Goal: Feedback & Contribution: Leave review/rating

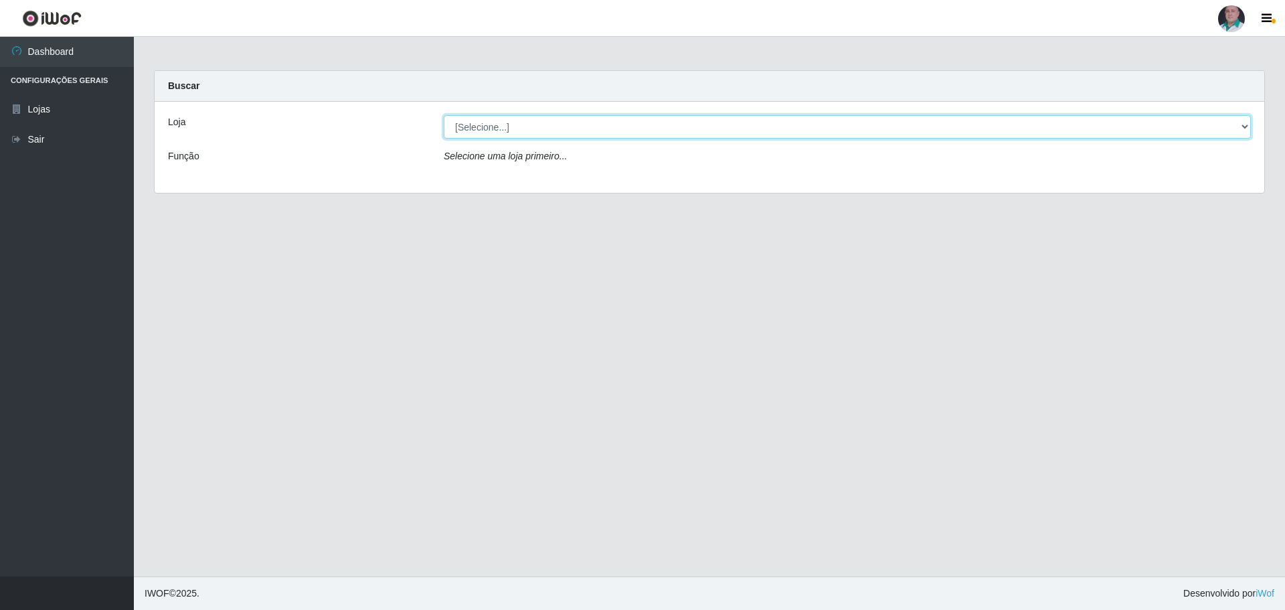
click at [472, 124] on select "[Selecione...] Mar Vermelho - Loja 05" at bounding box center [847, 126] width 807 height 23
select select "252"
click at [444, 115] on select "[Selecione...] Mar Vermelho - Loja 05" at bounding box center [847, 126] width 807 height 23
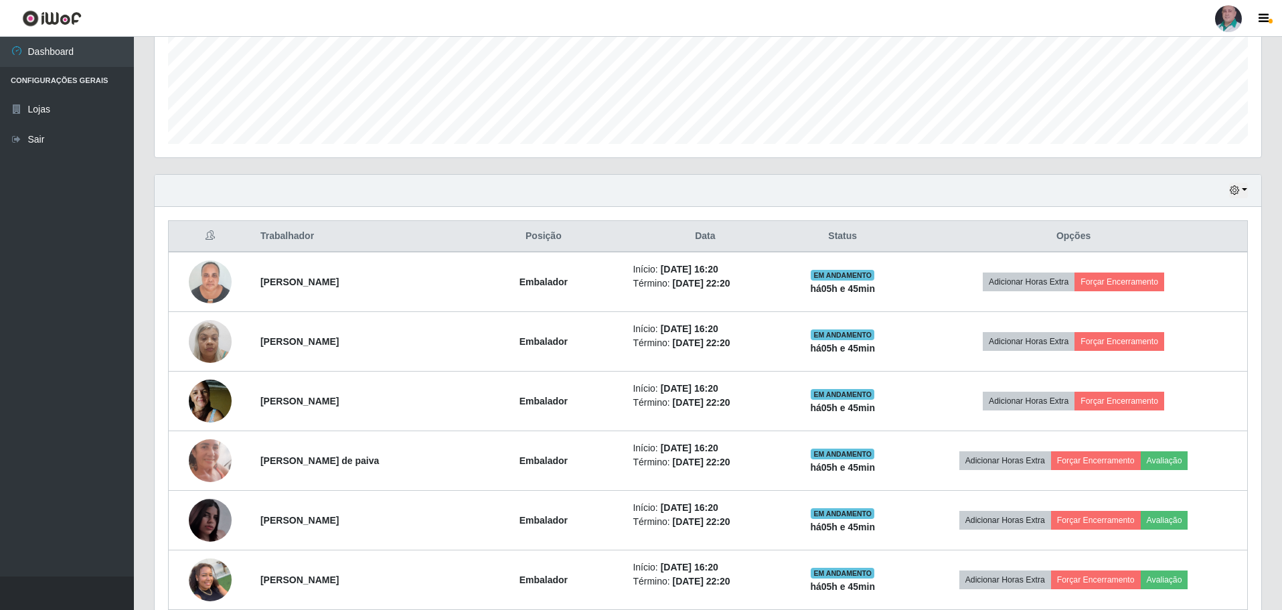
scroll to position [134, 0]
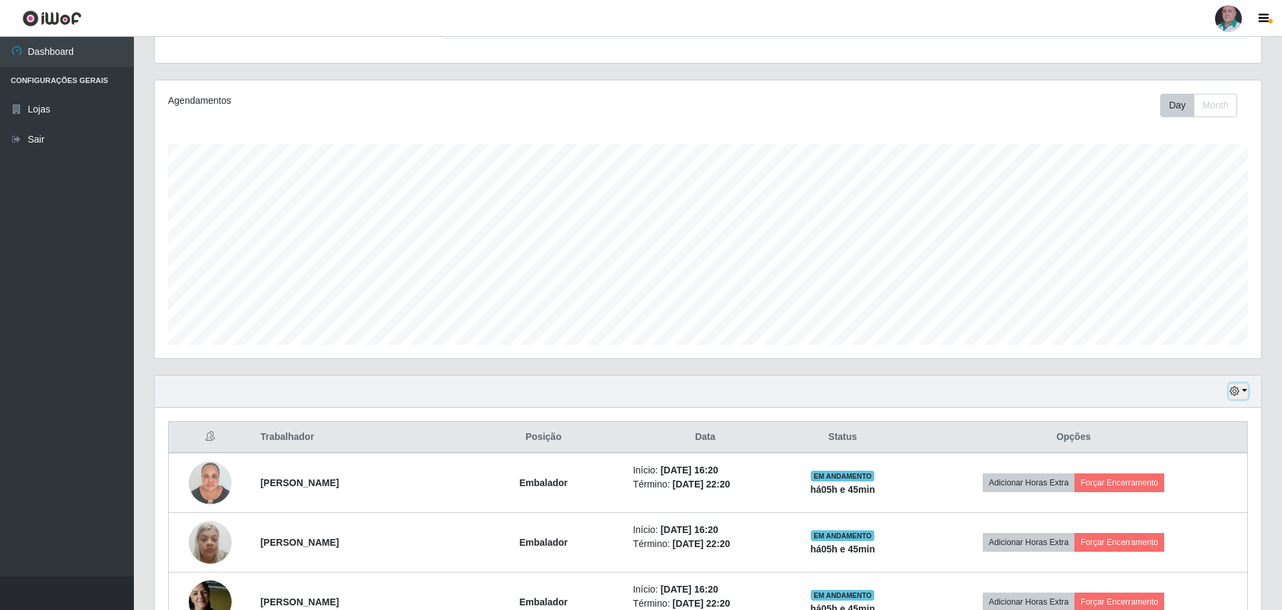
click at [1244, 389] on button "button" at bounding box center [1238, 390] width 19 height 15
click at [1170, 474] on button "3 dias" at bounding box center [1194, 471] width 106 height 28
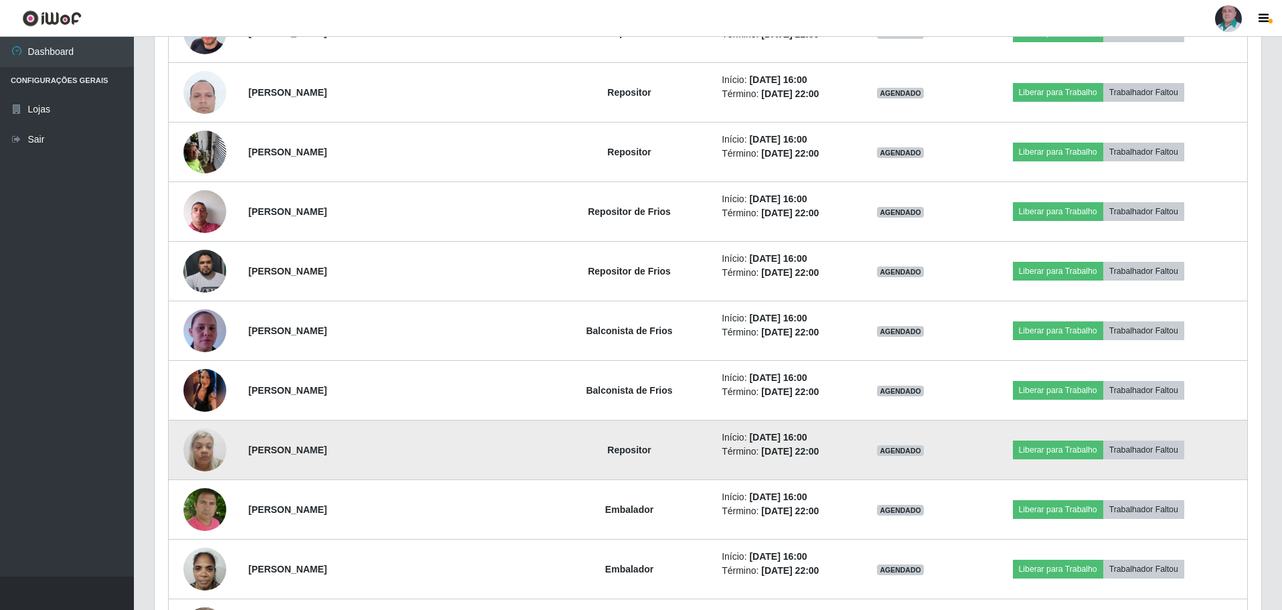
scroll to position [2811, 0]
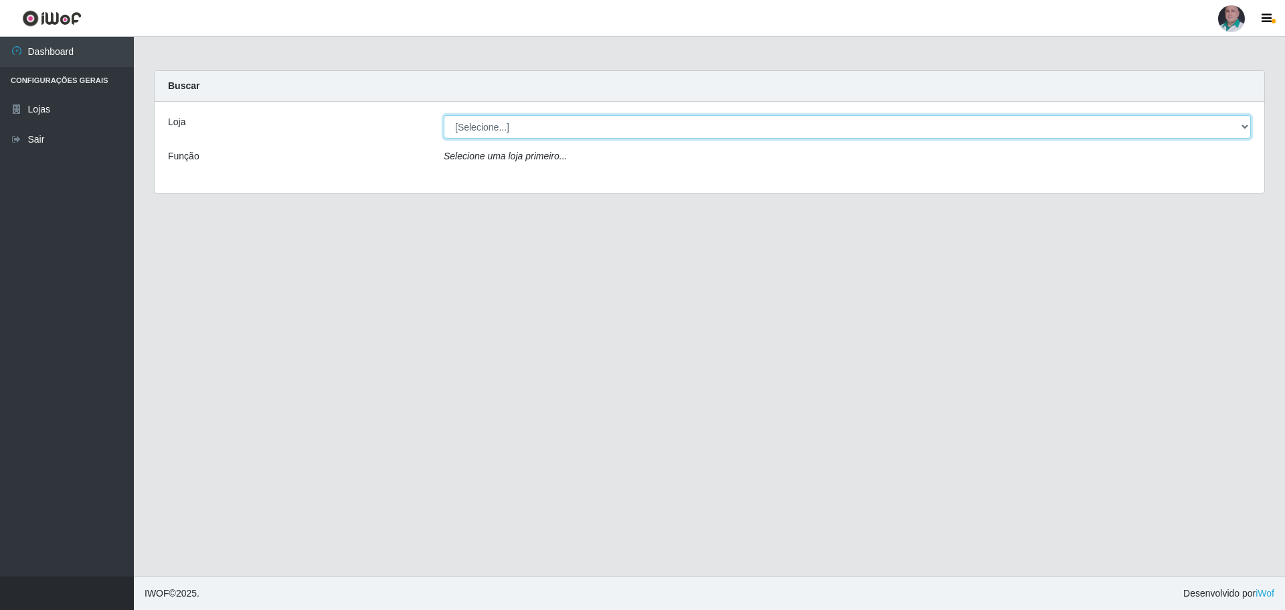
drag, startPoint x: 495, startPoint y: 126, endPoint x: 495, endPoint y: 133, distance: 6.7
click at [495, 126] on select "[Selecione...] Mar Vermelho - Loja 05" at bounding box center [847, 126] width 807 height 23
select select "252"
click at [444, 115] on select "[Selecione...] Mar Vermelho - Loja 05" at bounding box center [847, 126] width 807 height 23
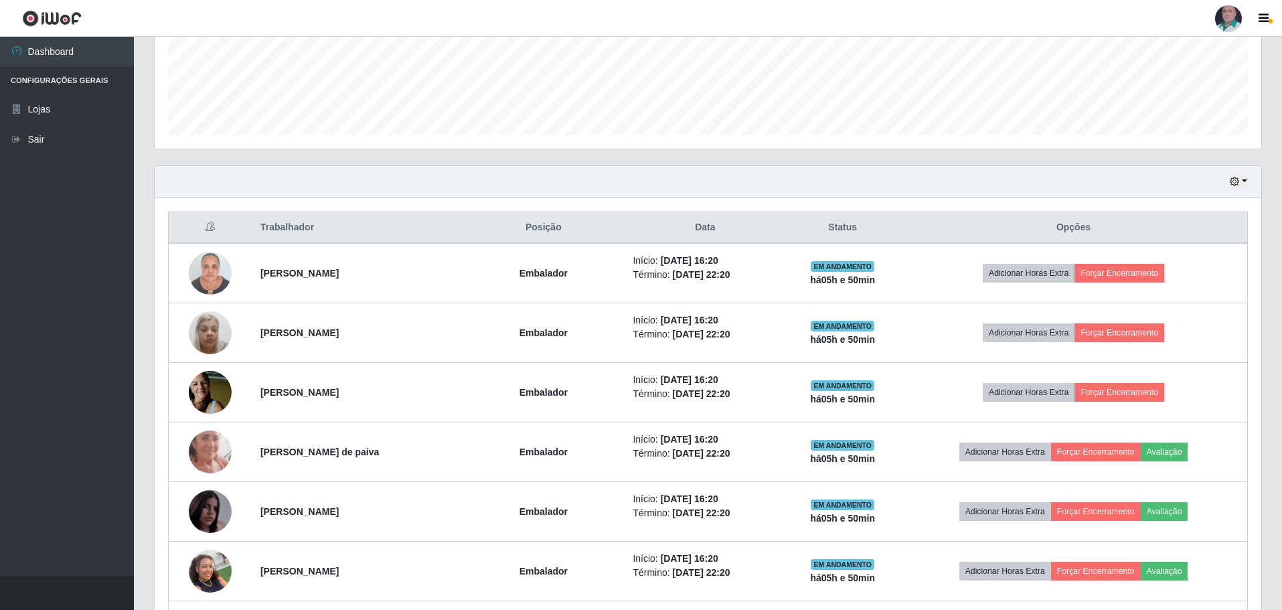
scroll to position [243, 0]
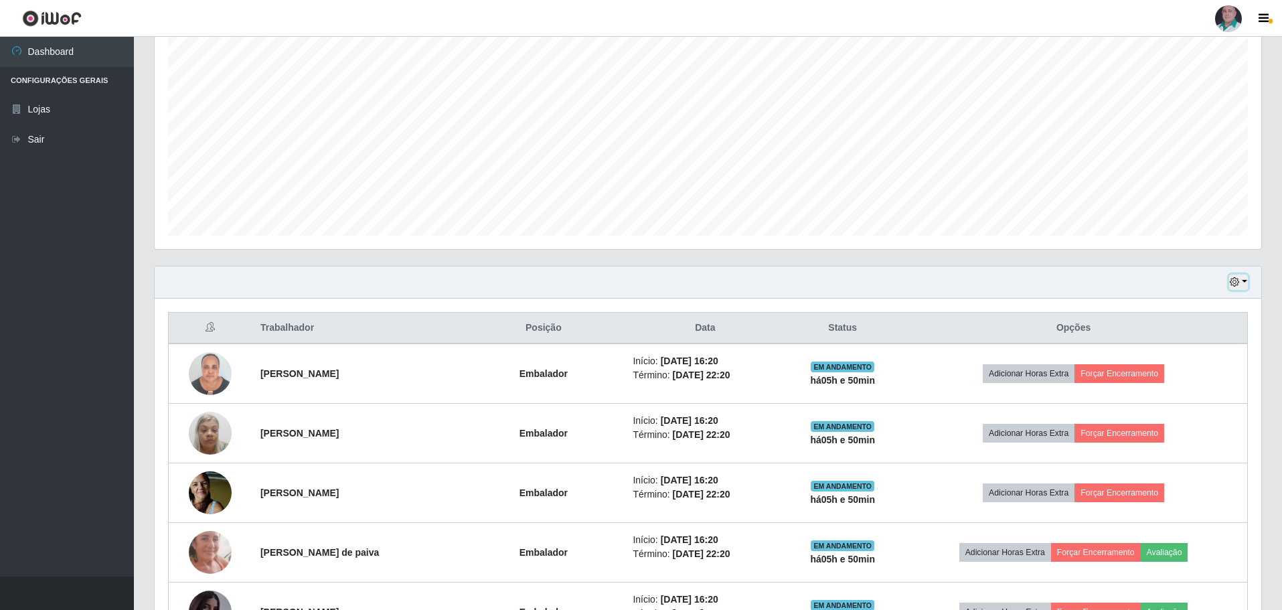
click at [1242, 282] on button "button" at bounding box center [1238, 281] width 19 height 15
click at [1178, 359] on button "3 dias" at bounding box center [1194, 362] width 106 height 28
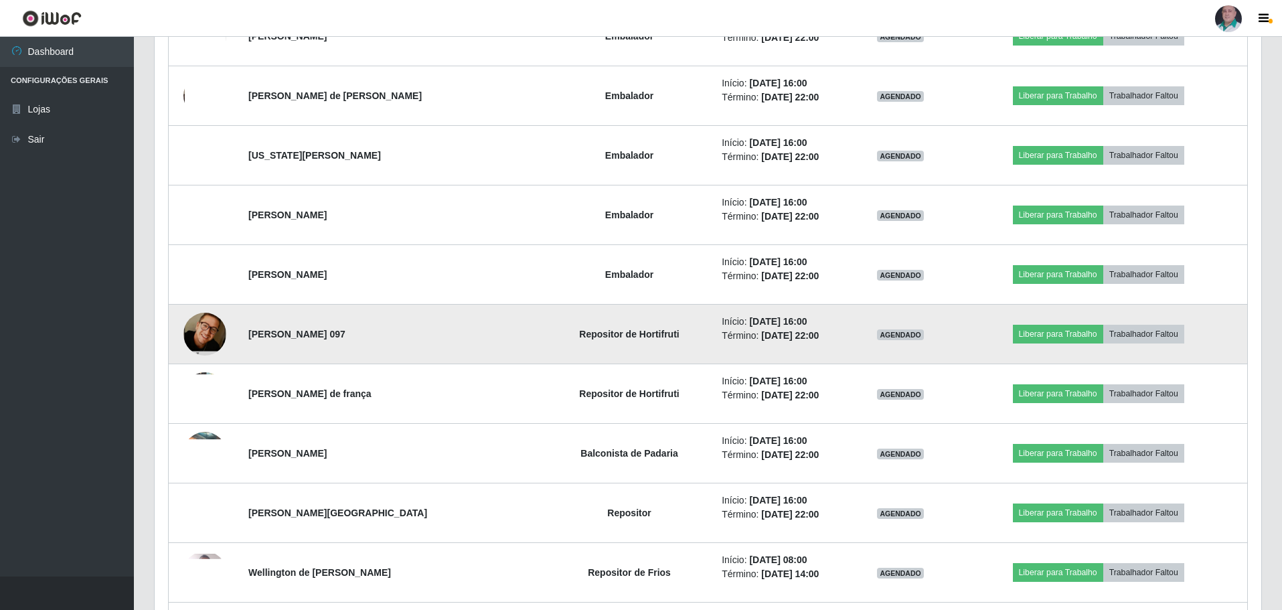
scroll to position [3321, 0]
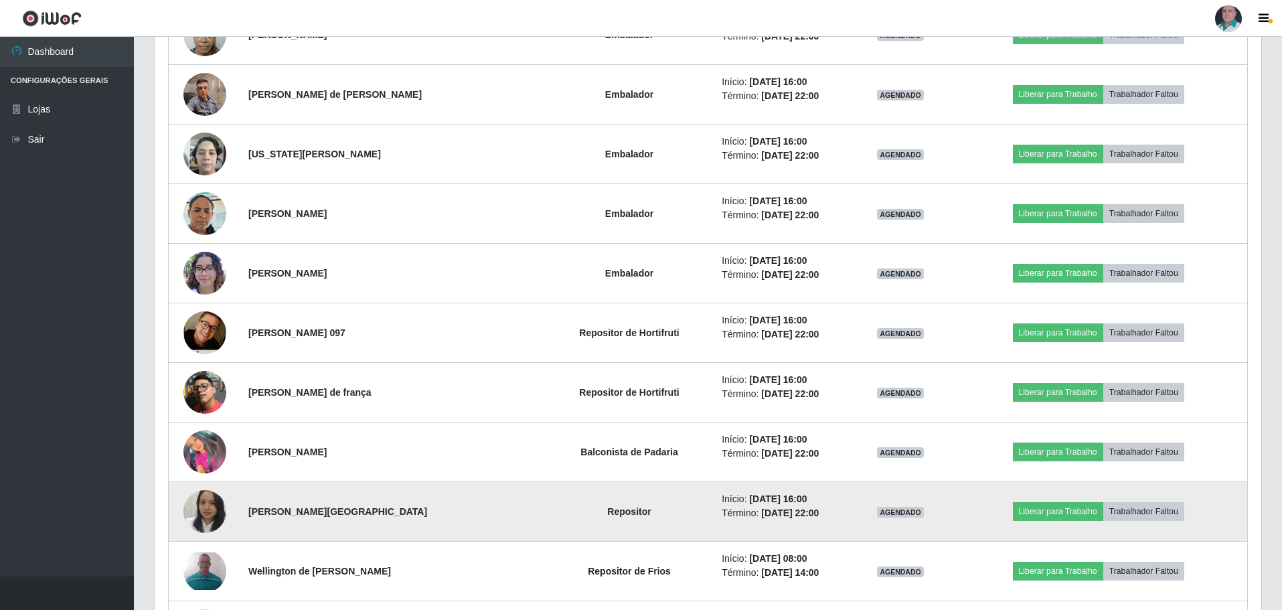
click at [206, 512] on img at bounding box center [204, 511] width 43 height 54
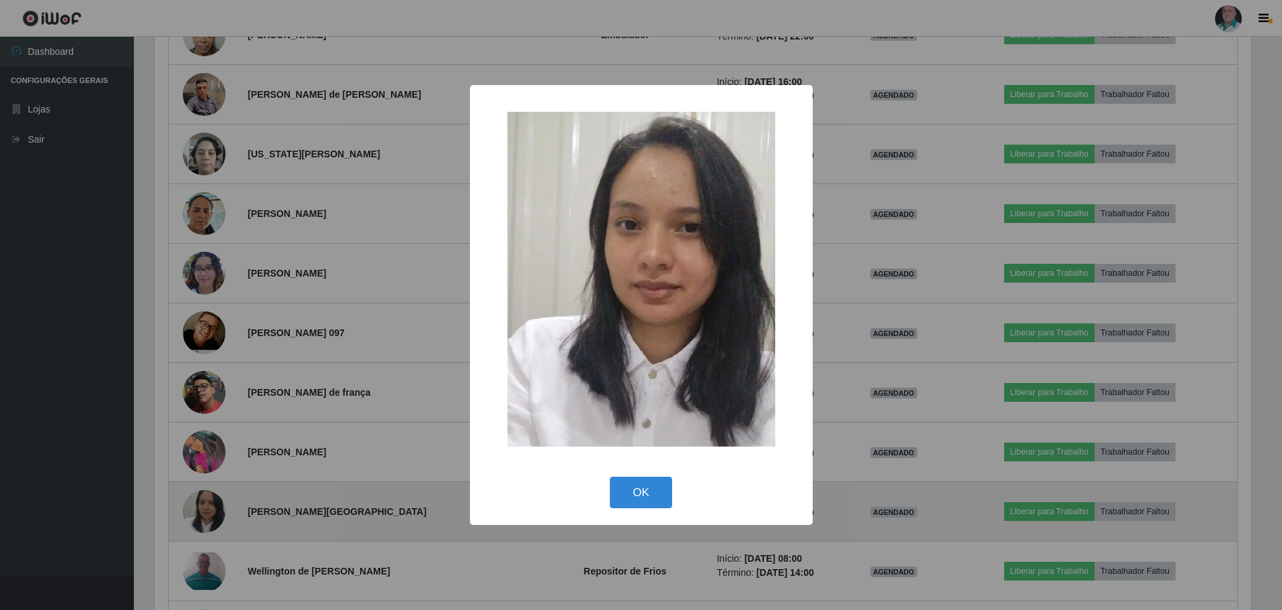
scroll to position [278, 1099]
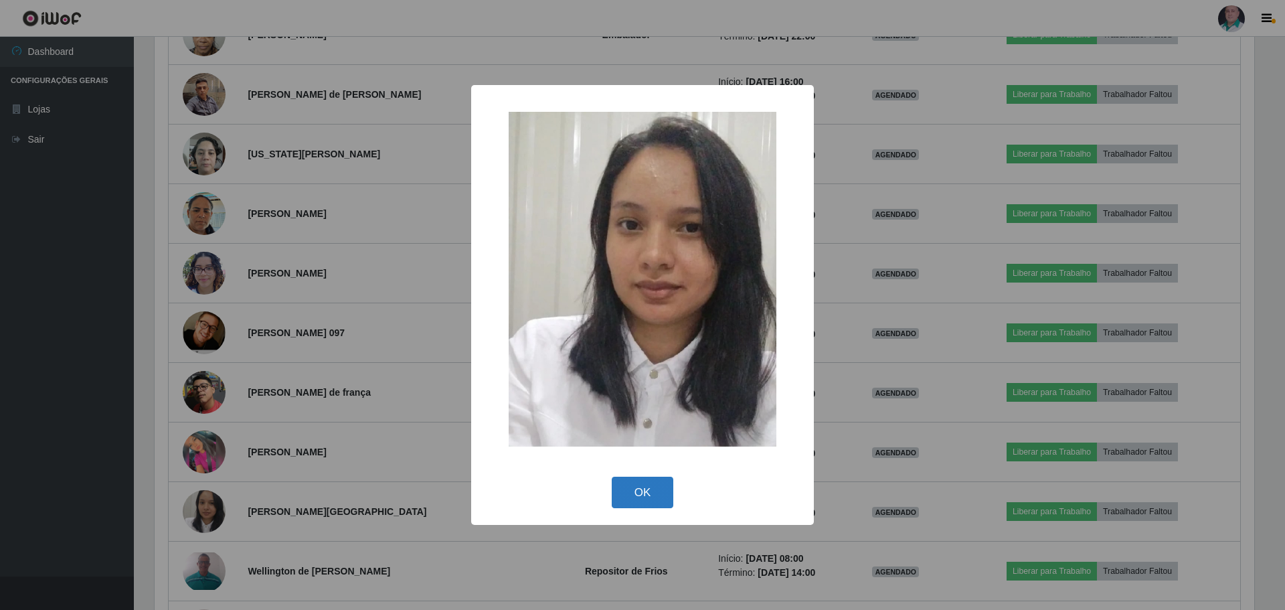
click at [650, 493] on button "OK" at bounding box center [643, 491] width 62 height 31
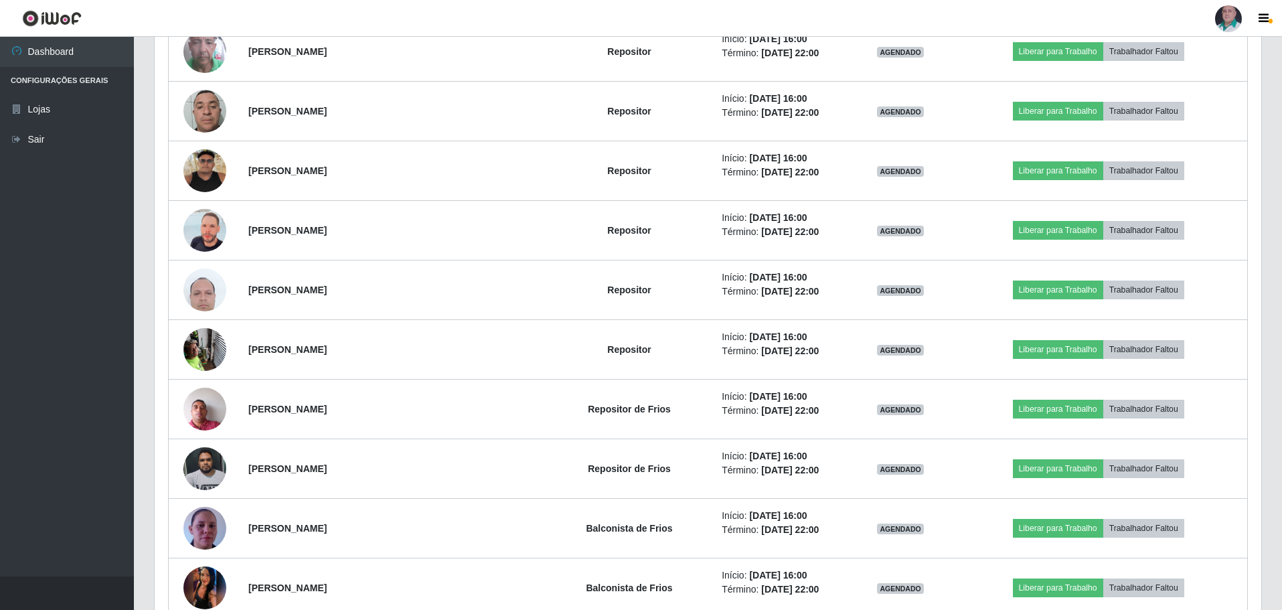
scroll to position [2518, 0]
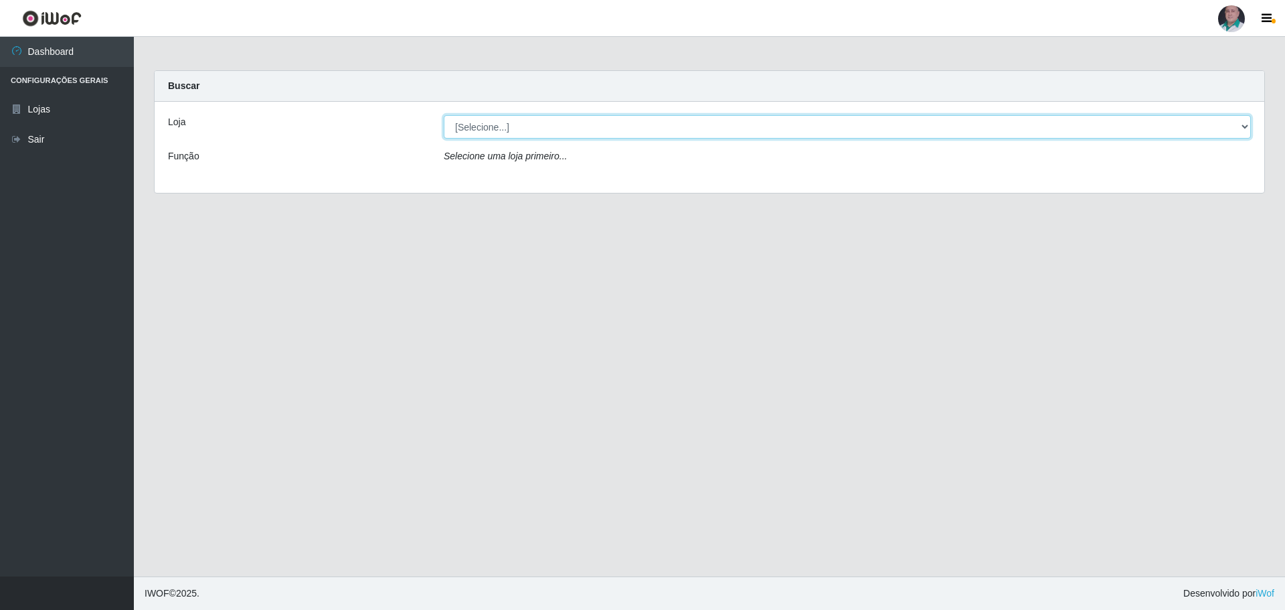
click at [468, 128] on select "[Selecione...] Mar Vermelho - Loja 05" at bounding box center [847, 126] width 807 height 23
select select "252"
click at [444, 115] on select "[Selecione...] Mar Vermelho - Loja 05" at bounding box center [847, 126] width 807 height 23
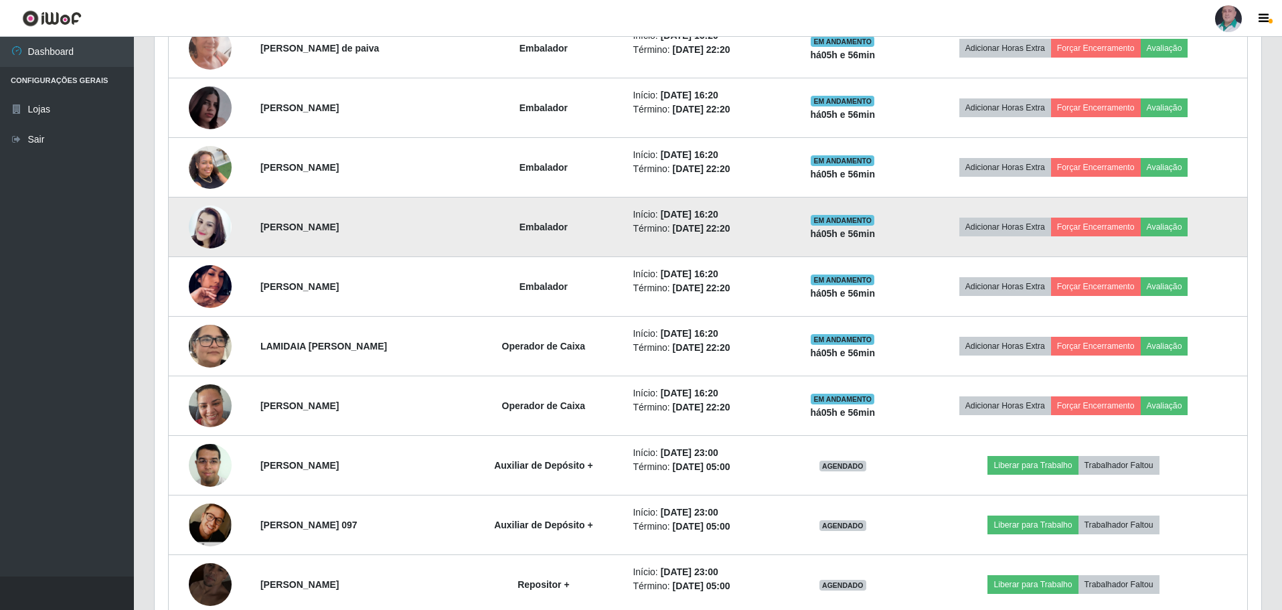
scroll to position [669, 0]
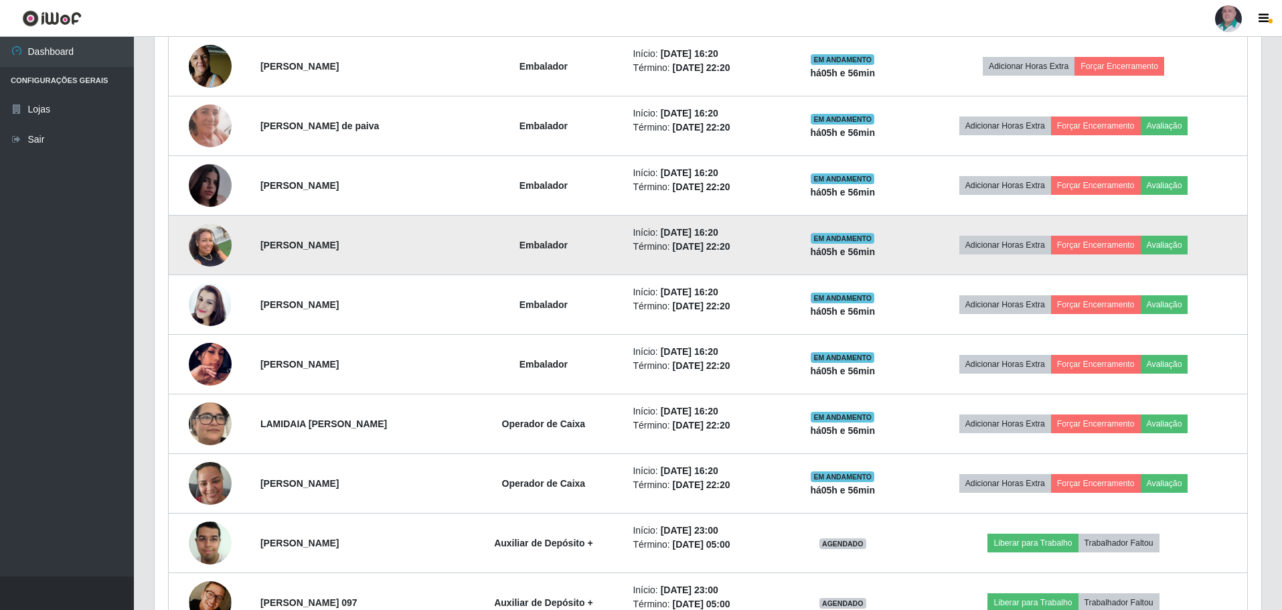
click at [214, 246] on img at bounding box center [210, 244] width 43 height 57
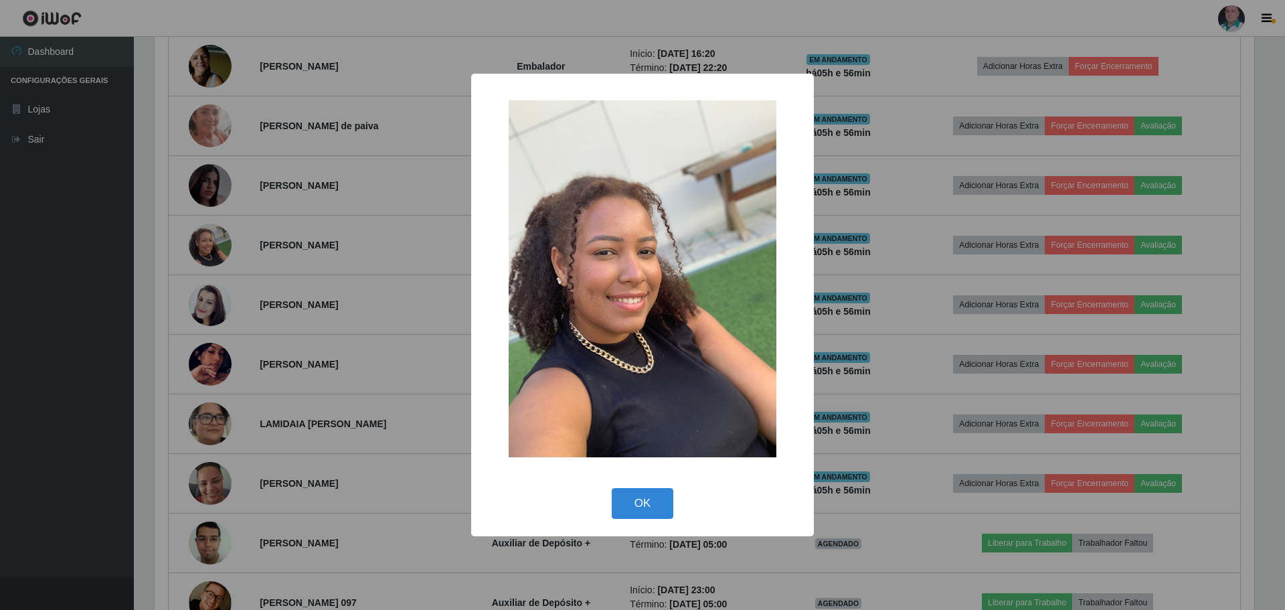
click at [220, 182] on div "× OK Cancel" at bounding box center [642, 305] width 1285 height 610
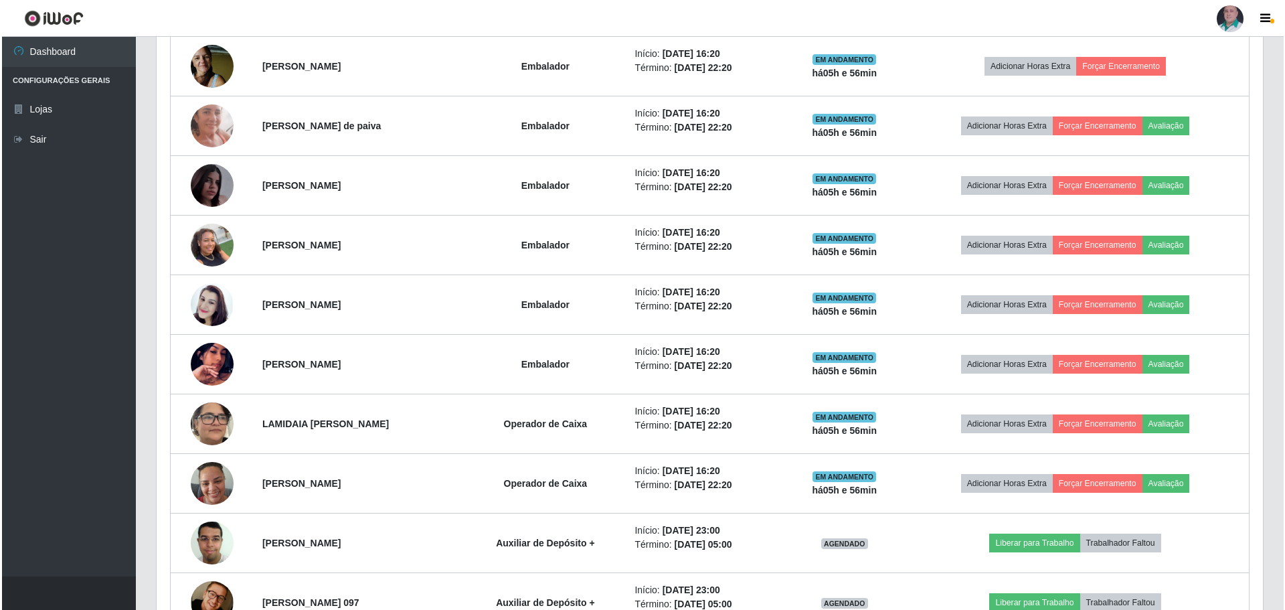
scroll to position [278, 1106]
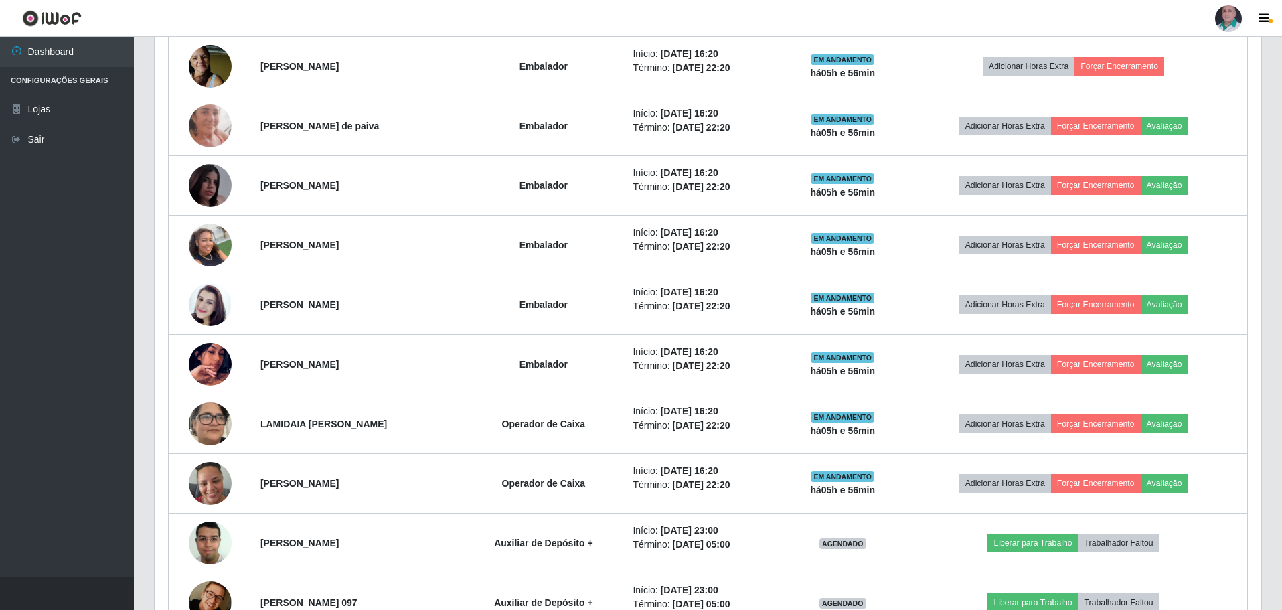
click at [212, 180] on img at bounding box center [210, 185] width 43 height 76
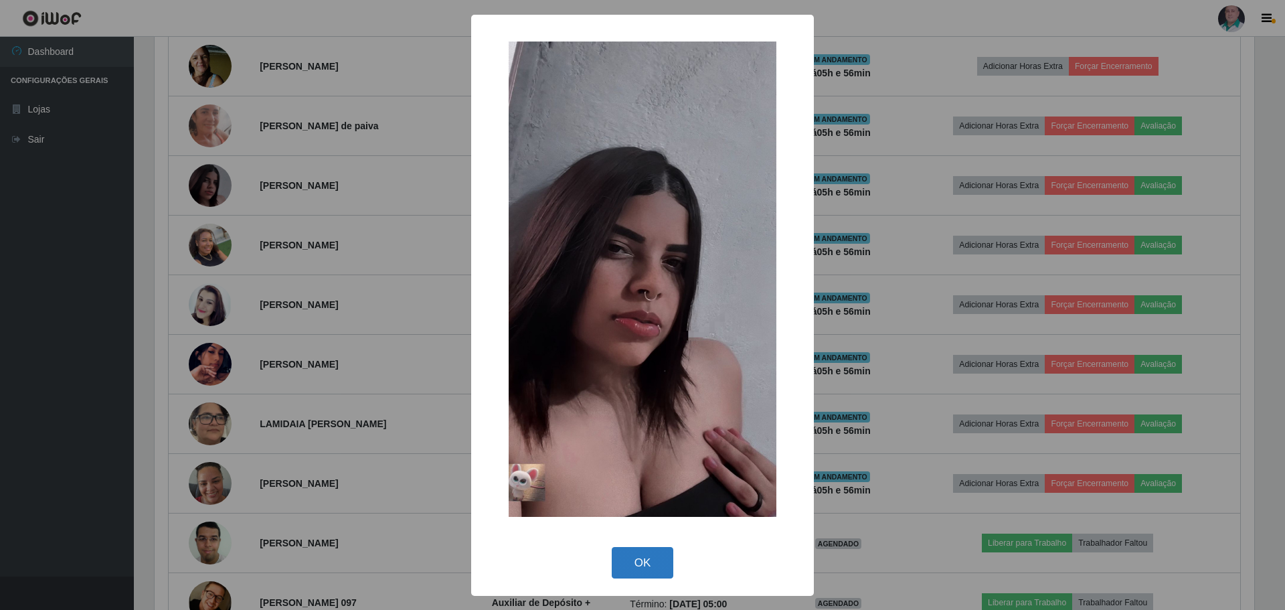
click at [633, 565] on button "OK" at bounding box center [643, 562] width 62 height 31
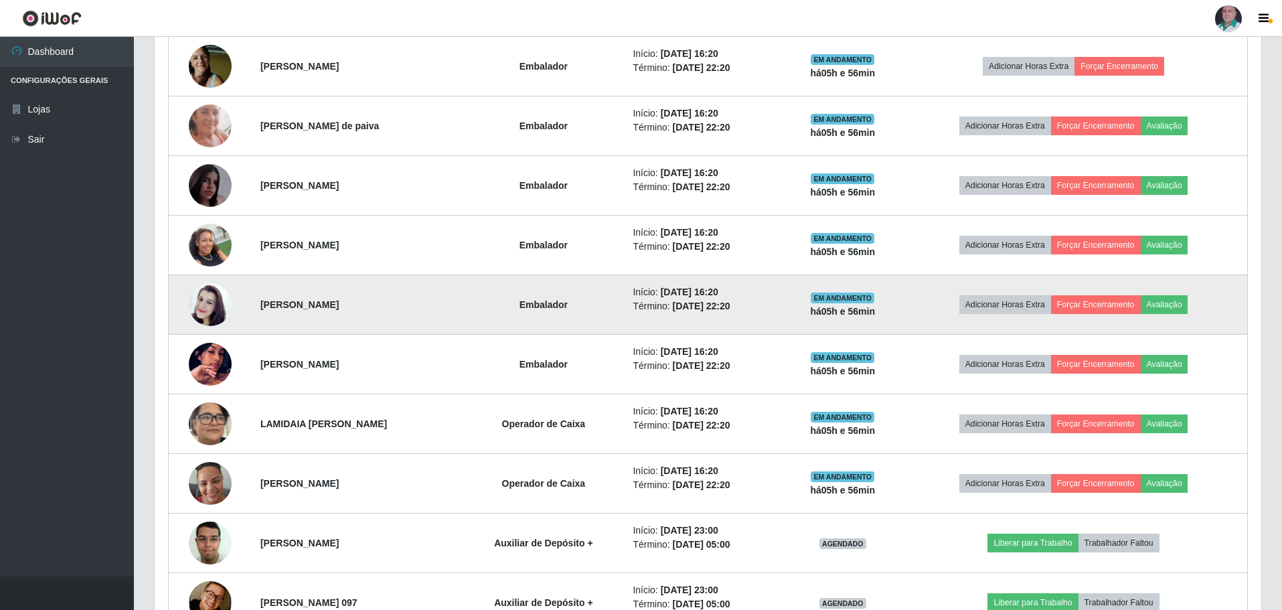
scroll to position [468, 0]
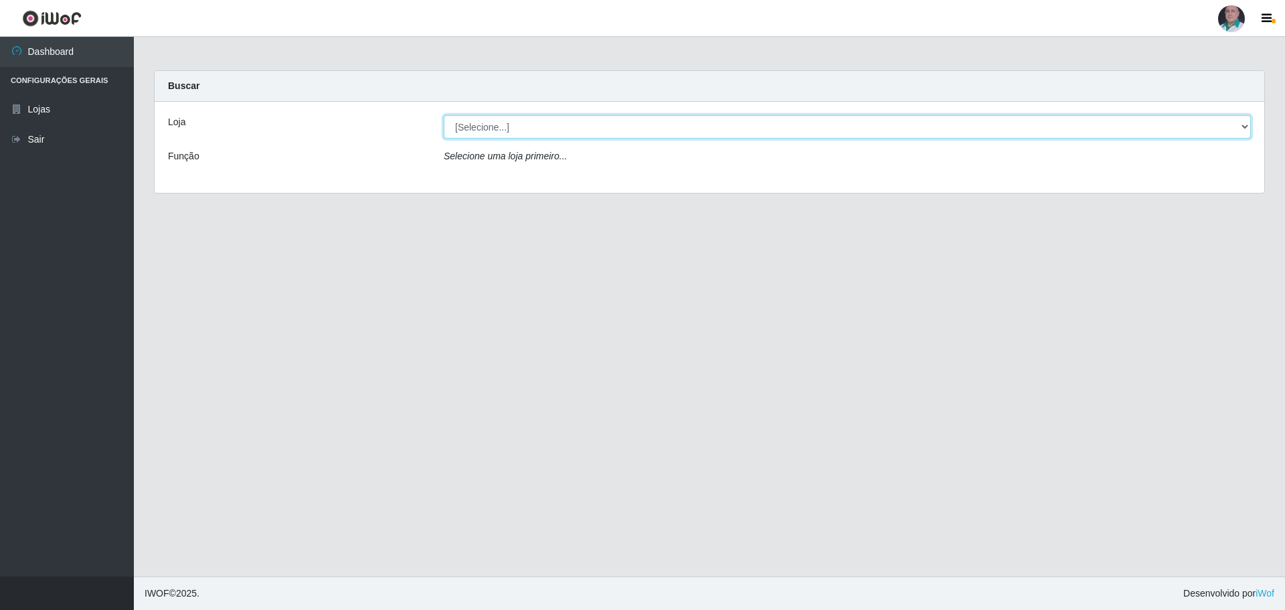
drag, startPoint x: 482, startPoint y: 123, endPoint x: 482, endPoint y: 135, distance: 11.4
click at [482, 123] on select "[Selecione...] Mar Vermelho - Loja 05" at bounding box center [847, 126] width 807 height 23
select select "252"
click at [444, 115] on select "[Selecione...] Mar Vermelho - Loja 05" at bounding box center [847, 126] width 807 height 23
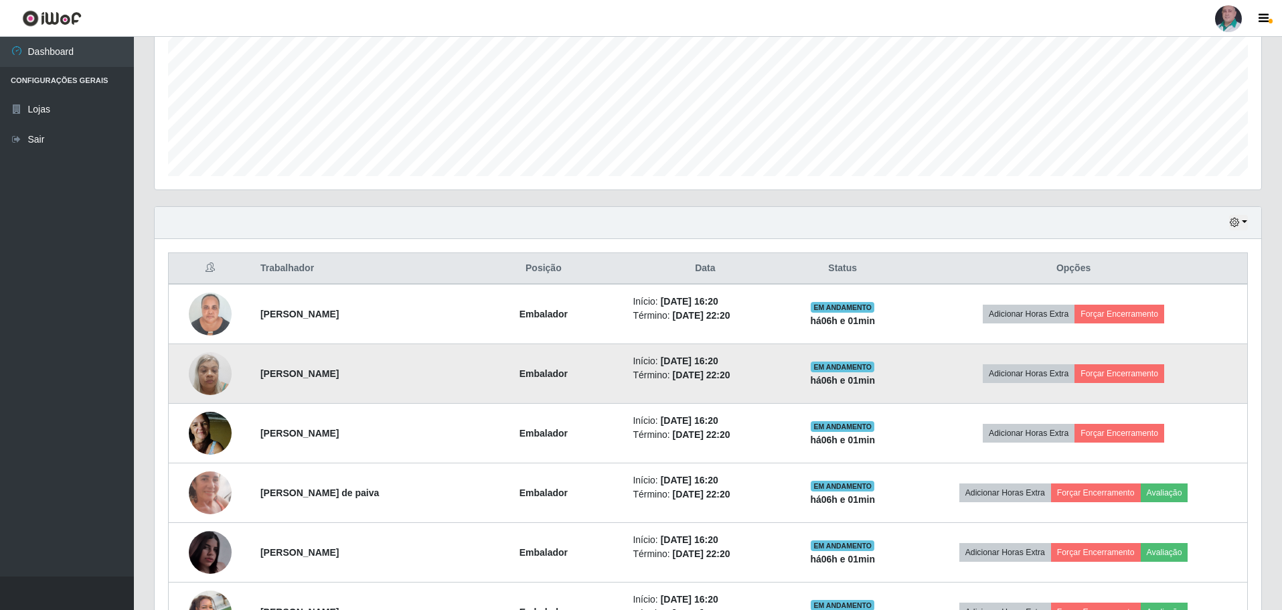
scroll to position [335, 0]
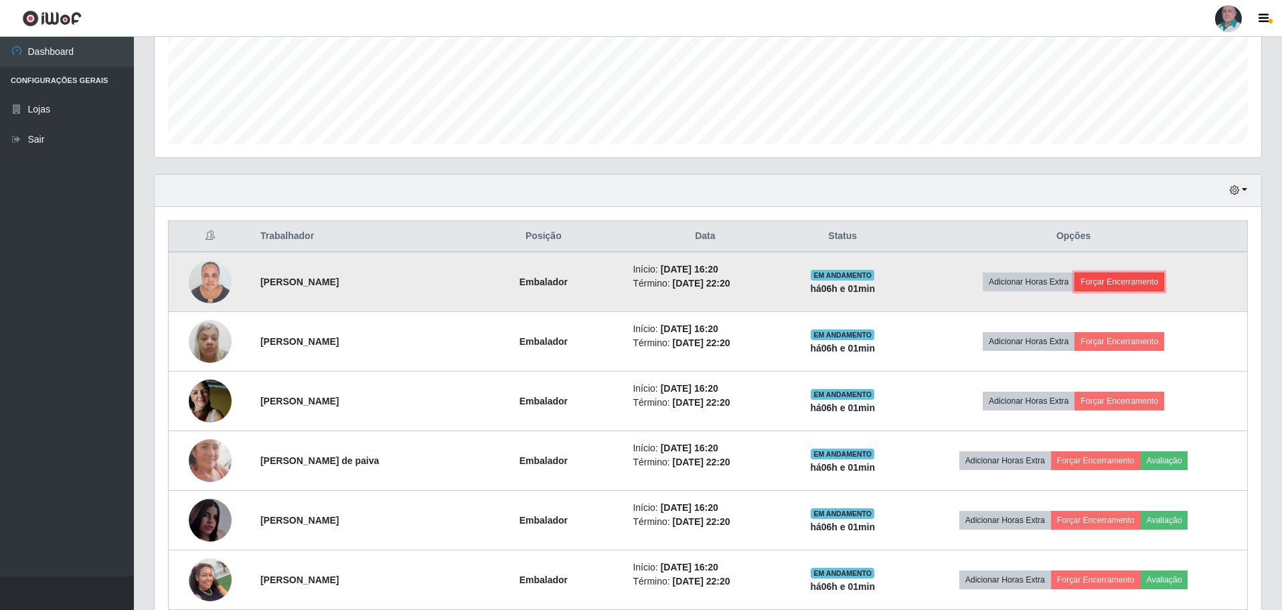
click at [1137, 282] on button "Forçar Encerramento" at bounding box center [1119, 281] width 90 height 19
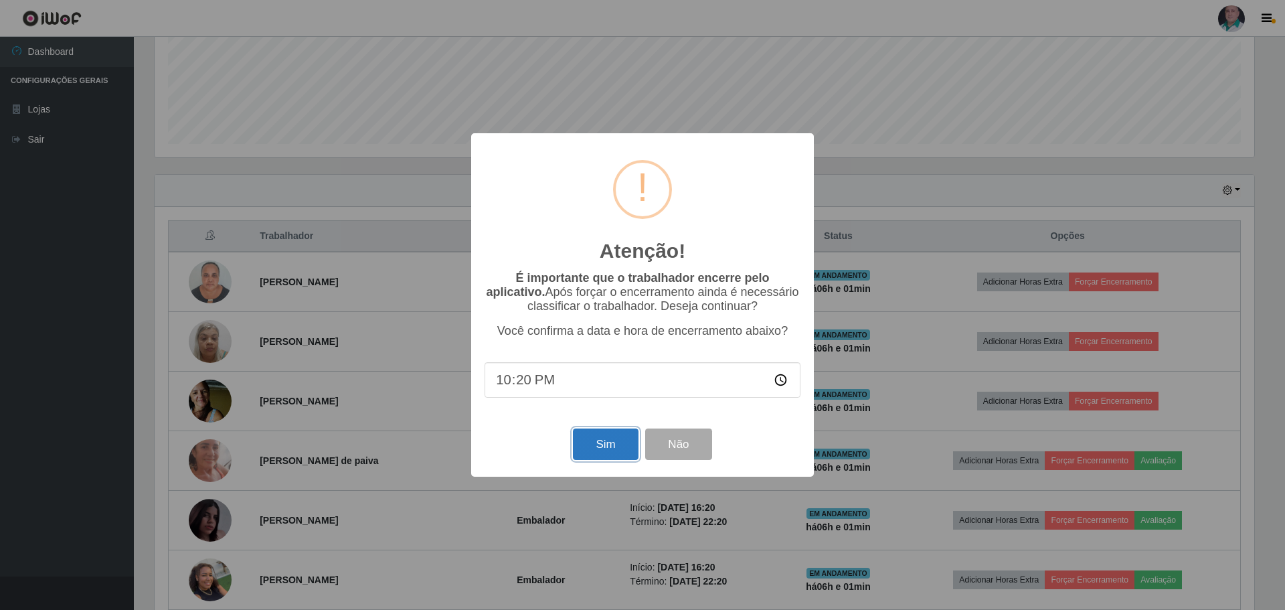
click at [596, 442] on button "Sim" at bounding box center [605, 443] width 65 height 31
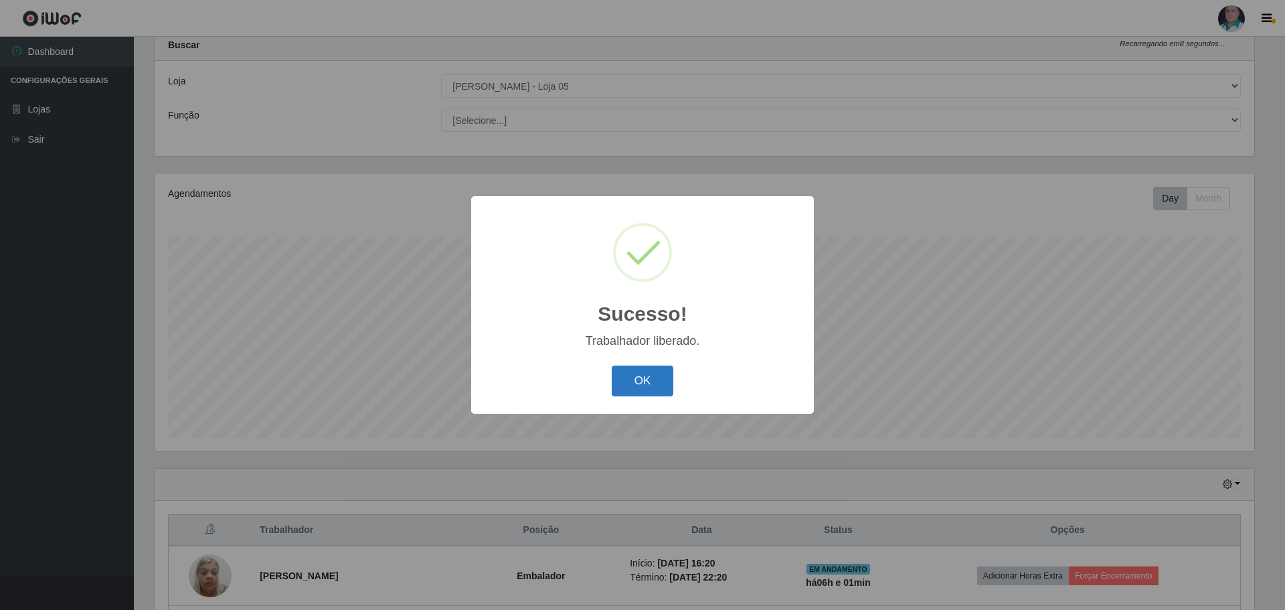
click at [628, 385] on button "OK" at bounding box center [643, 380] width 62 height 31
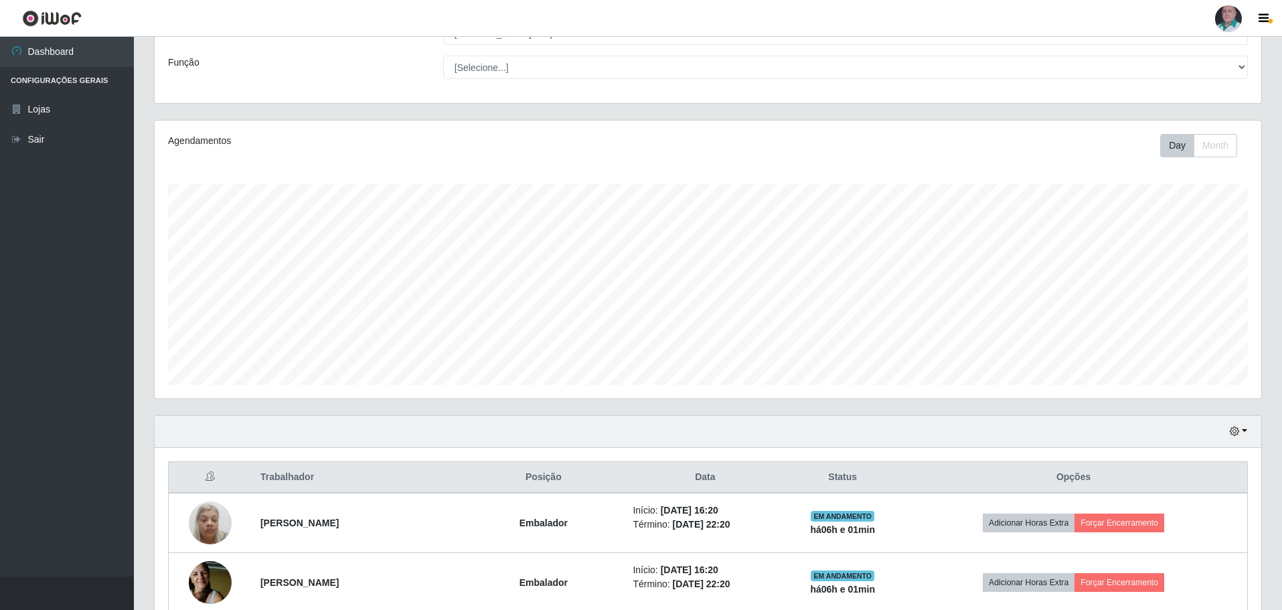
scroll to position [242, 0]
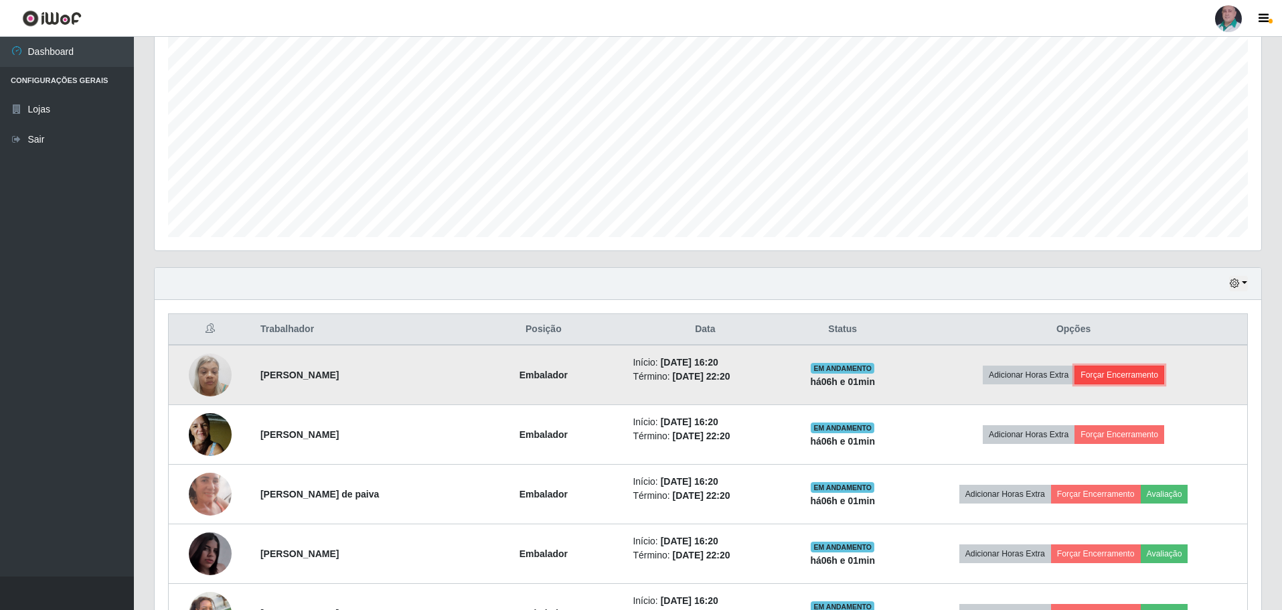
click at [1128, 376] on button "Forçar Encerramento" at bounding box center [1119, 374] width 90 height 19
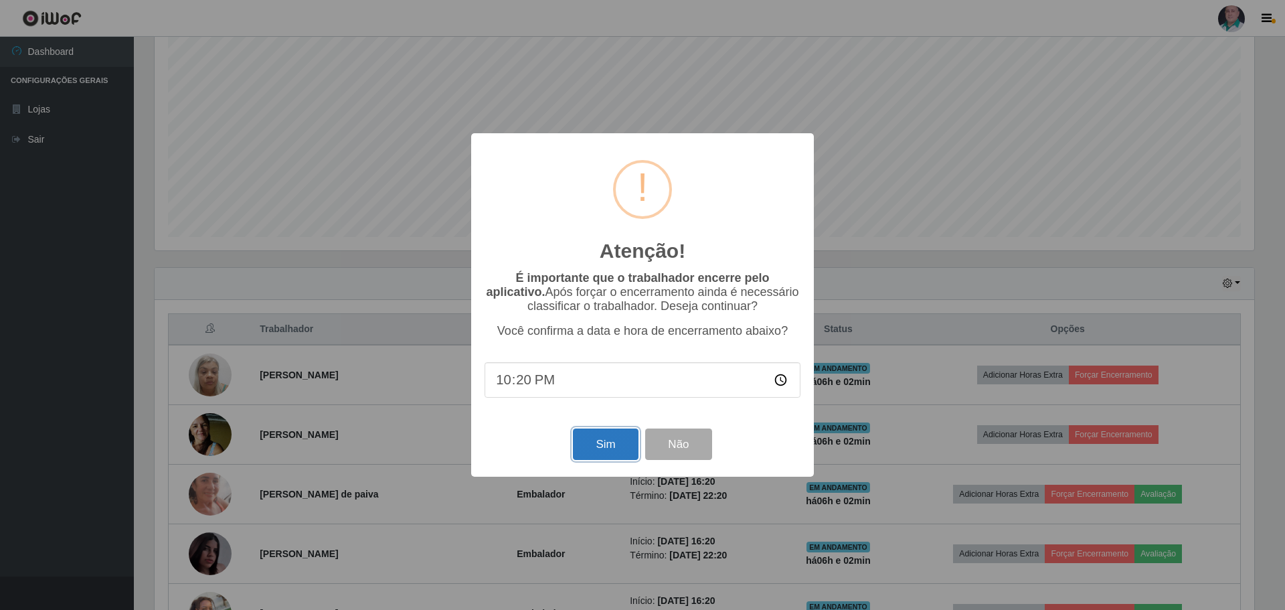
click at [602, 452] on button "Sim" at bounding box center [605, 443] width 65 height 31
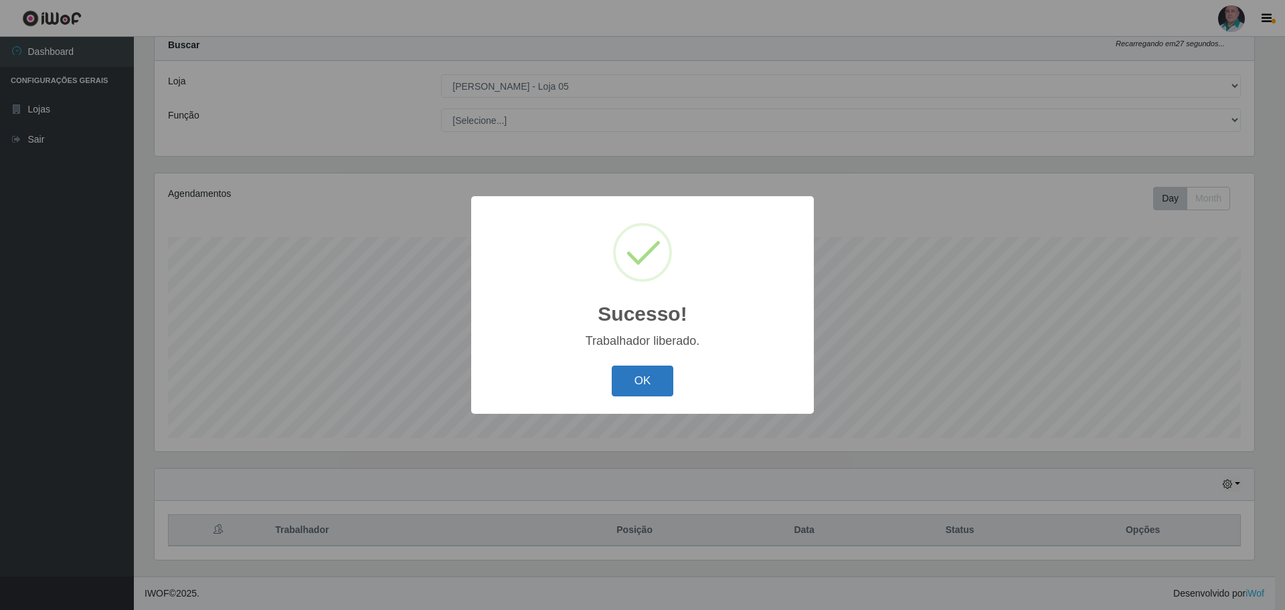
click at [652, 379] on button "OK" at bounding box center [643, 380] width 62 height 31
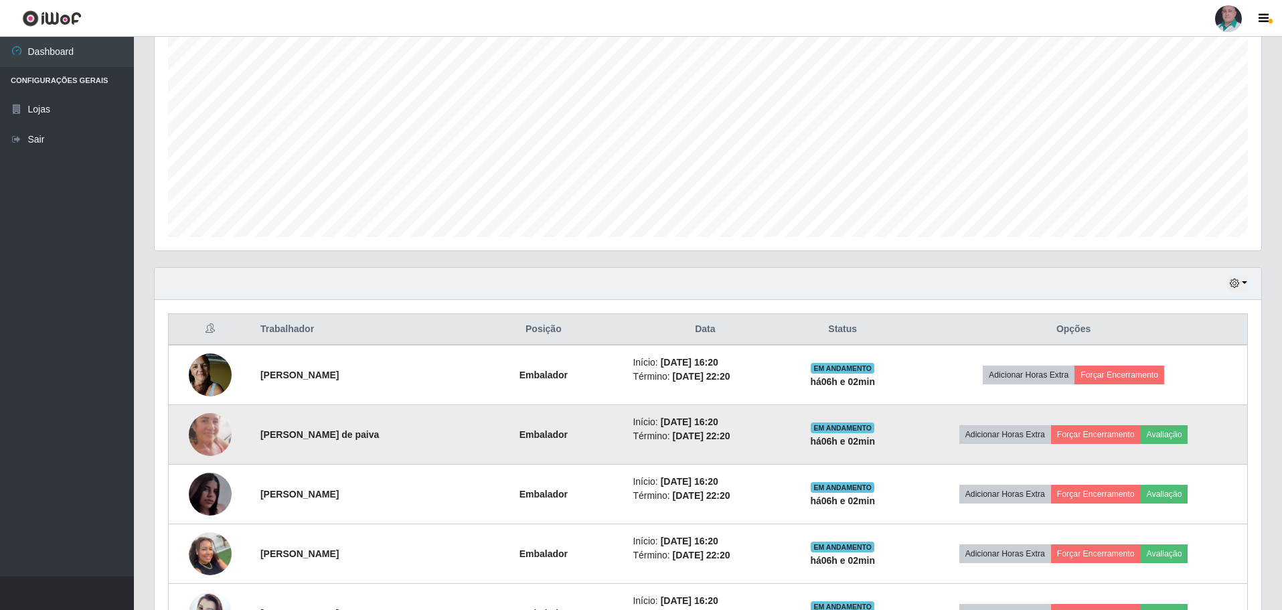
scroll to position [308, 0]
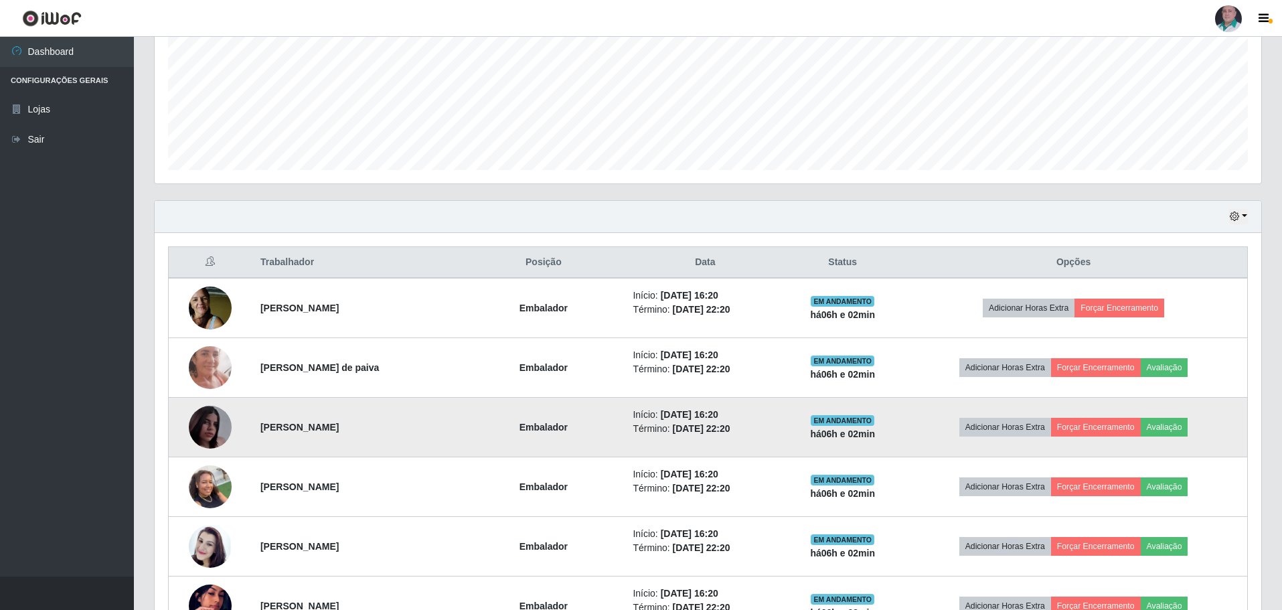
click at [205, 430] on img at bounding box center [210, 427] width 43 height 76
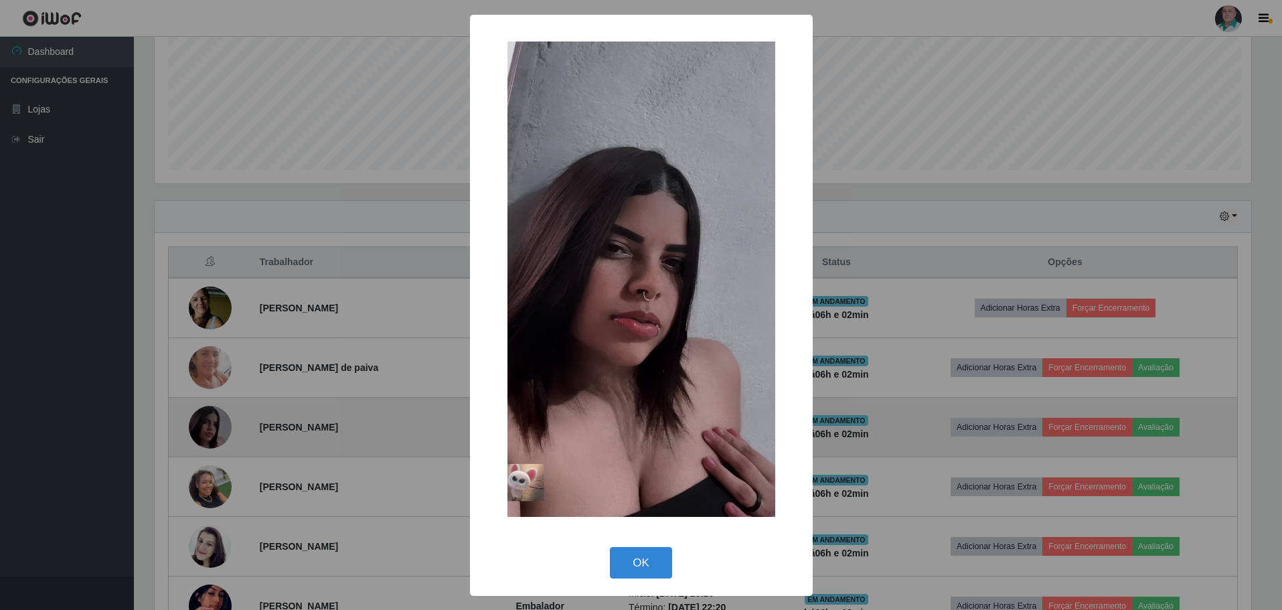
scroll to position [278, 1099]
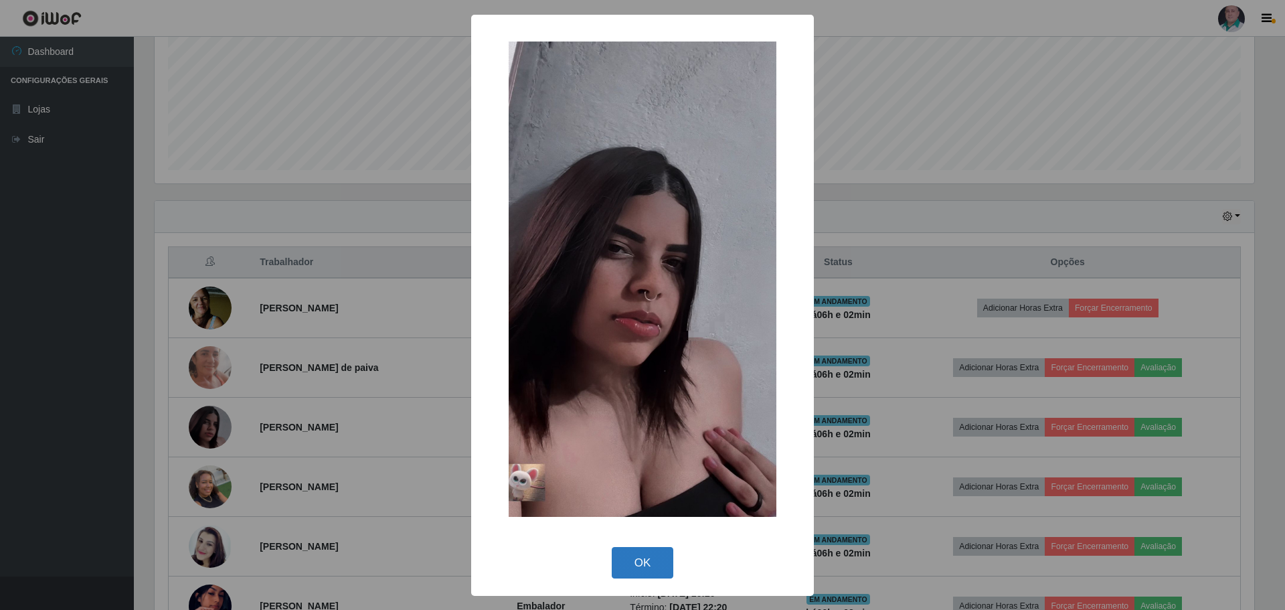
click at [632, 566] on button "OK" at bounding box center [643, 562] width 62 height 31
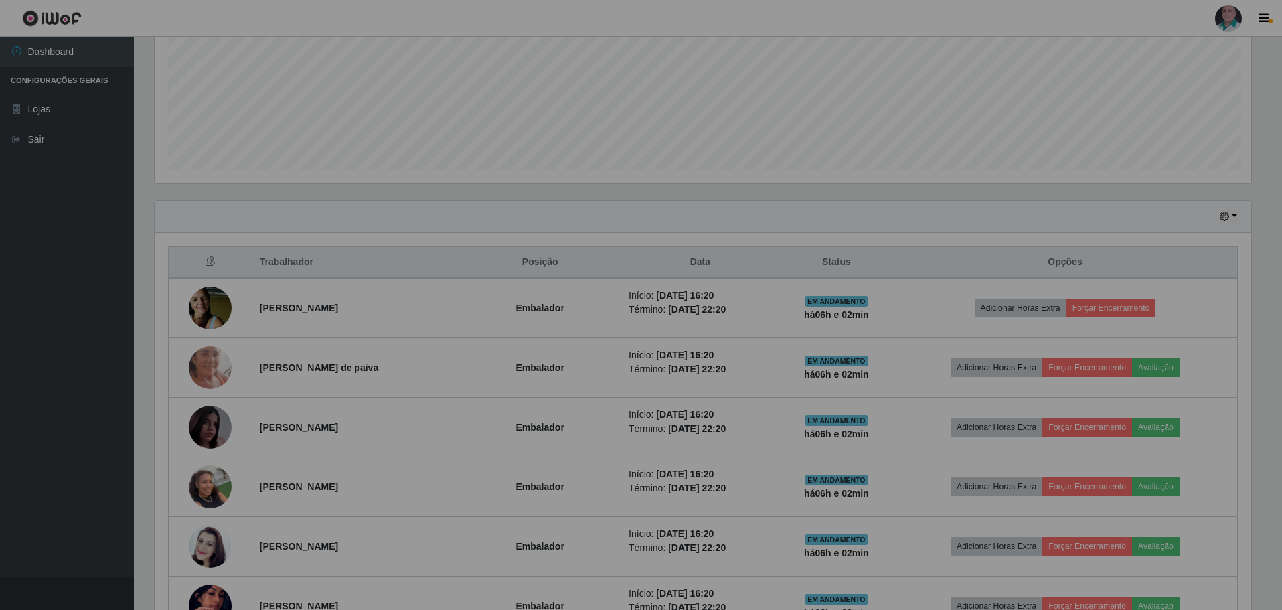
scroll to position [278, 1106]
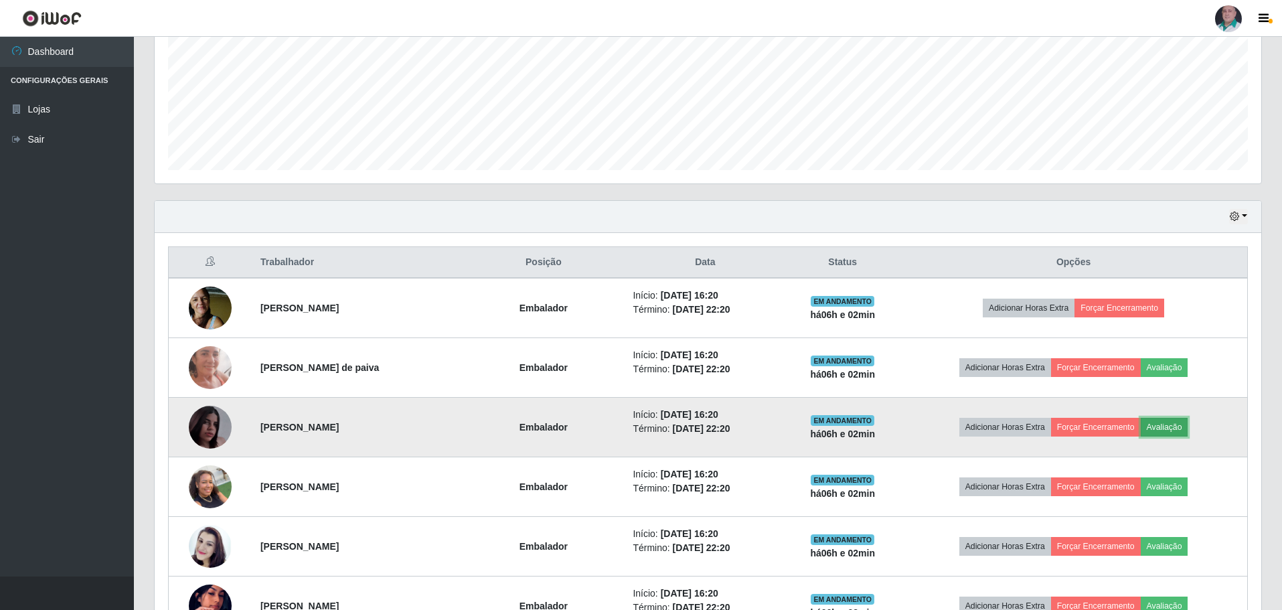
click at [1170, 428] on button "Avaliação" at bounding box center [1164, 427] width 48 height 19
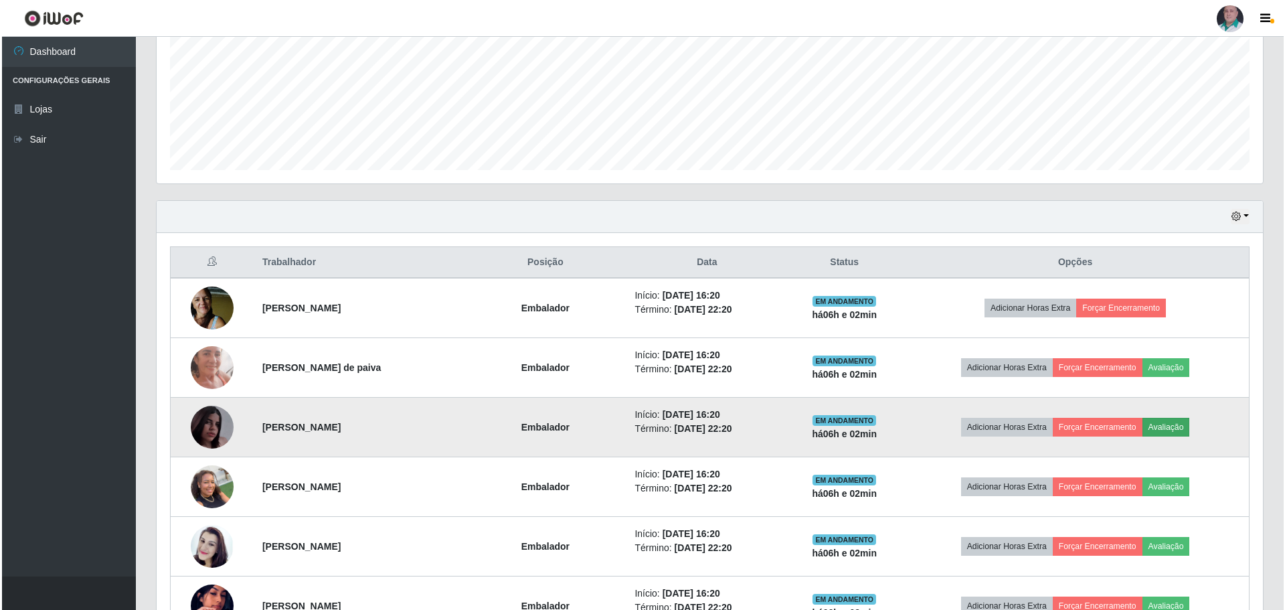
scroll to position [0, 0]
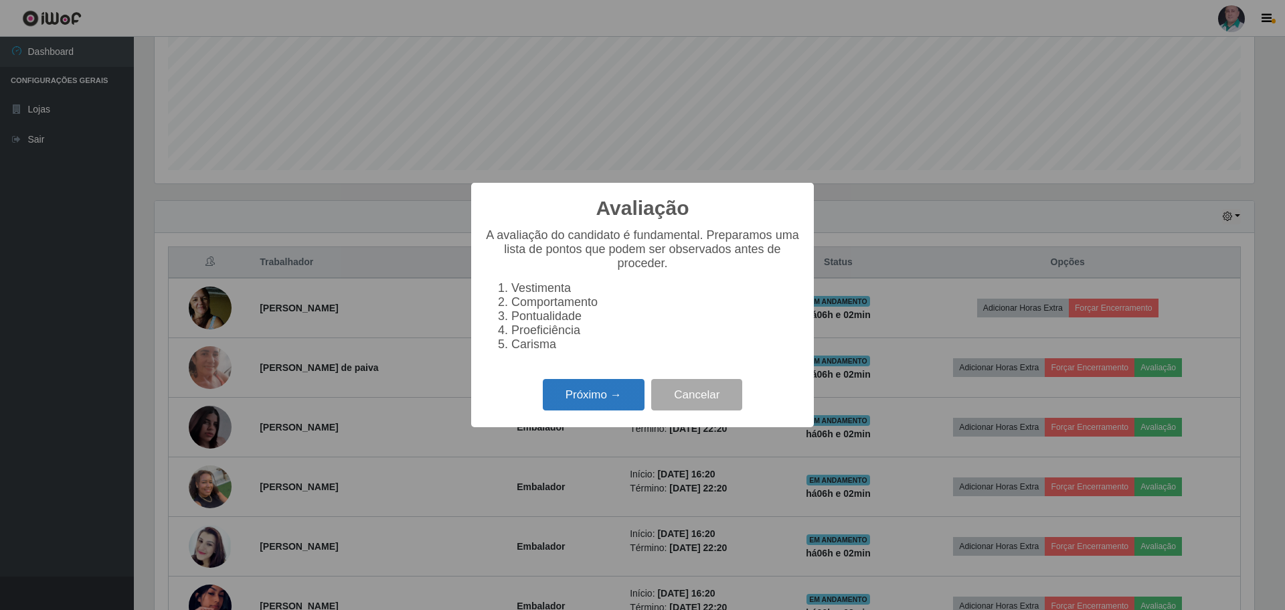
click at [594, 402] on button "Próximo →" at bounding box center [594, 394] width 102 height 31
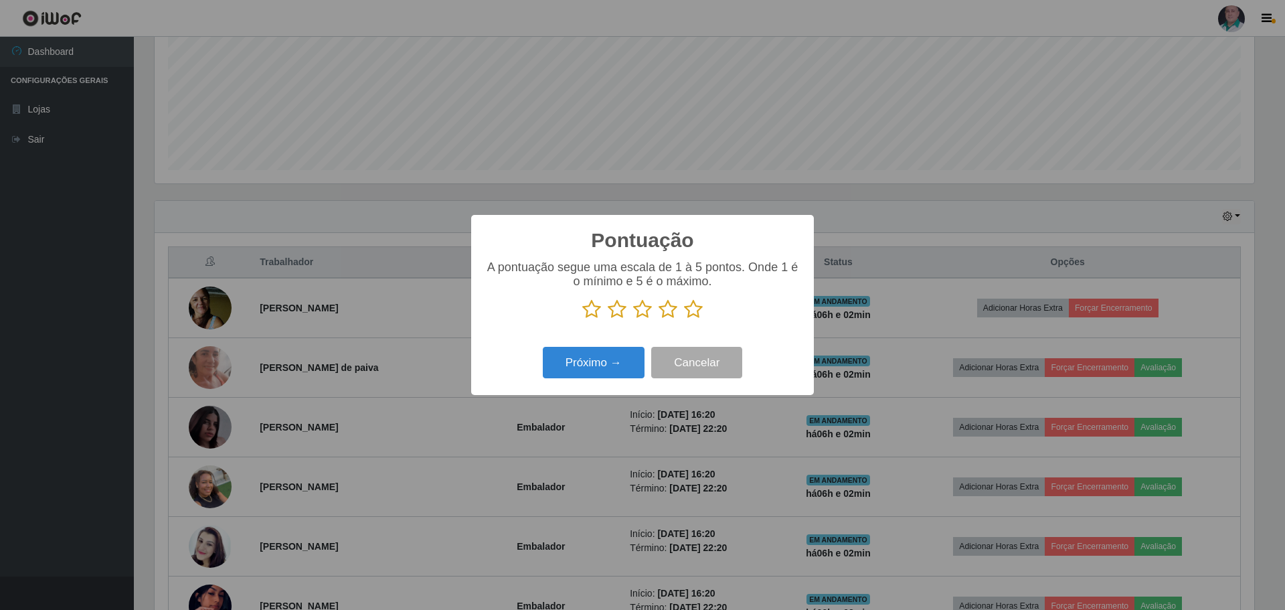
click at [691, 312] on icon at bounding box center [693, 309] width 19 height 20
click at [684, 319] on input "radio" at bounding box center [684, 319] width 0 height 0
click at [592, 365] on button "Próximo →" at bounding box center [594, 362] width 102 height 31
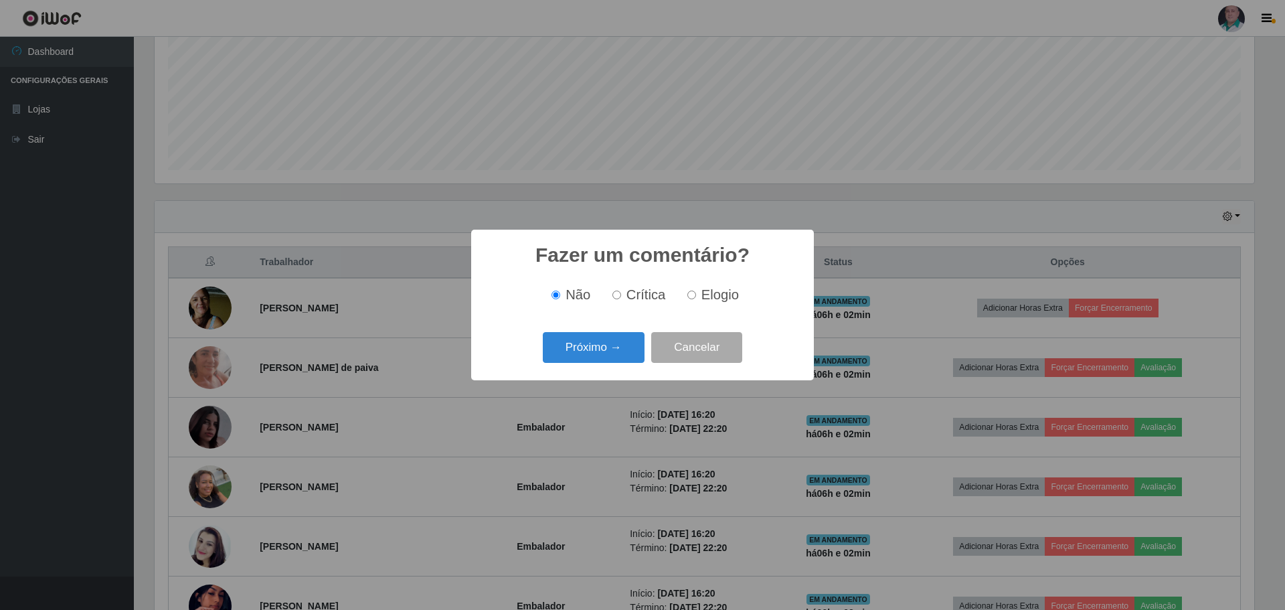
click at [691, 293] on input "Elogio" at bounding box center [691, 294] width 9 height 9
radio input "true"
click at [612, 343] on button "Próximo →" at bounding box center [594, 347] width 102 height 31
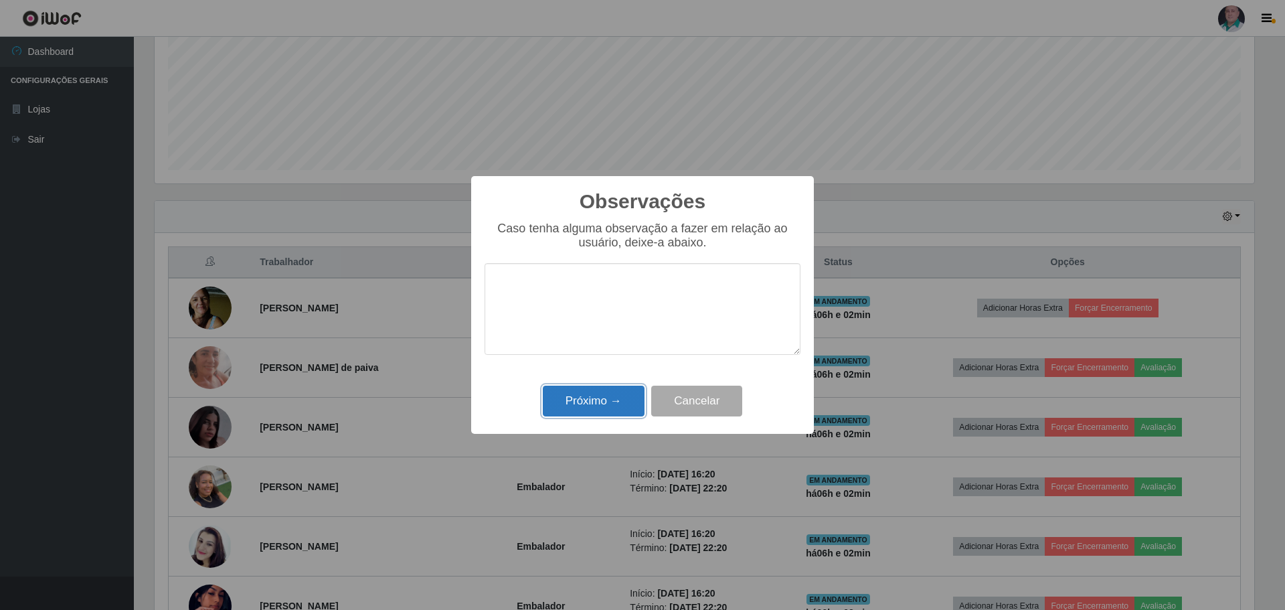
click at [566, 394] on button "Próximo →" at bounding box center [594, 400] width 102 height 31
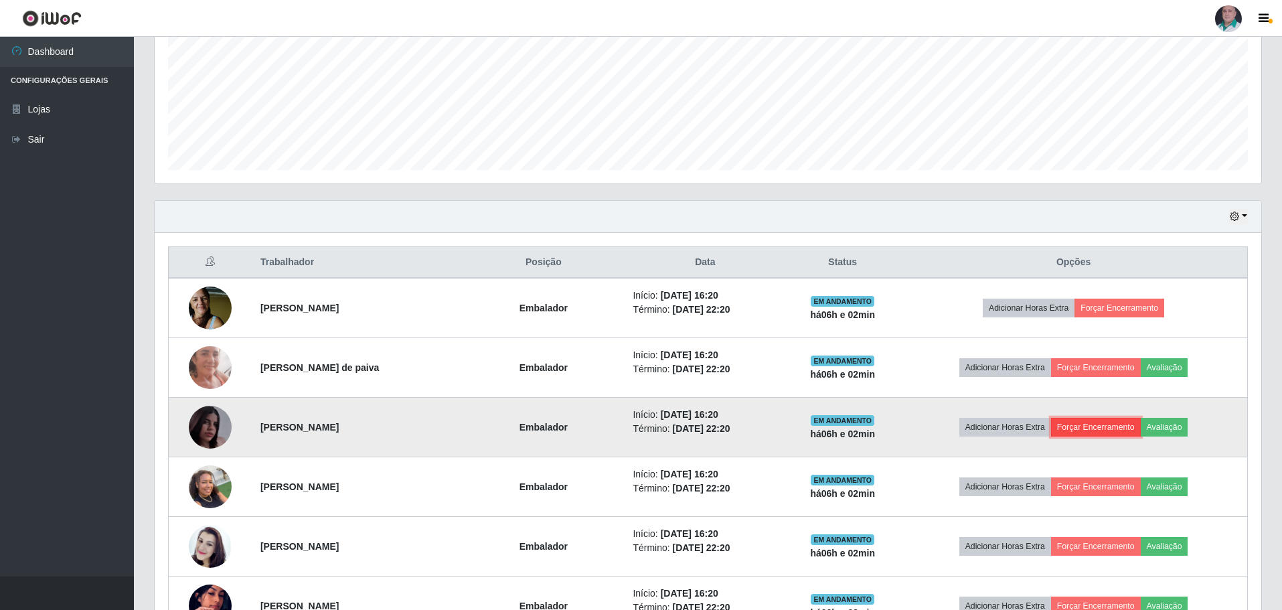
click at [1105, 426] on button "Forçar Encerramento" at bounding box center [1096, 427] width 90 height 19
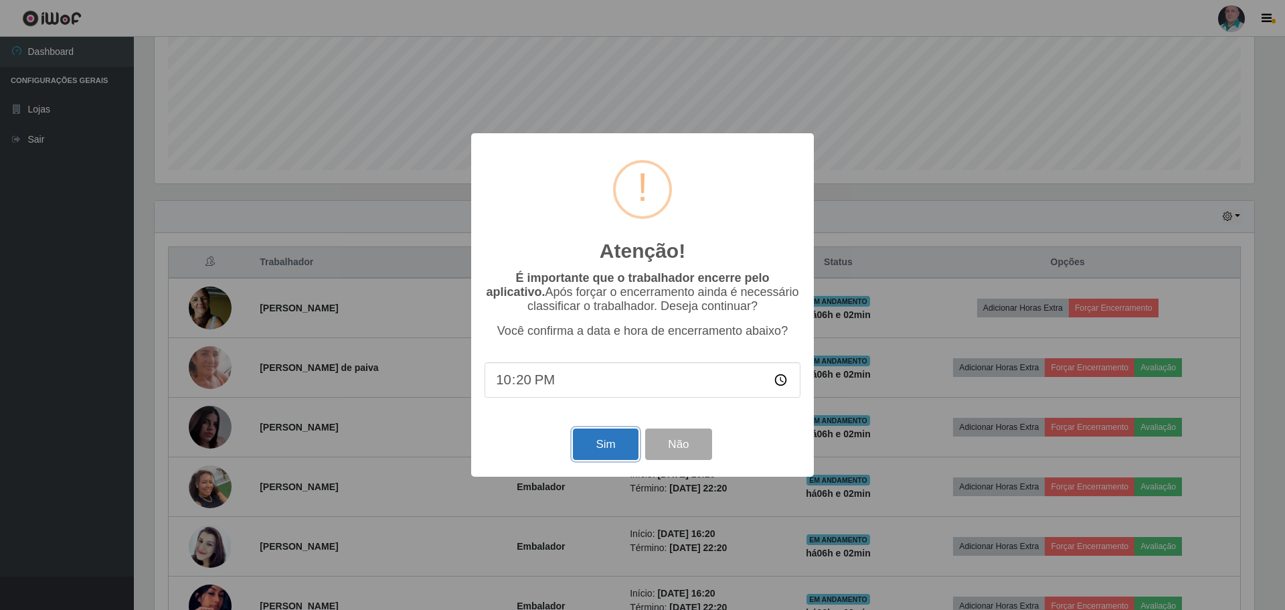
click at [602, 444] on button "Sim" at bounding box center [605, 443] width 65 height 31
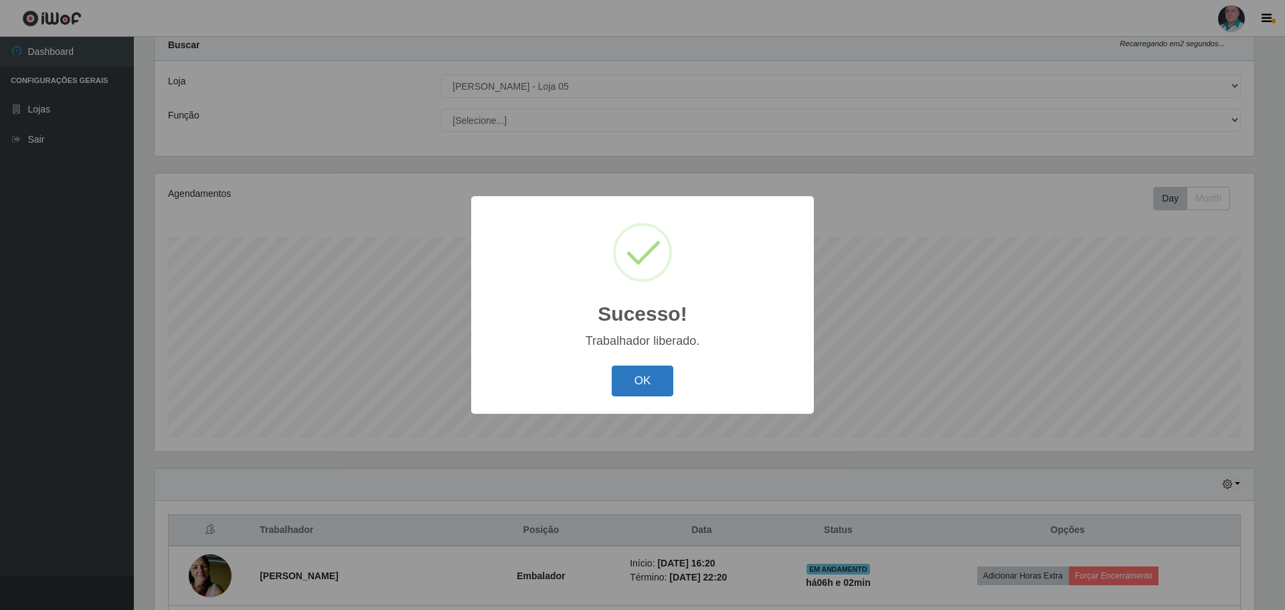
click at [635, 381] on button "OK" at bounding box center [643, 380] width 62 height 31
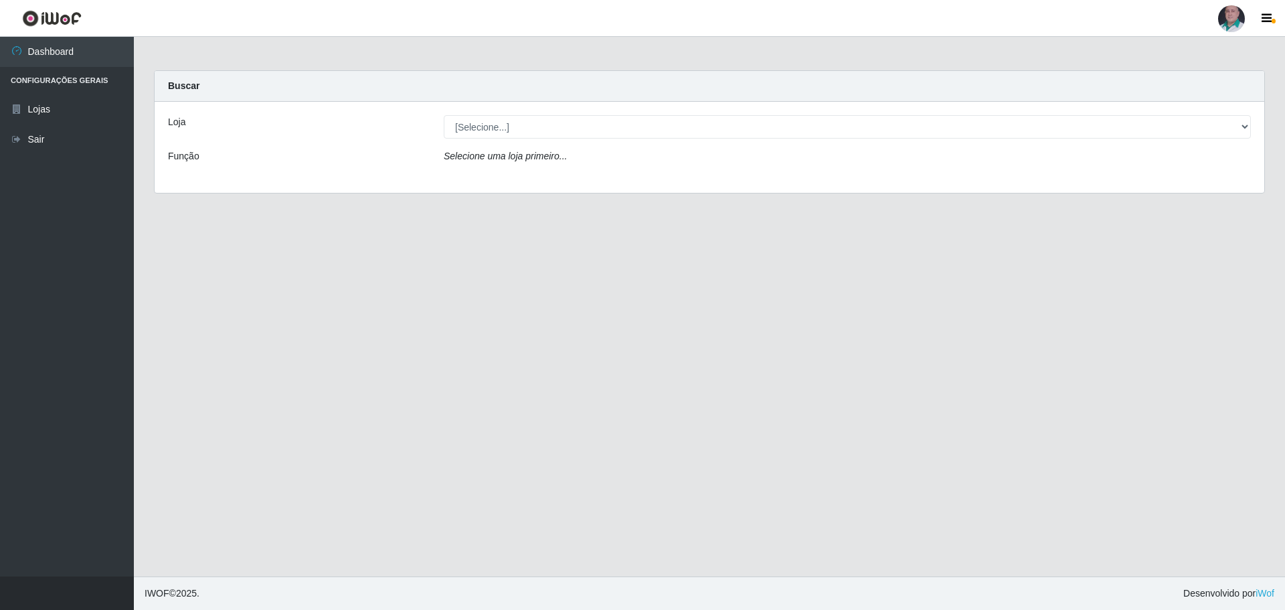
select select "252"
click at [444, 115] on select "[Selecione...] Mar Vermelho - Loja 05" at bounding box center [847, 126] width 807 height 23
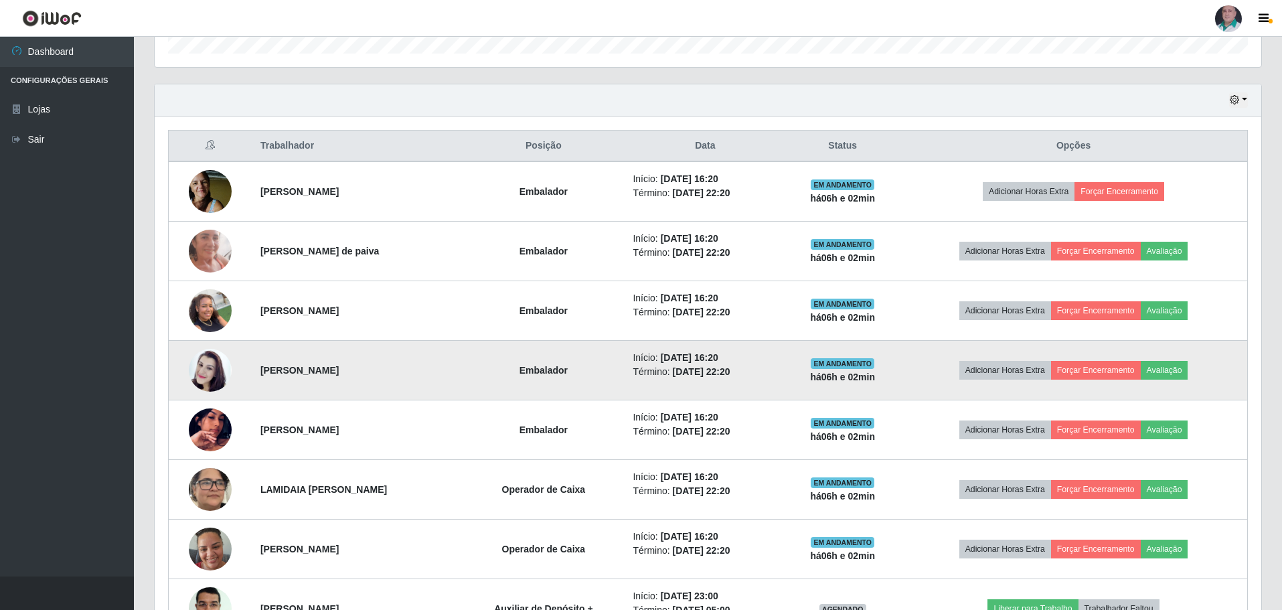
scroll to position [402, 0]
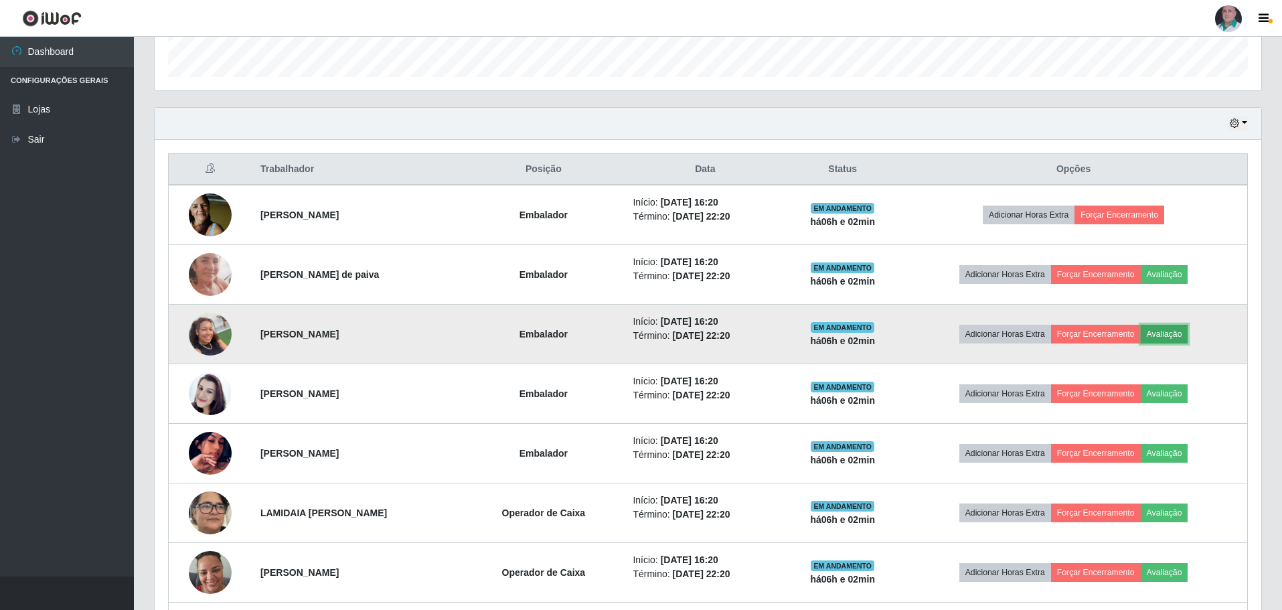
click at [1171, 330] on button "Avaliação" at bounding box center [1164, 334] width 48 height 19
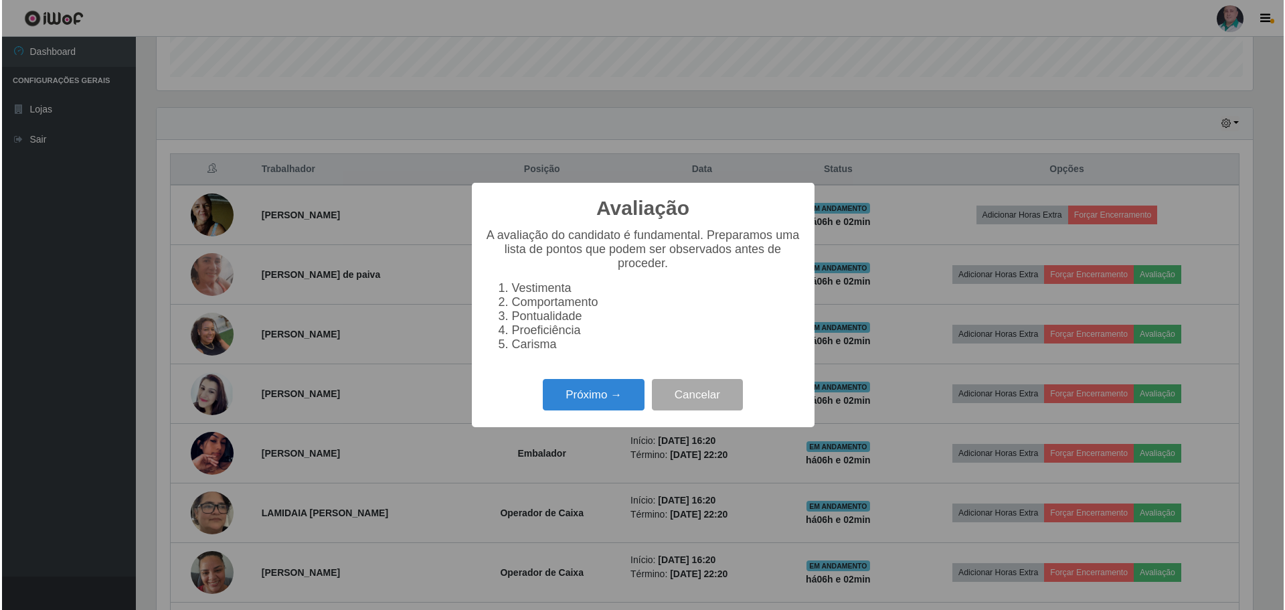
scroll to position [278, 1099]
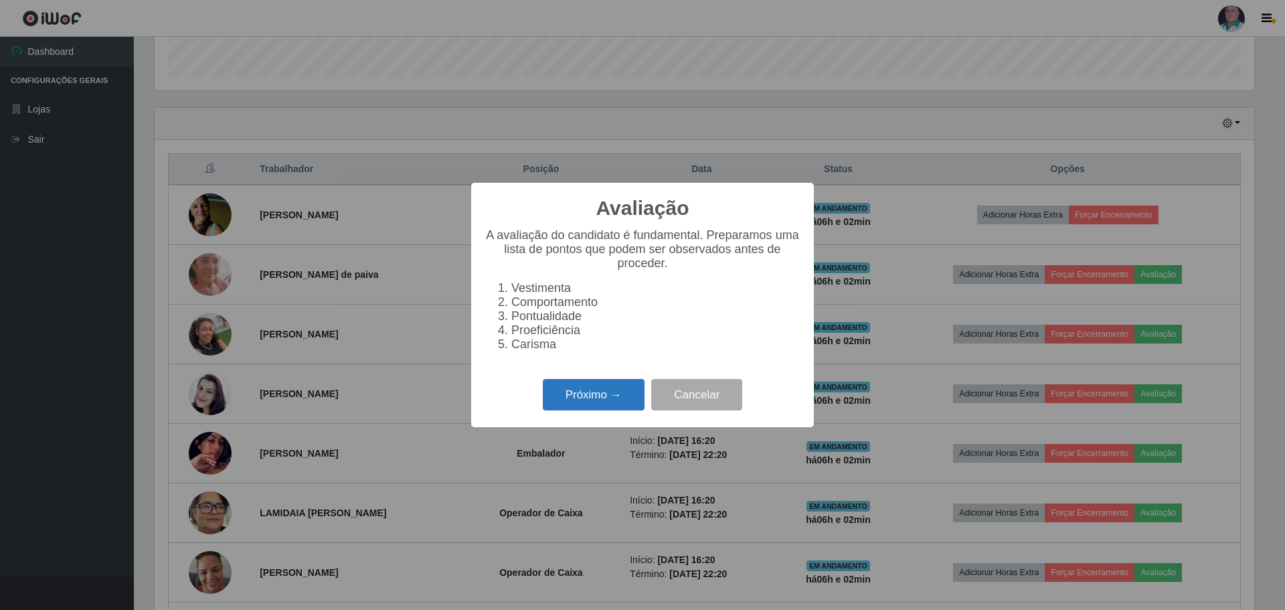
click at [609, 398] on button "Próximo →" at bounding box center [594, 394] width 102 height 31
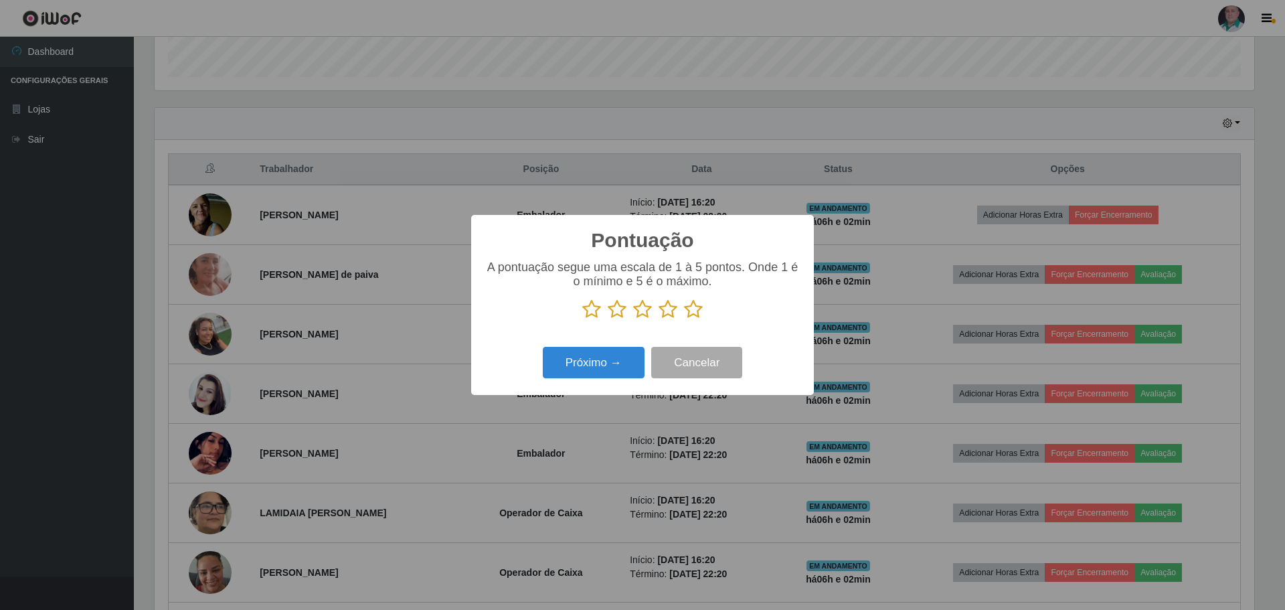
click at [694, 311] on icon at bounding box center [693, 309] width 19 height 20
click at [684, 319] on input "radio" at bounding box center [684, 319] width 0 height 0
click at [608, 367] on button "Próximo →" at bounding box center [594, 362] width 102 height 31
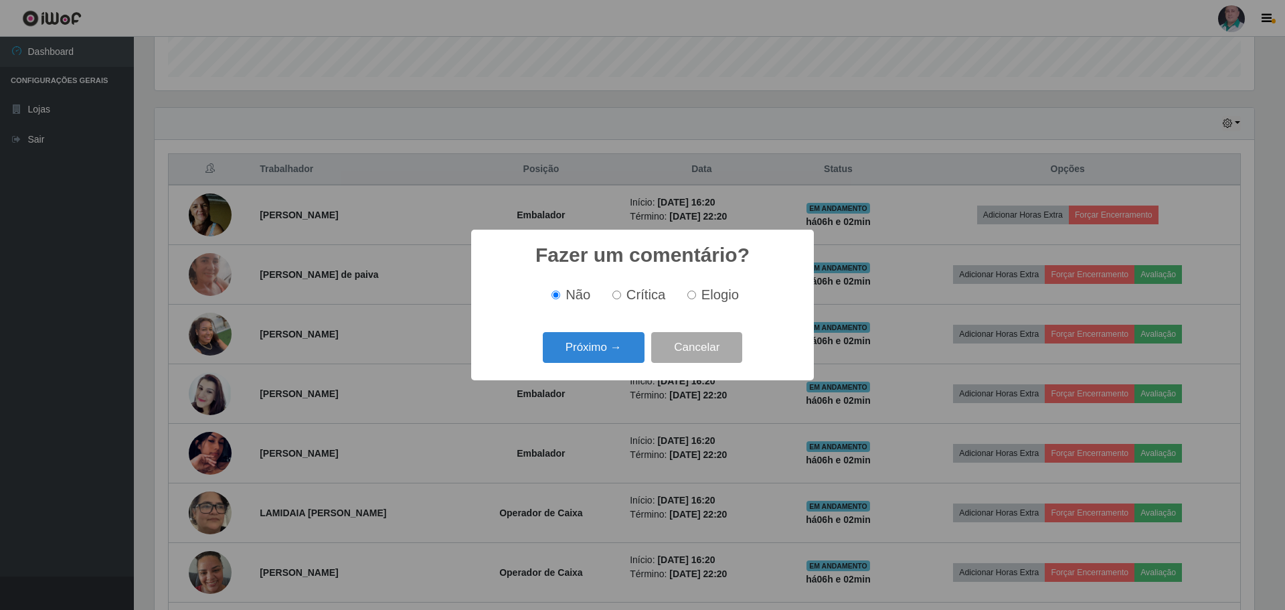
click at [690, 295] on input "Elogio" at bounding box center [691, 294] width 9 height 9
radio input "true"
click at [613, 345] on button "Próximo →" at bounding box center [594, 347] width 102 height 31
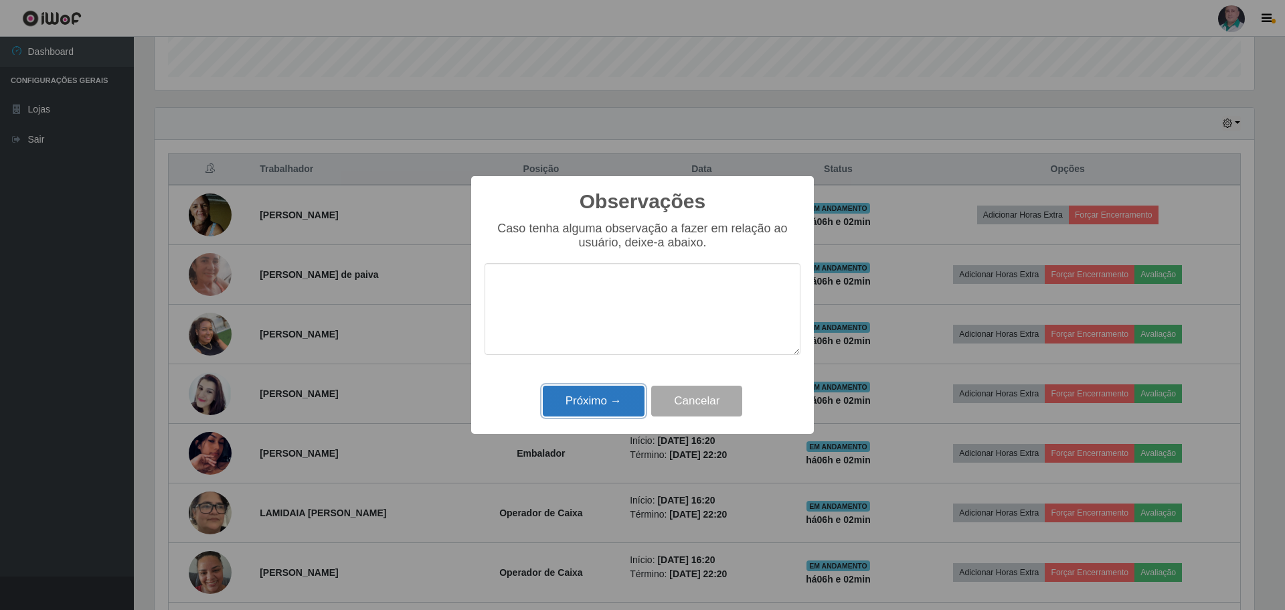
click at [600, 394] on button "Próximo →" at bounding box center [594, 400] width 102 height 31
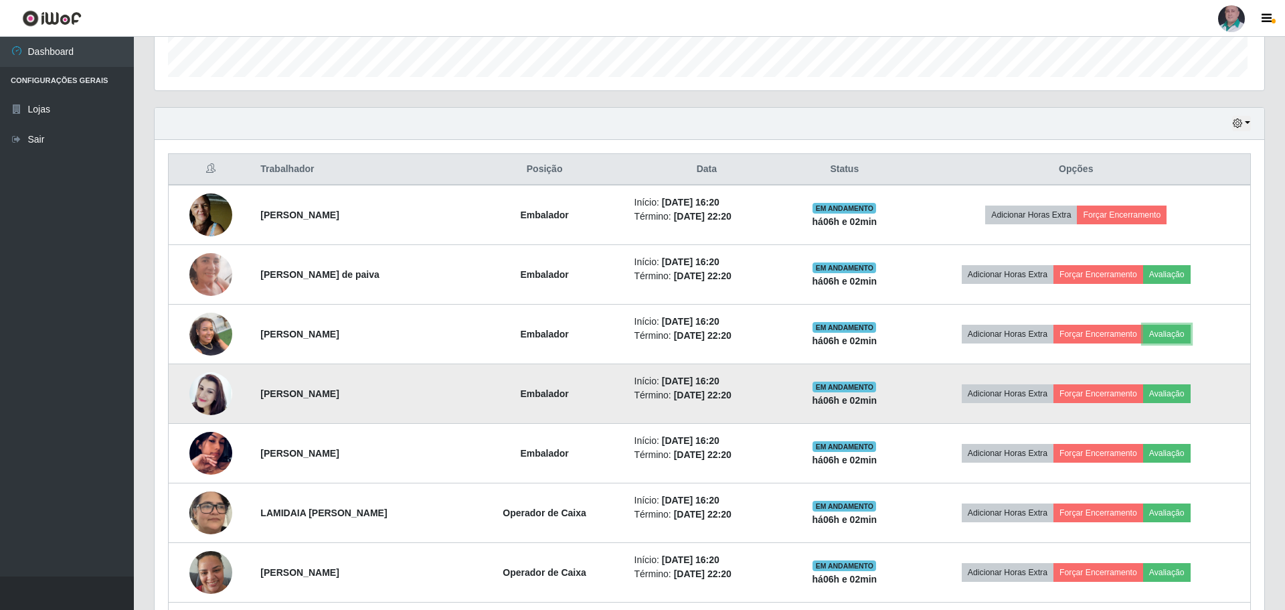
scroll to position [278, 1106]
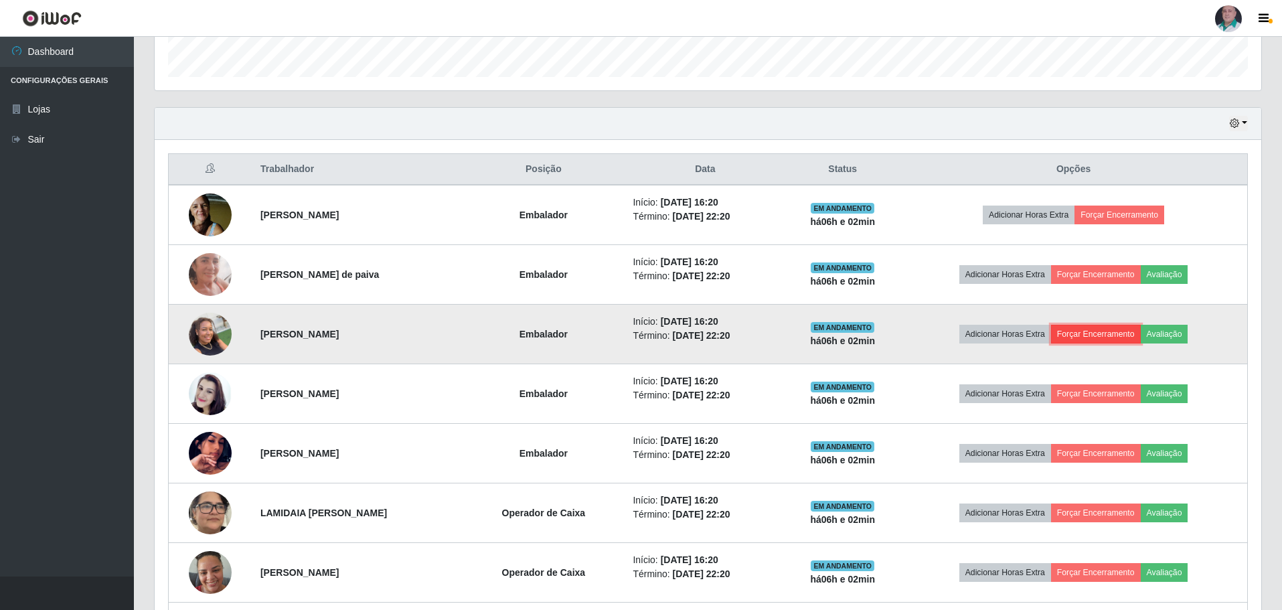
click at [1098, 332] on button "Forçar Encerramento" at bounding box center [1096, 334] width 90 height 19
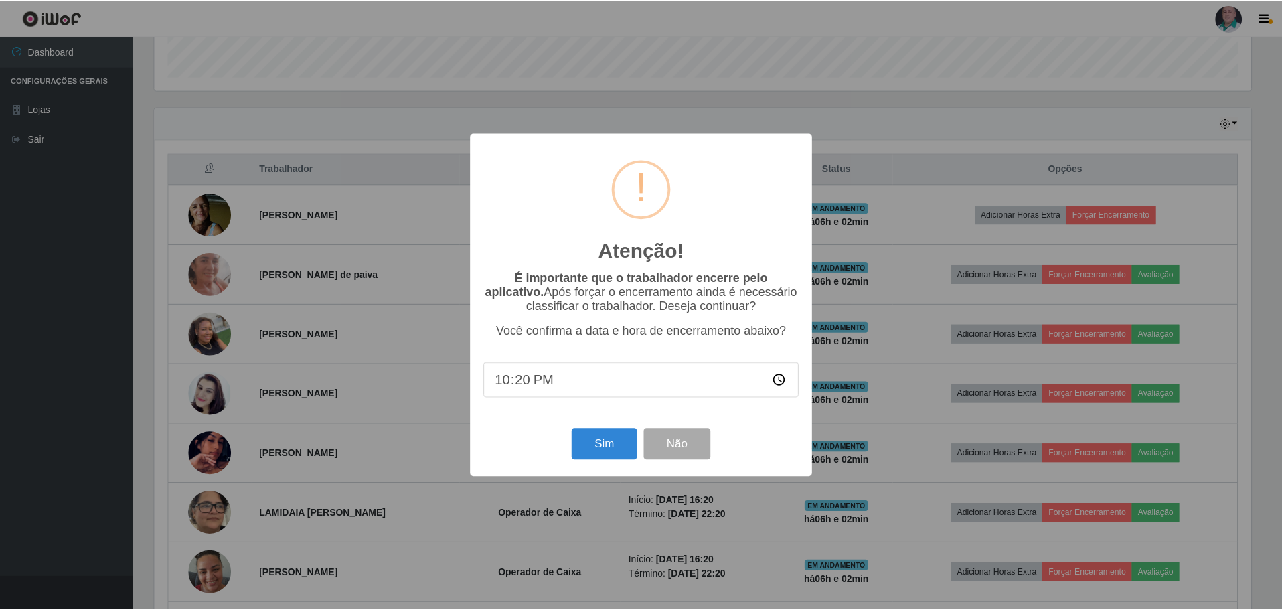
scroll to position [278, 1099]
click at [594, 446] on button "Sim" at bounding box center [605, 443] width 65 height 31
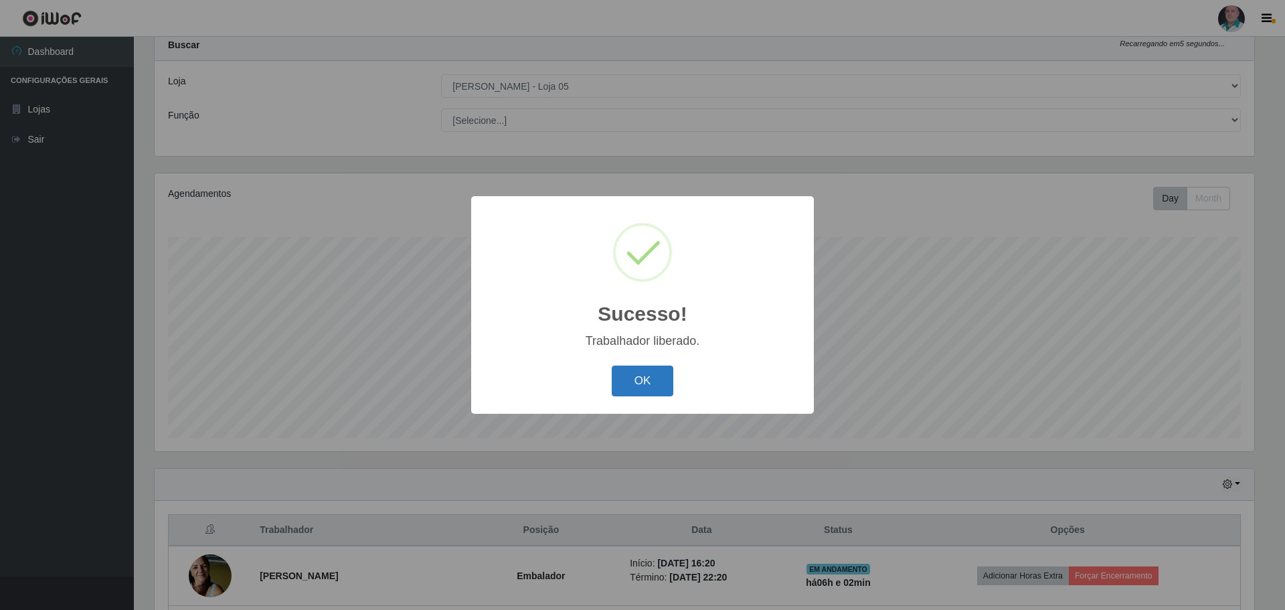
click at [636, 383] on button "OK" at bounding box center [643, 380] width 62 height 31
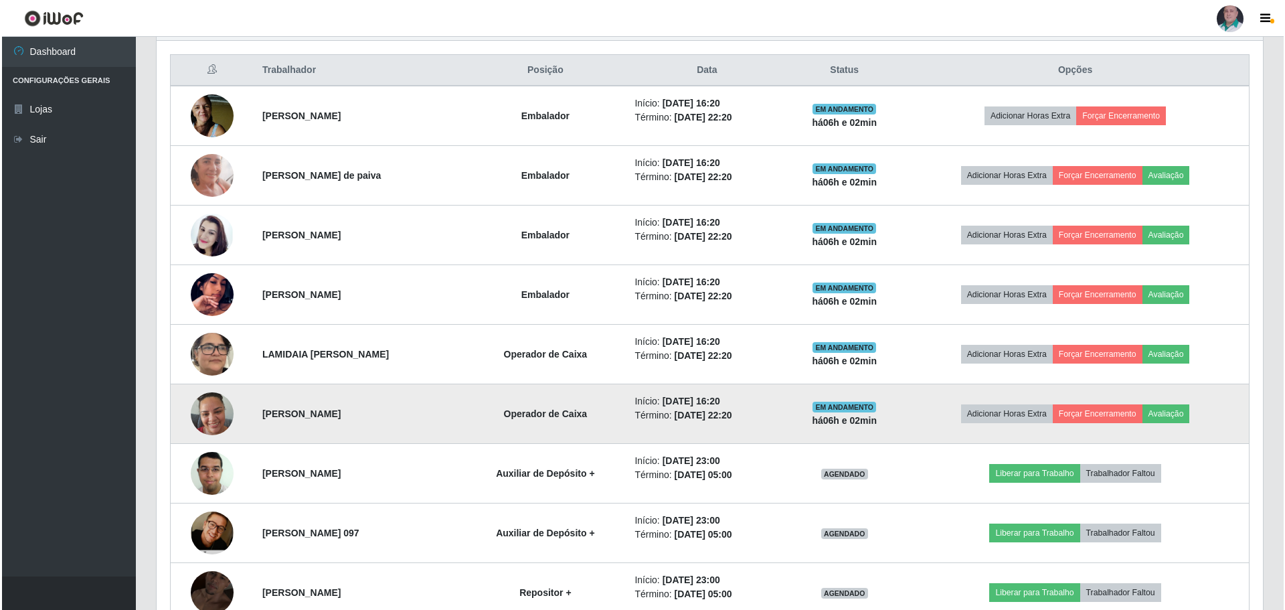
scroll to position [509, 0]
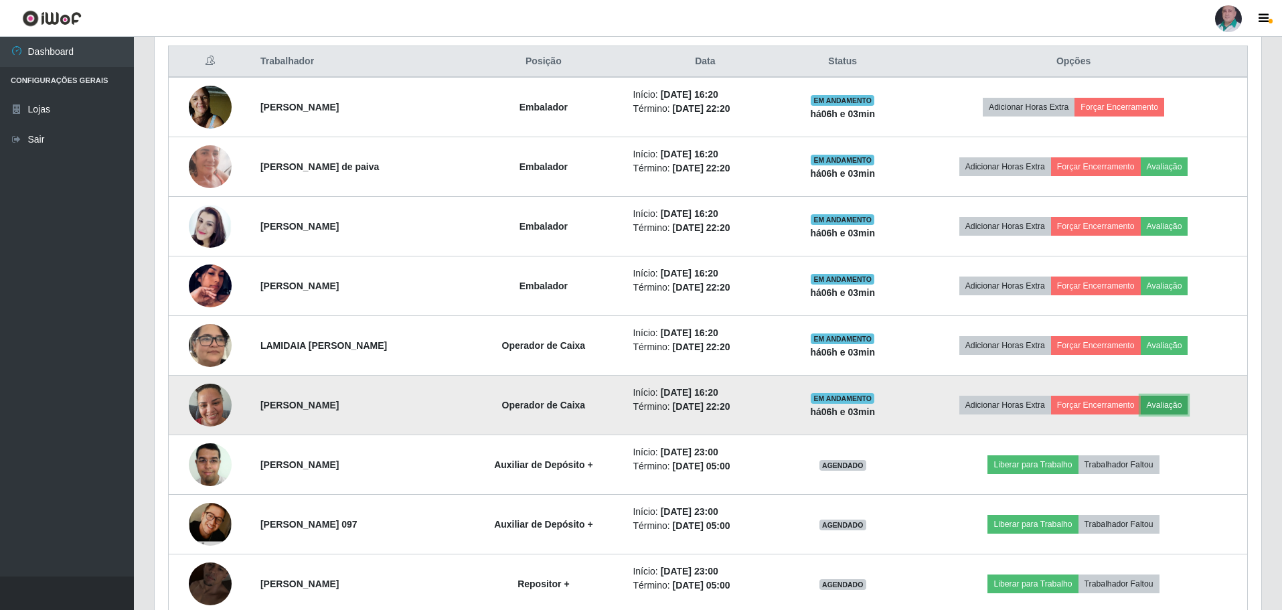
click at [1175, 406] on button "Avaliação" at bounding box center [1164, 404] width 48 height 19
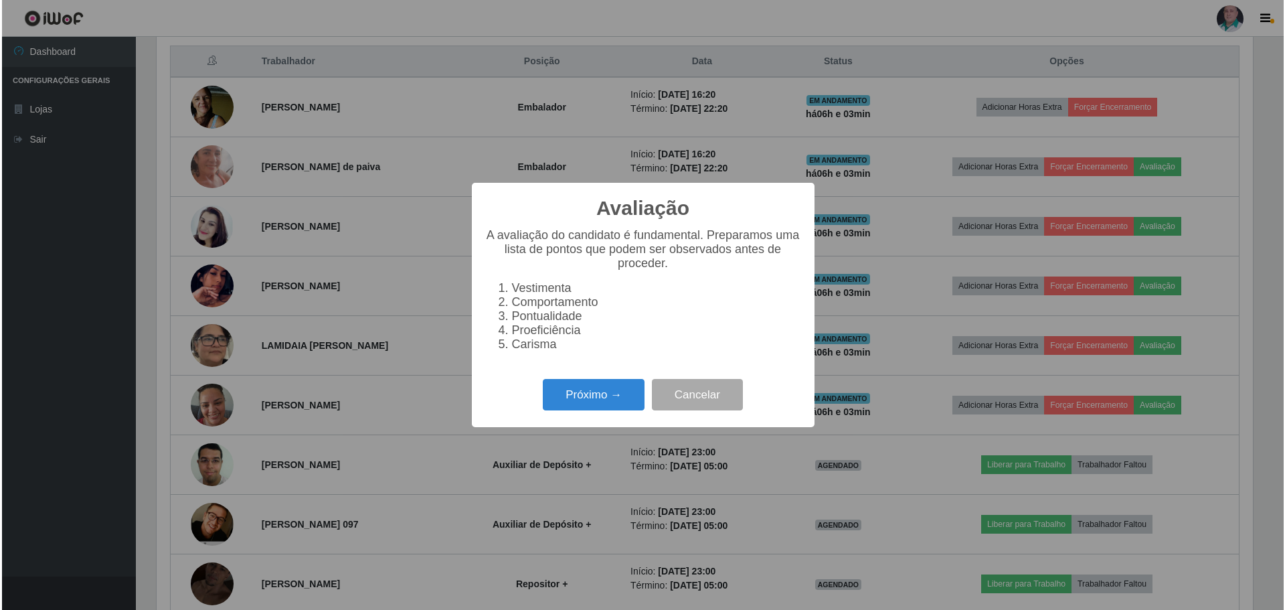
scroll to position [278, 1099]
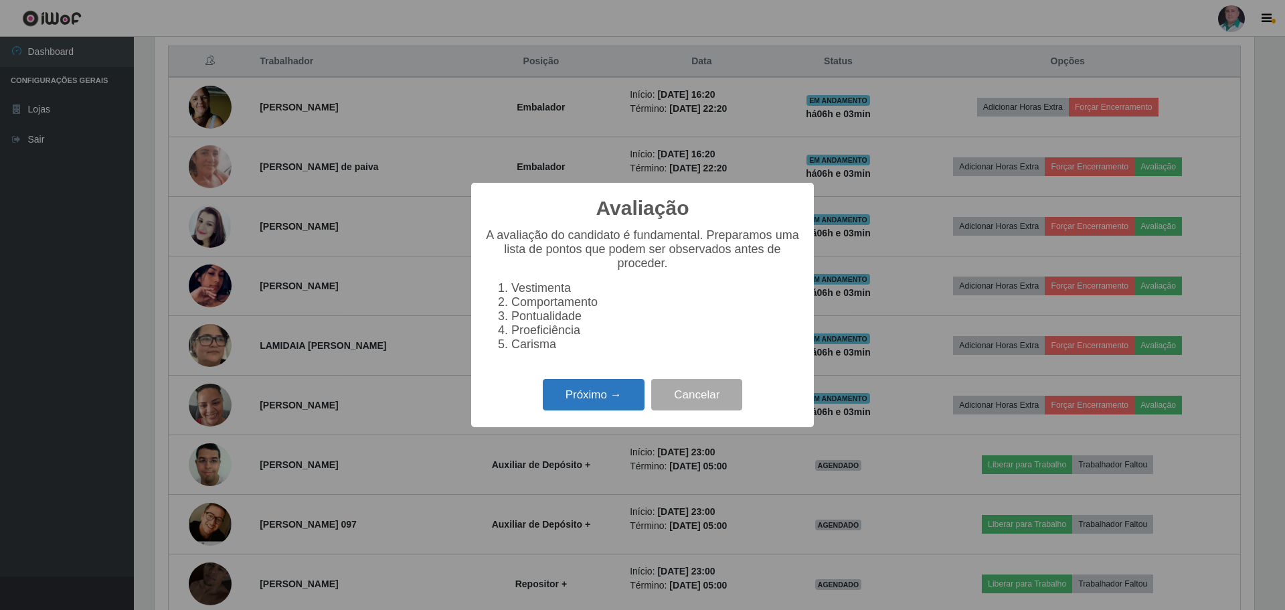
click at [583, 399] on button "Próximo →" at bounding box center [594, 394] width 102 height 31
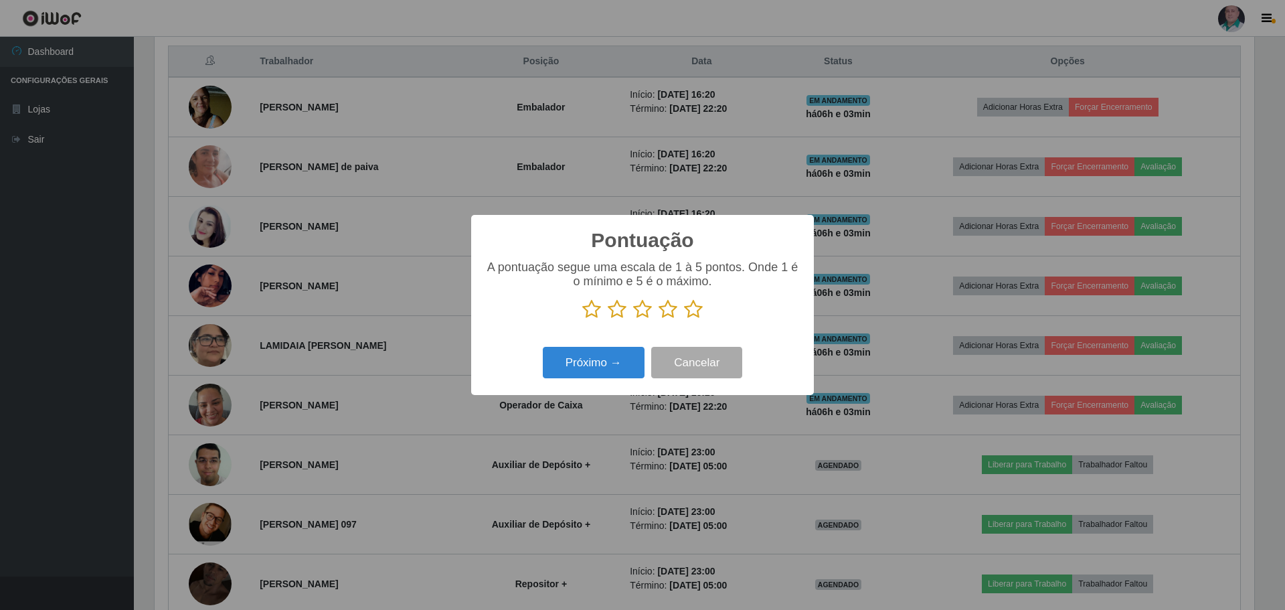
scroll to position [668918, 668096]
click at [690, 306] on icon at bounding box center [693, 309] width 19 height 20
click at [684, 319] on input "radio" at bounding box center [684, 319] width 0 height 0
click at [606, 365] on button "Próximo →" at bounding box center [594, 362] width 102 height 31
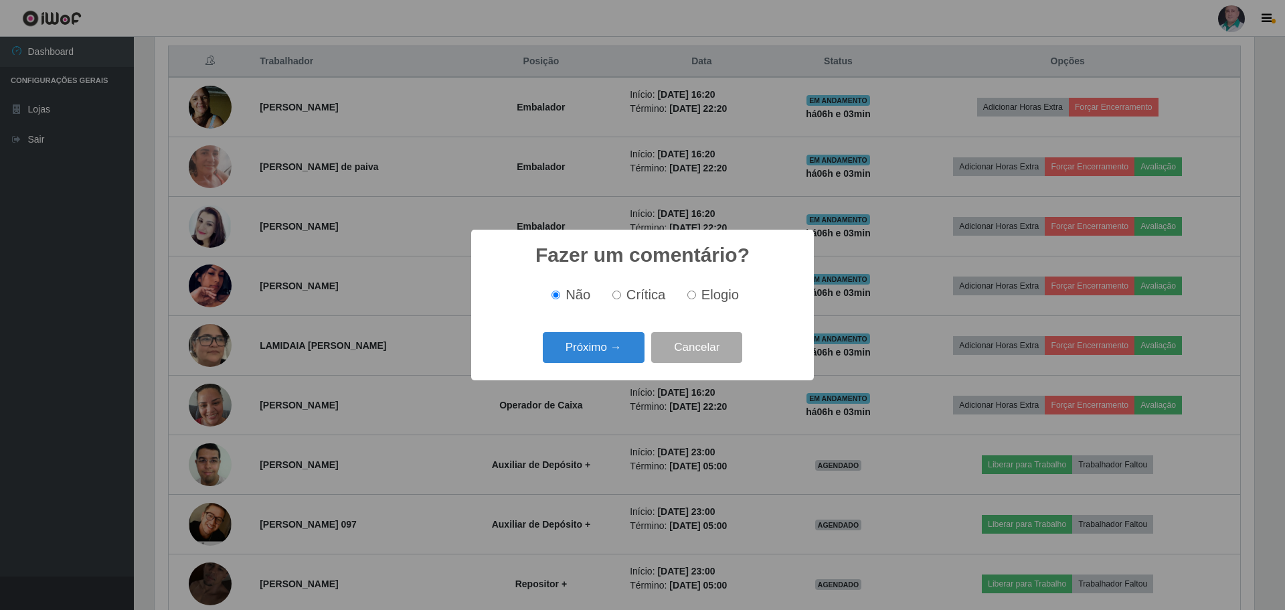
click at [690, 296] on input "Elogio" at bounding box center [691, 294] width 9 height 9
radio input "true"
click at [604, 347] on button "Próximo →" at bounding box center [594, 347] width 102 height 31
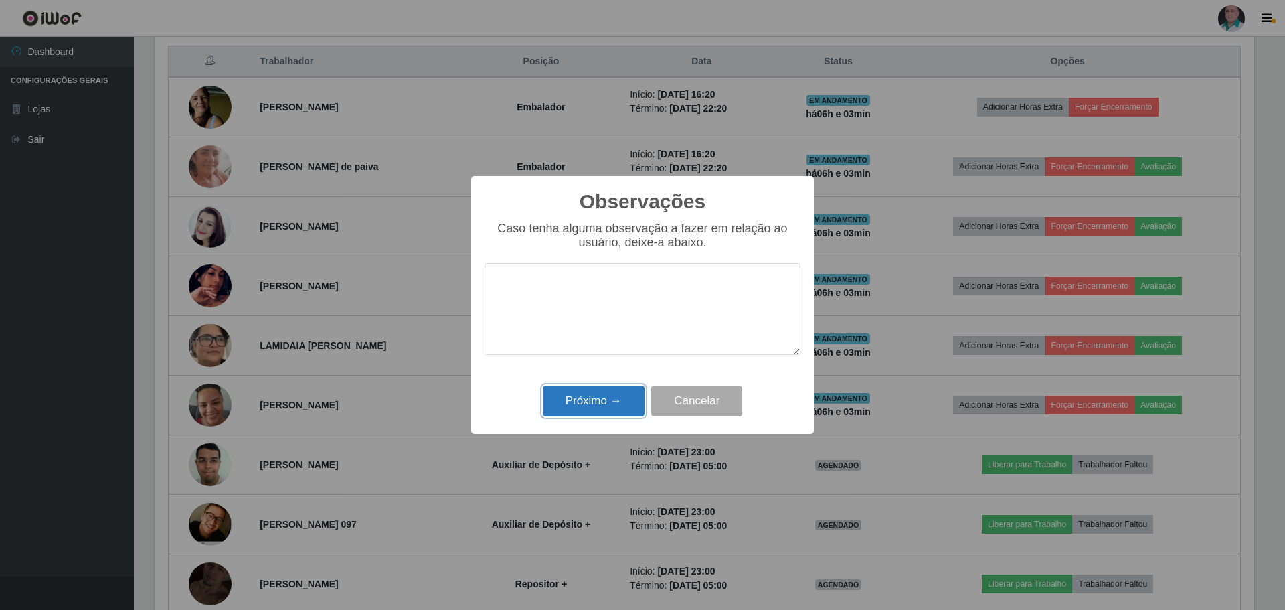
click at [609, 404] on button "Próximo →" at bounding box center [594, 400] width 102 height 31
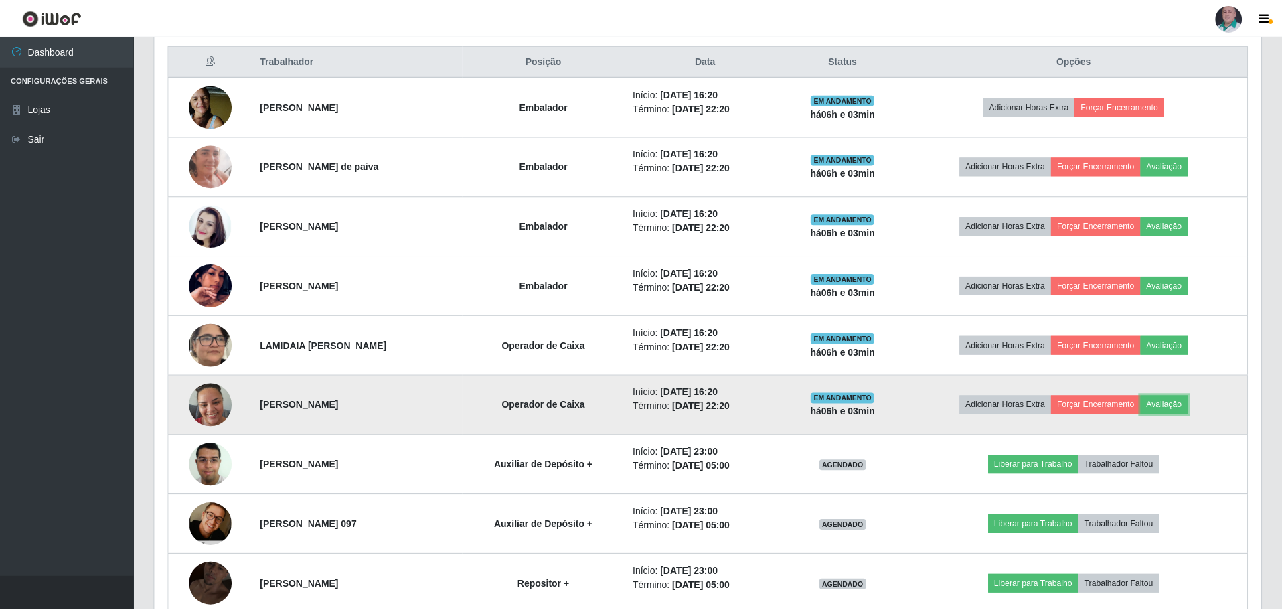
scroll to position [278, 1106]
click at [1104, 398] on button "Forçar Encerramento" at bounding box center [1096, 404] width 90 height 19
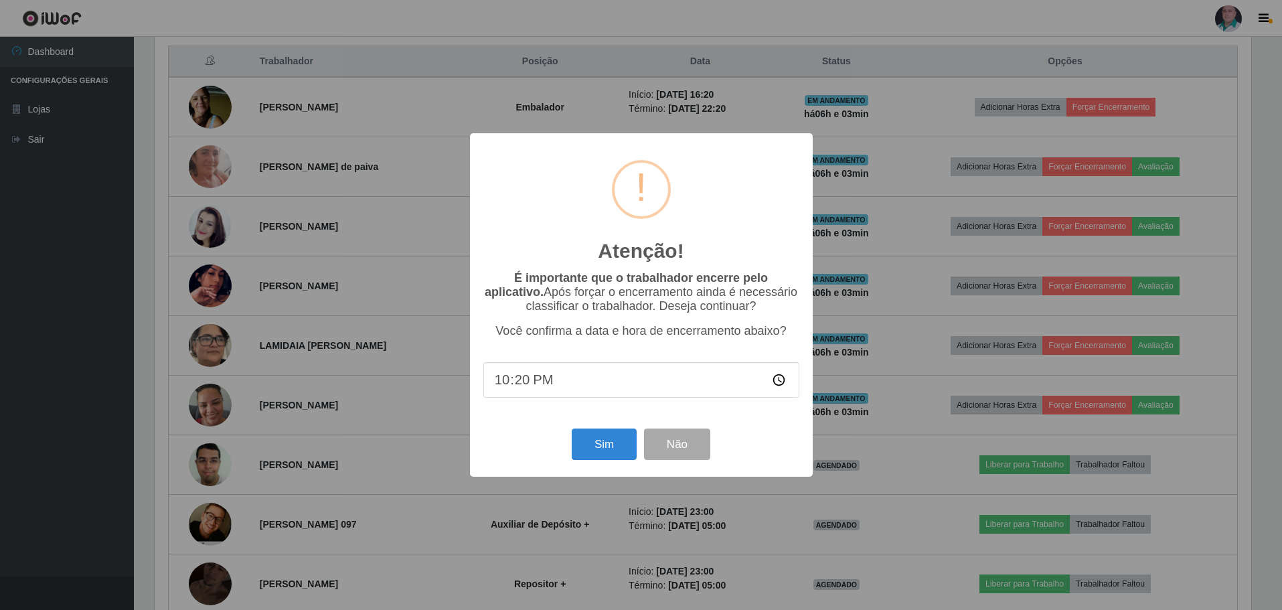
scroll to position [278, 1099]
click at [588, 452] on button "Sim" at bounding box center [605, 443] width 65 height 31
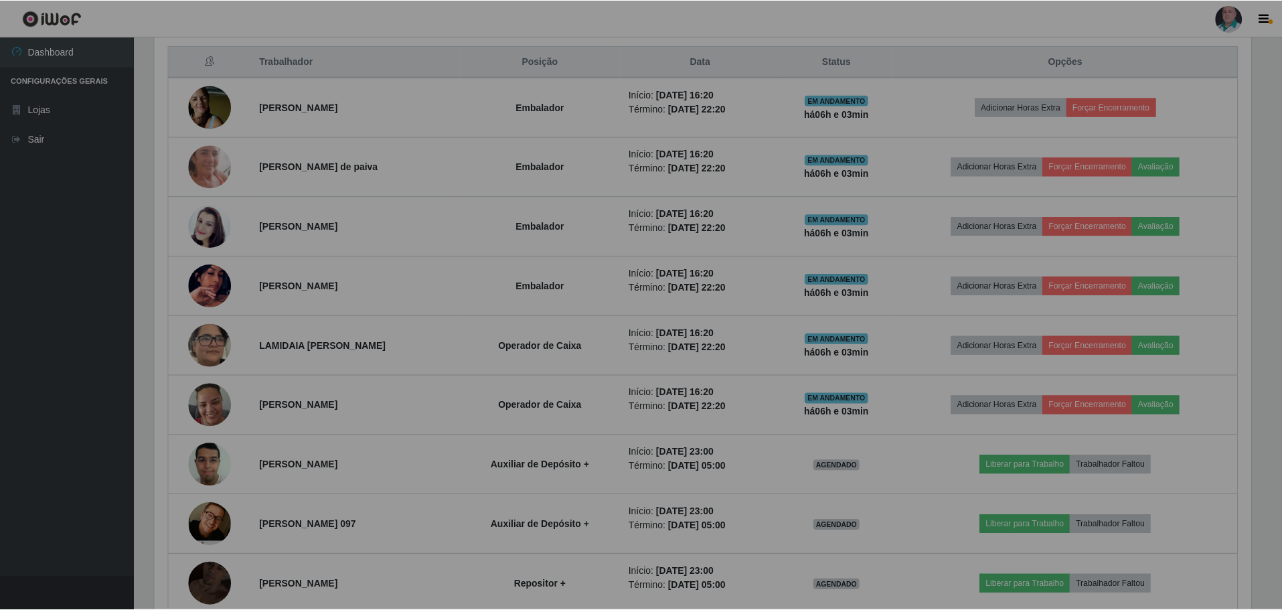
scroll to position [0, 0]
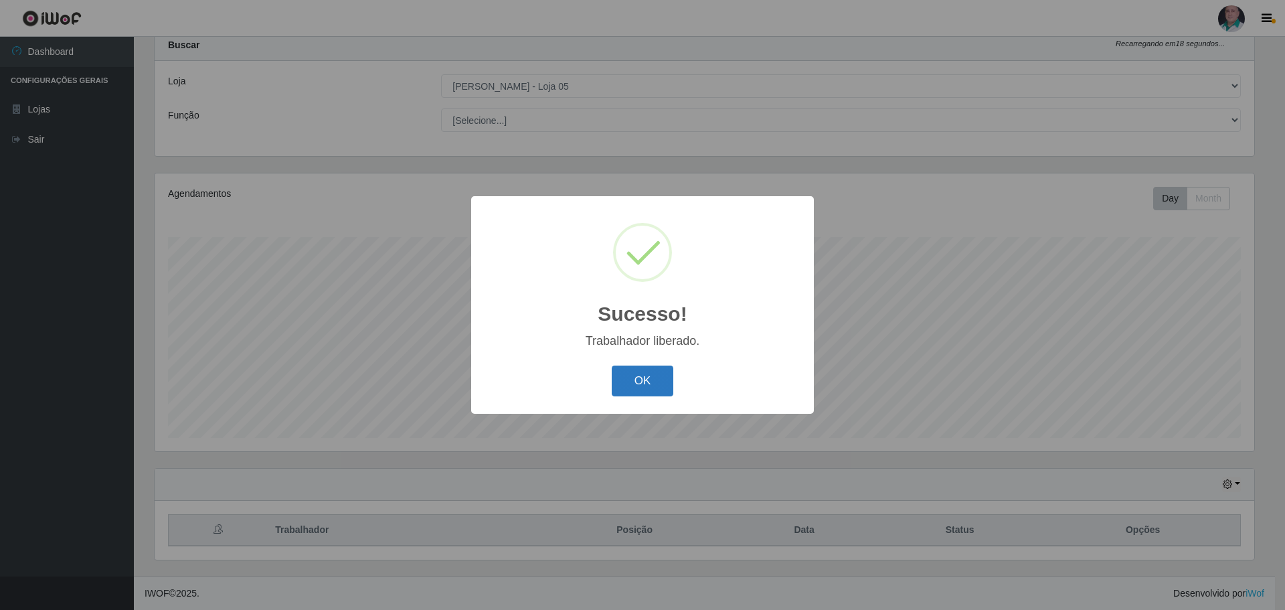
click at [646, 377] on button "OK" at bounding box center [643, 380] width 62 height 31
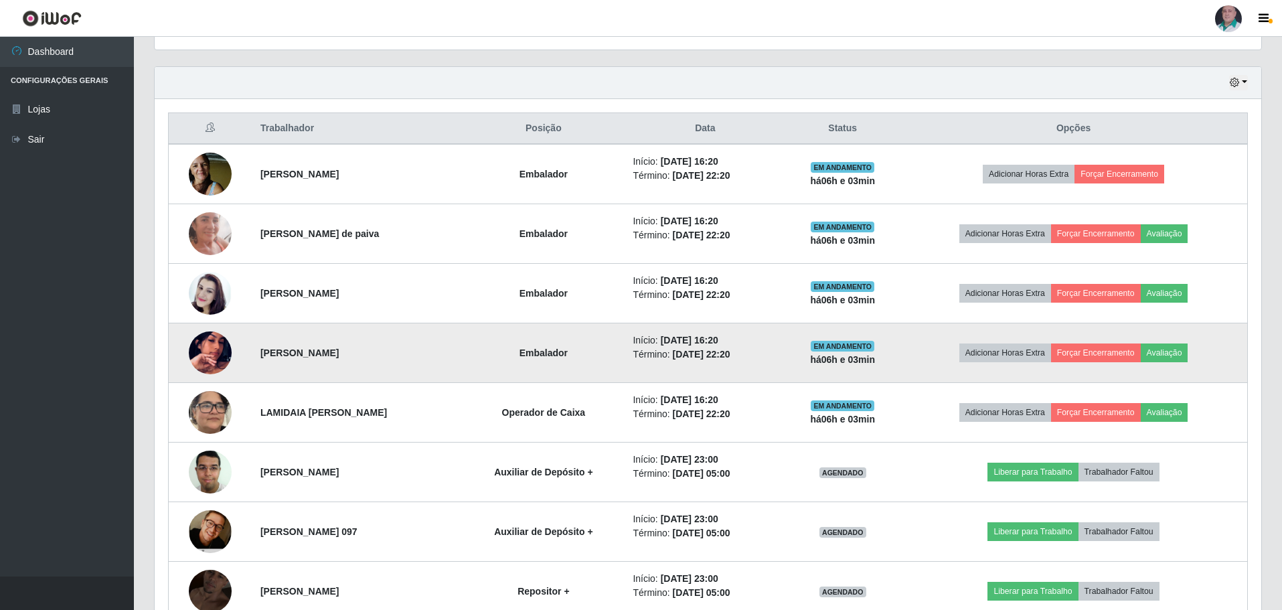
click at [198, 353] on img at bounding box center [210, 353] width 43 height 76
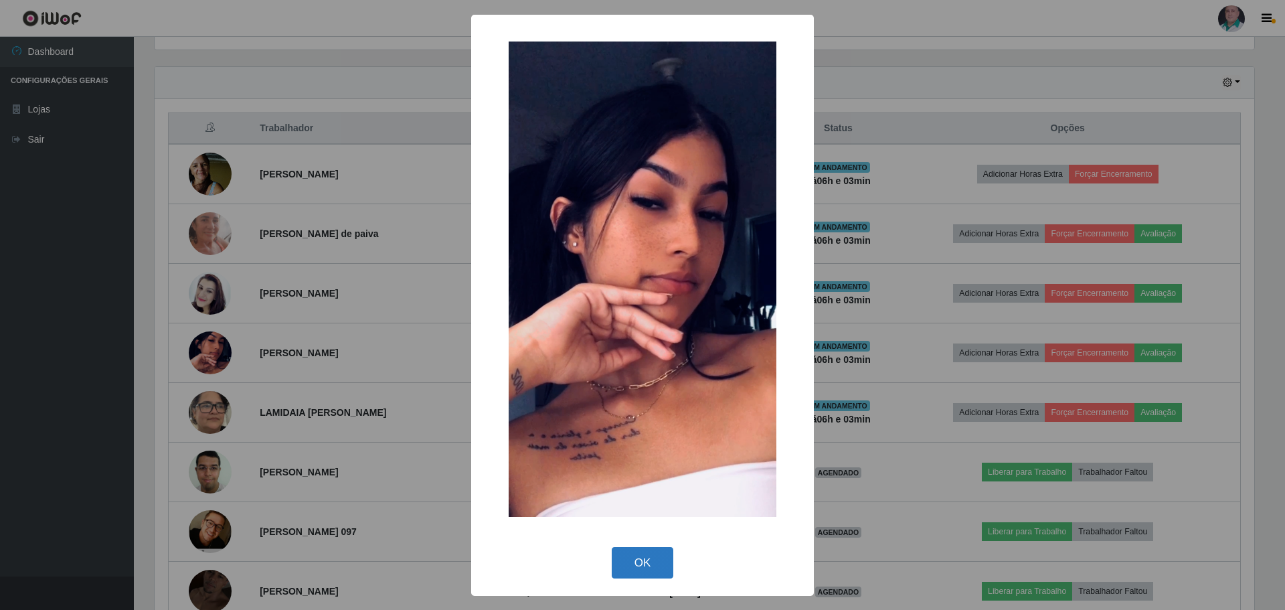
click at [650, 565] on button "OK" at bounding box center [643, 562] width 62 height 31
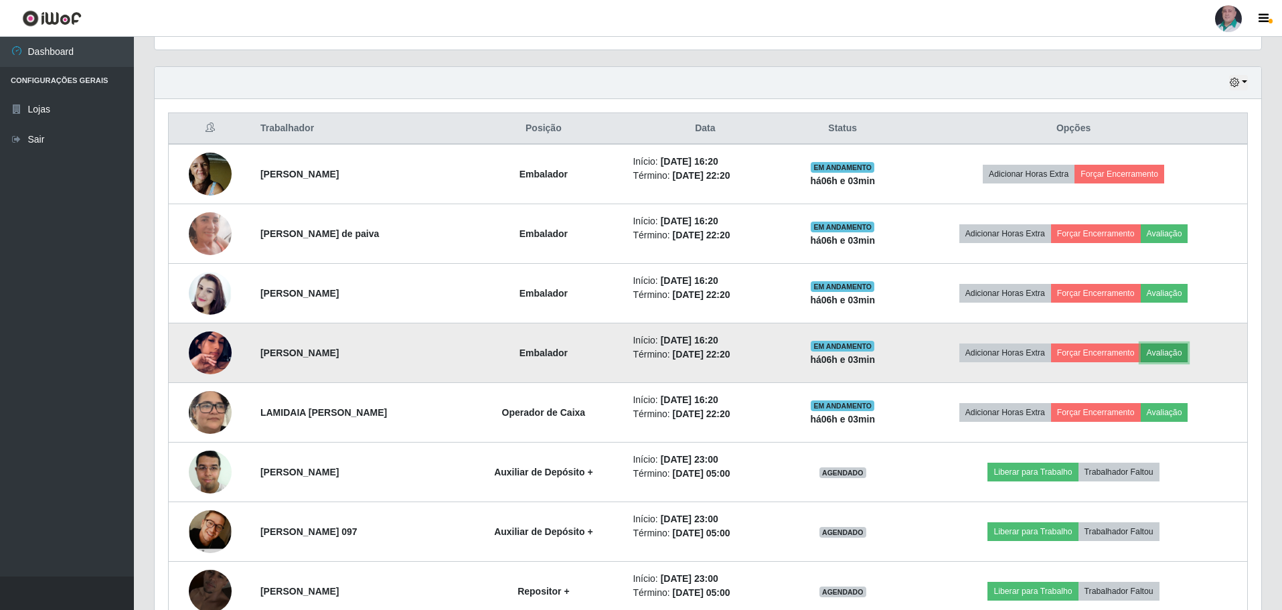
click at [1166, 344] on button "Avaliação" at bounding box center [1164, 352] width 48 height 19
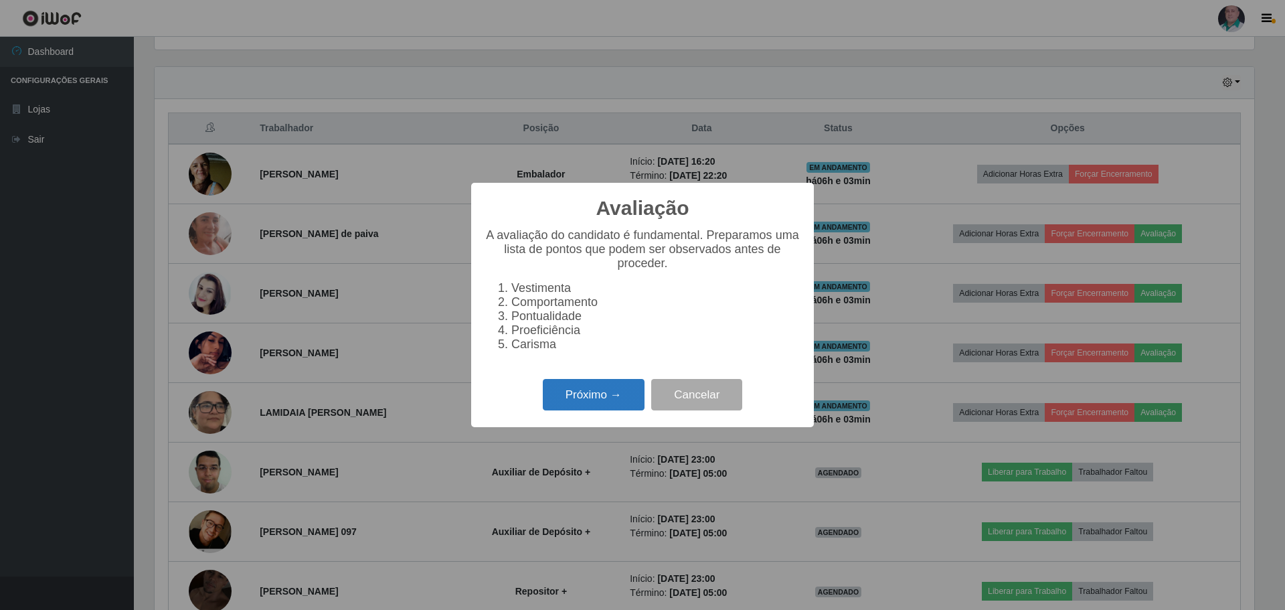
click at [582, 400] on button "Próximo →" at bounding box center [594, 394] width 102 height 31
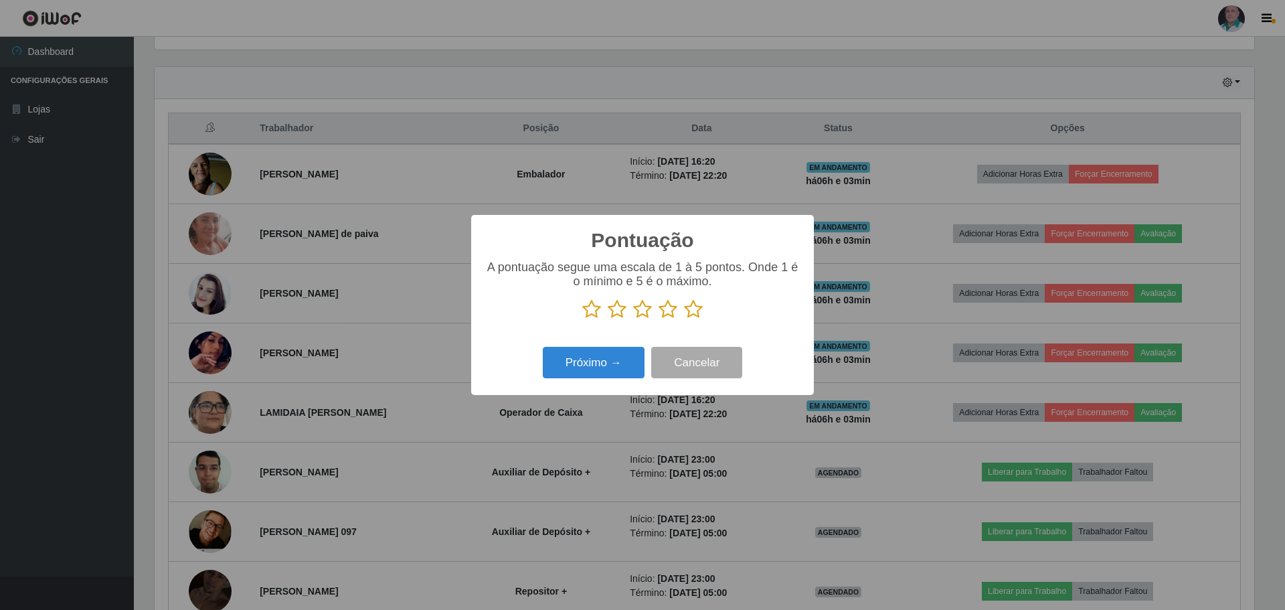
click at [694, 306] on icon at bounding box center [693, 309] width 19 height 20
click at [684, 319] on input "radio" at bounding box center [684, 319] width 0 height 0
click at [595, 363] on button "Próximo →" at bounding box center [594, 362] width 102 height 31
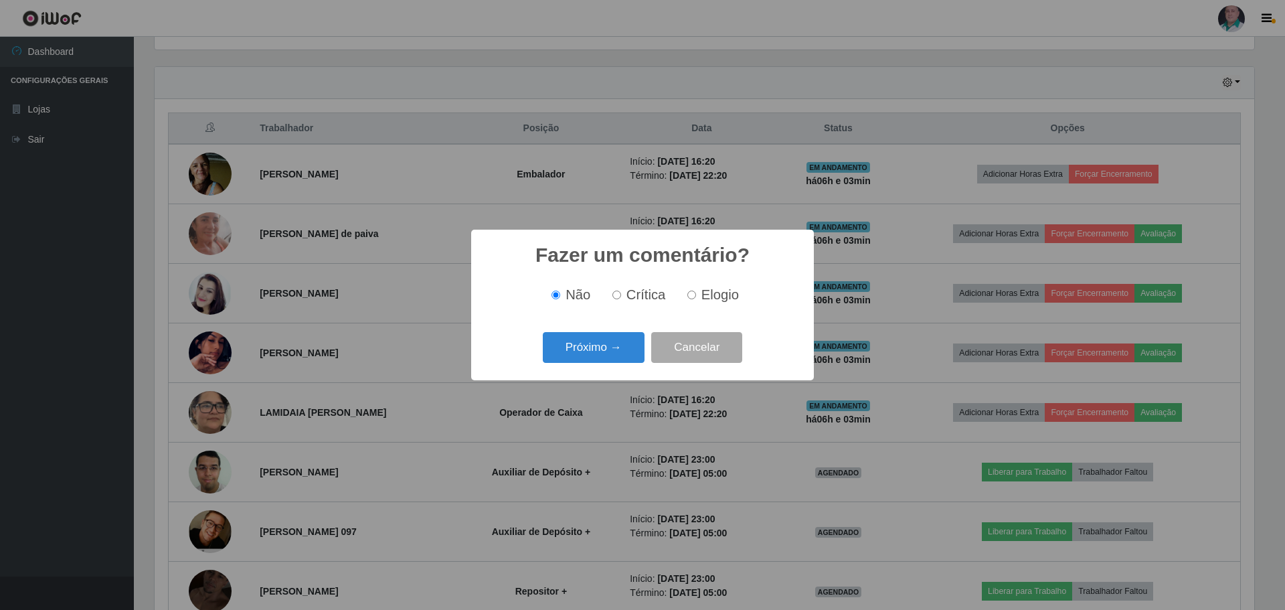
click at [687, 296] on input "Elogio" at bounding box center [691, 294] width 9 height 9
radio input "true"
click at [614, 341] on button "Próximo →" at bounding box center [594, 347] width 102 height 31
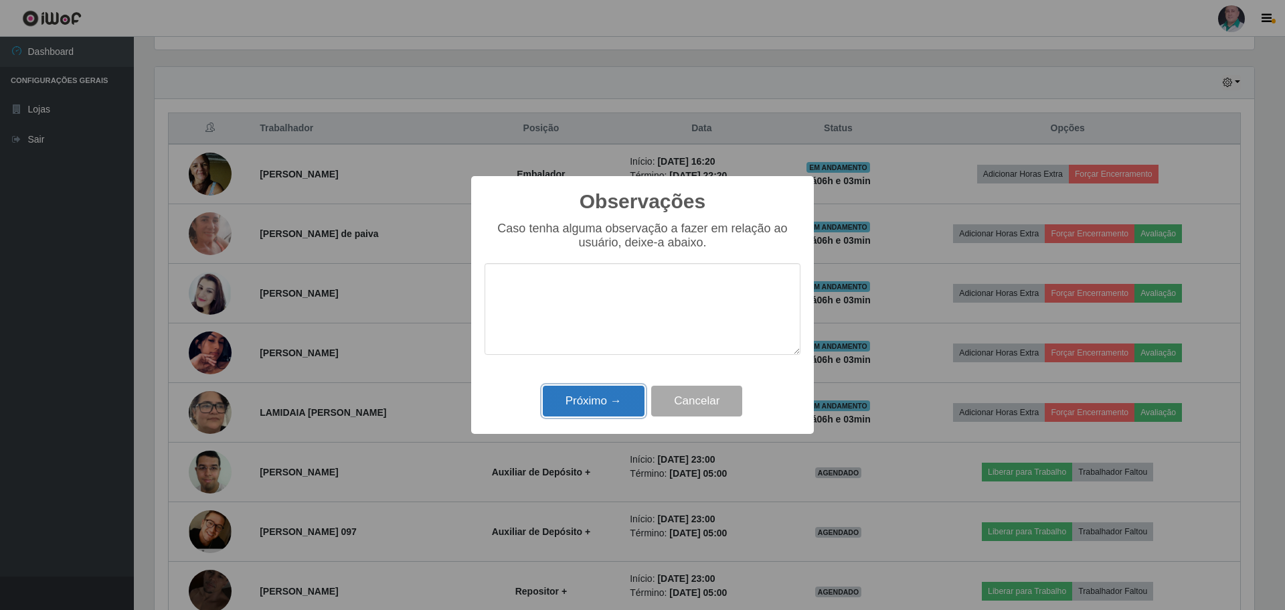
click at [580, 404] on button "Próximo →" at bounding box center [594, 400] width 102 height 31
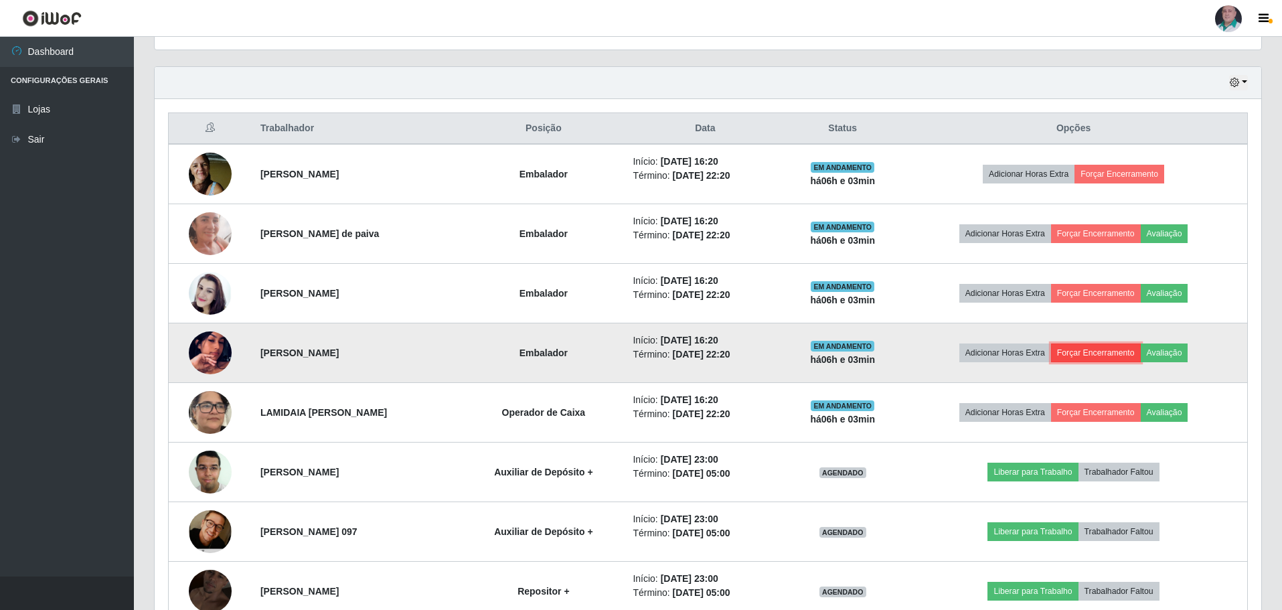
click at [1101, 349] on button "Forçar Encerramento" at bounding box center [1096, 352] width 90 height 19
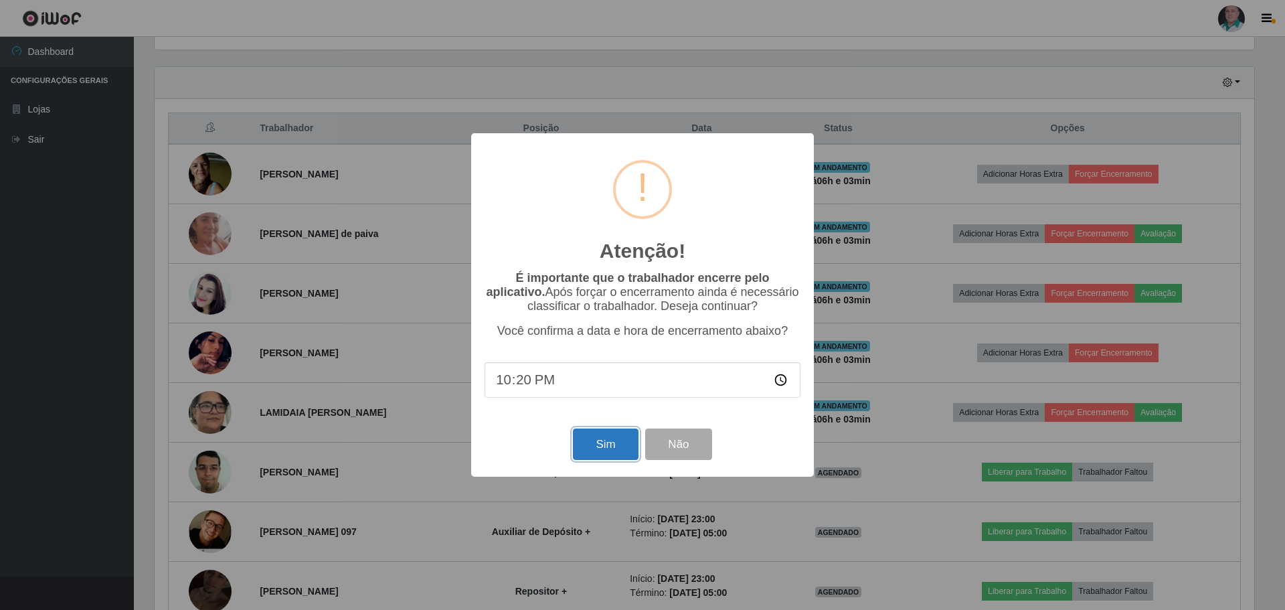
click at [616, 450] on button "Sim" at bounding box center [605, 443] width 65 height 31
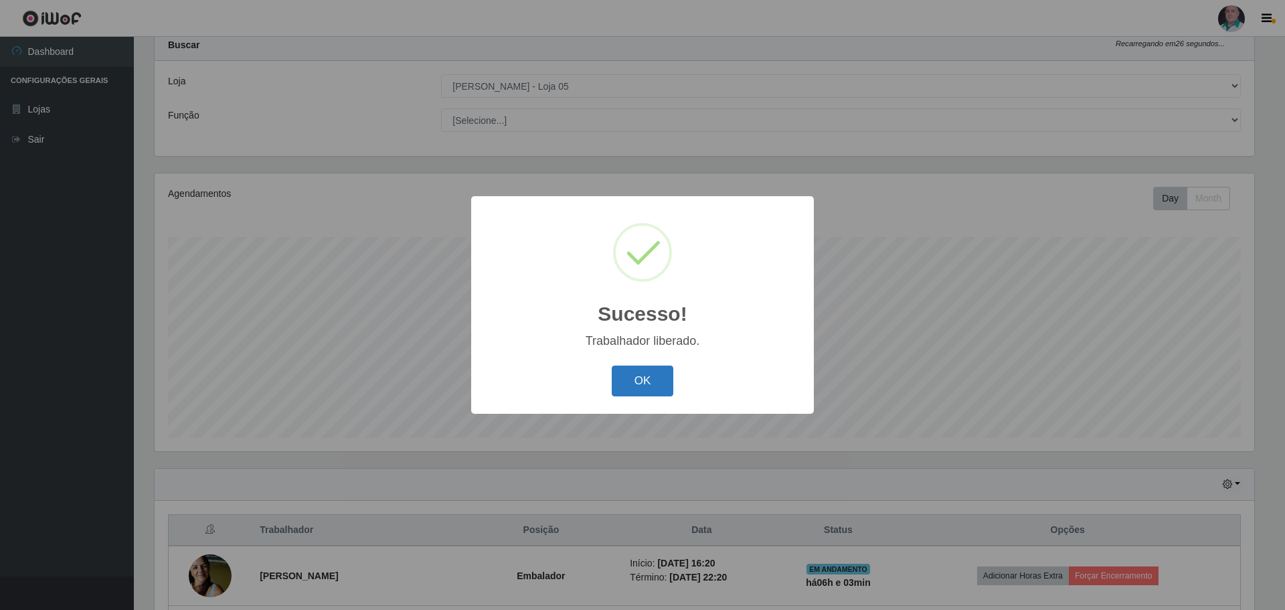
click at [651, 381] on button "OK" at bounding box center [643, 380] width 62 height 31
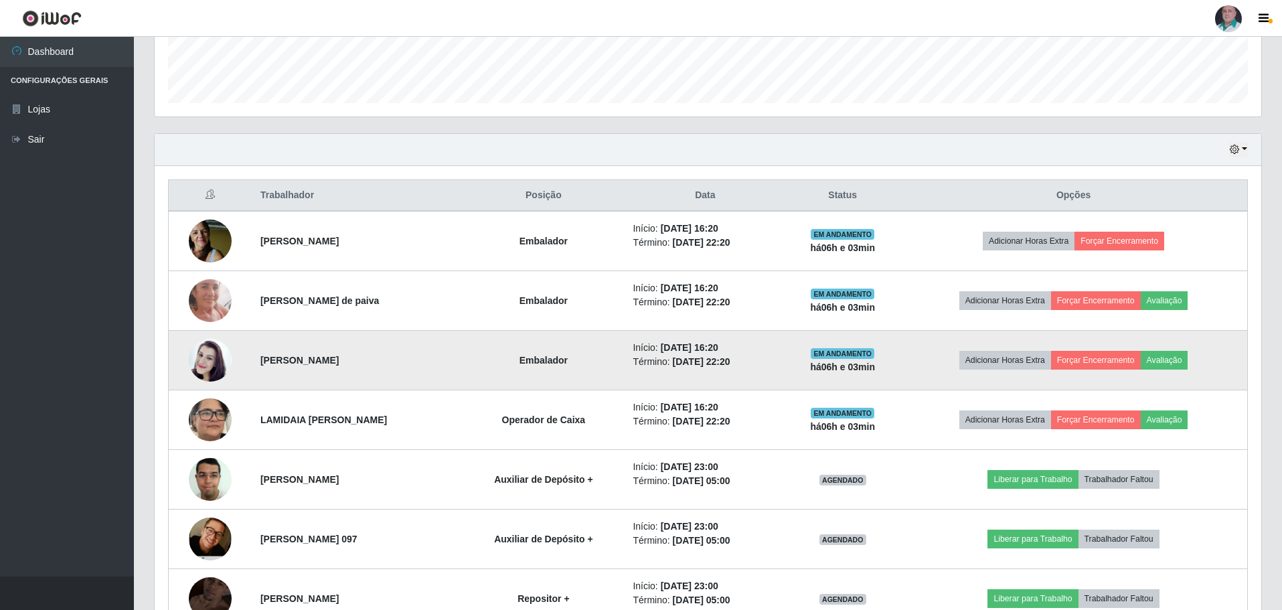
click at [211, 359] on img at bounding box center [210, 360] width 43 height 76
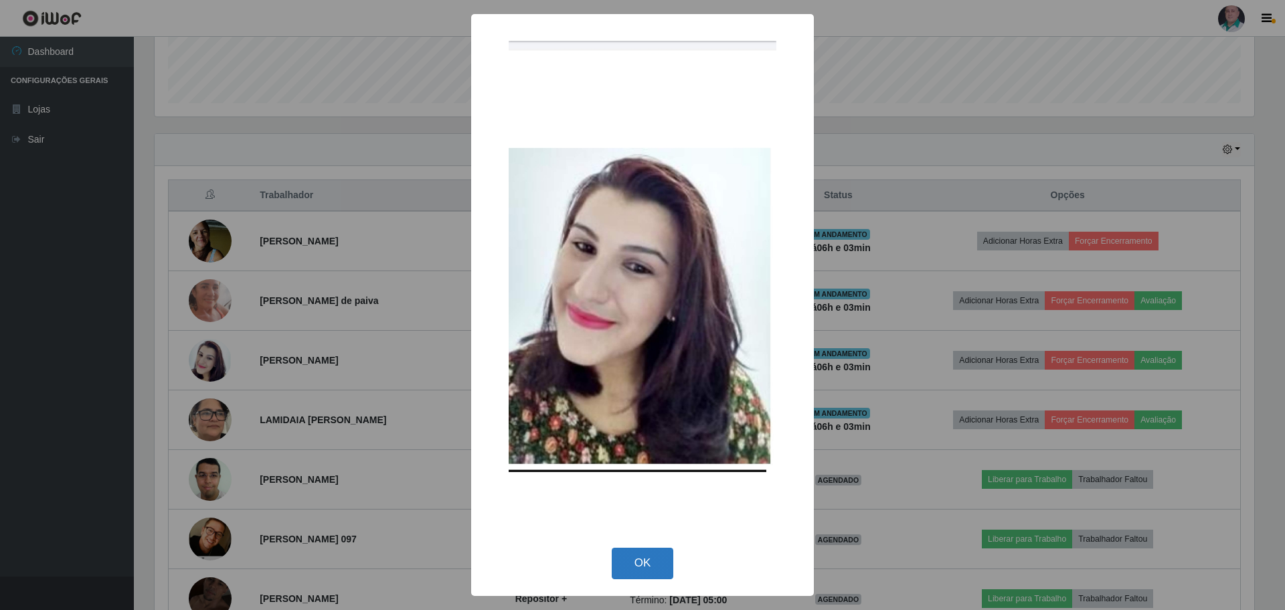
click at [640, 561] on button "OK" at bounding box center [643, 562] width 62 height 31
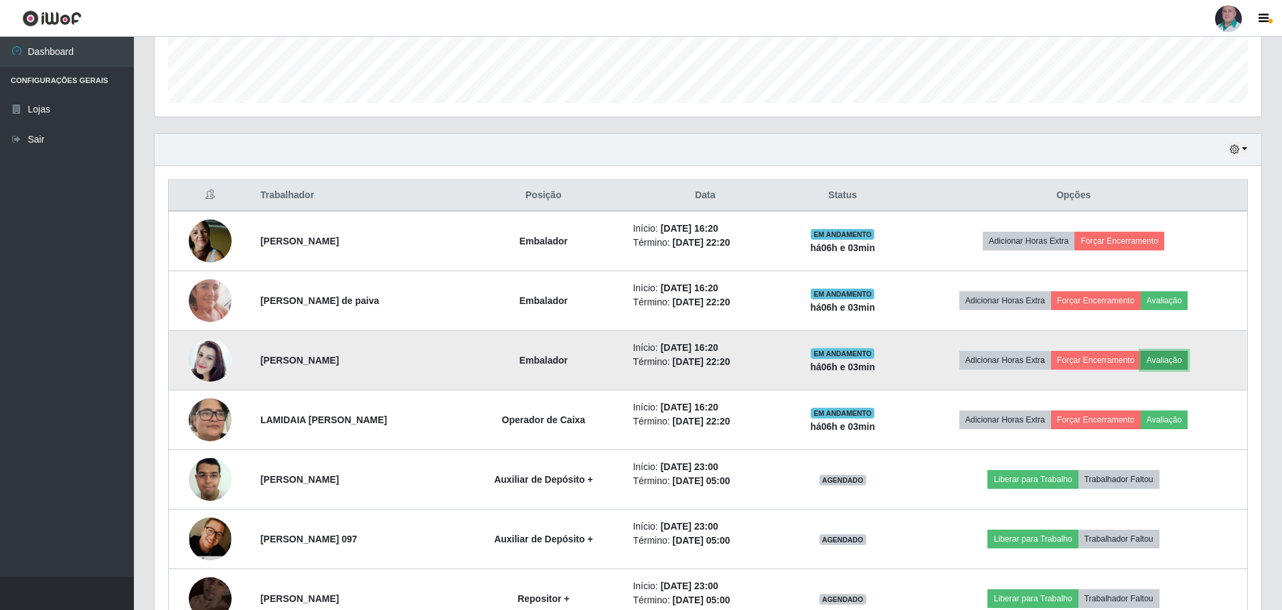
click at [1180, 358] on button "Avaliação" at bounding box center [1164, 360] width 48 height 19
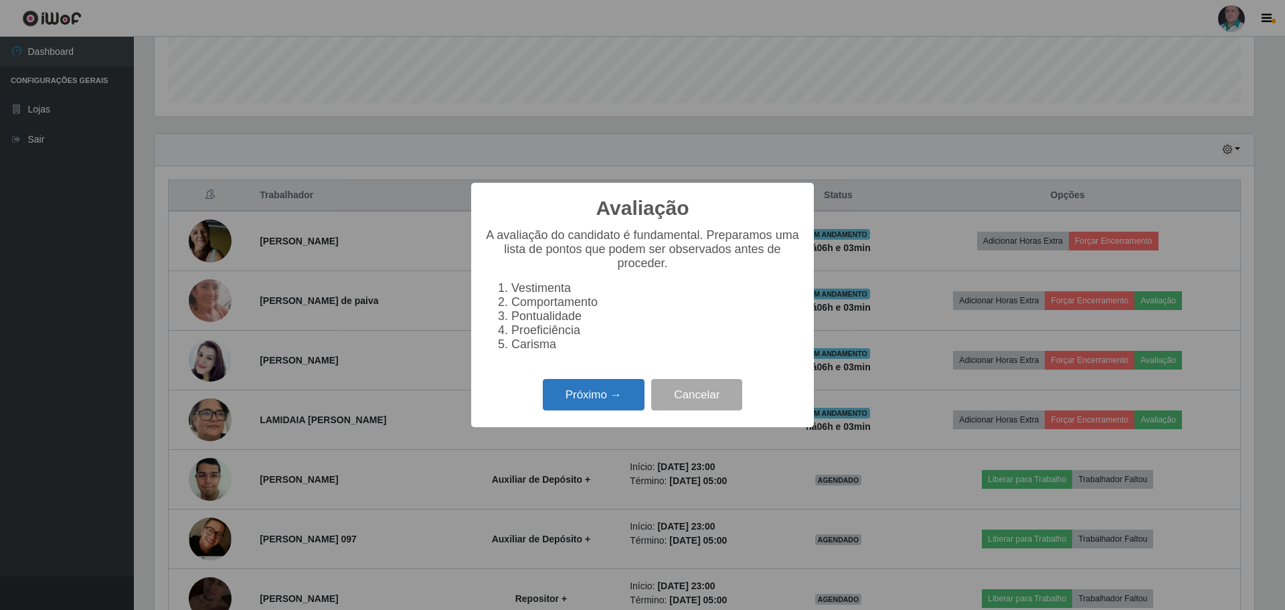
click at [583, 405] on button "Próximo →" at bounding box center [594, 394] width 102 height 31
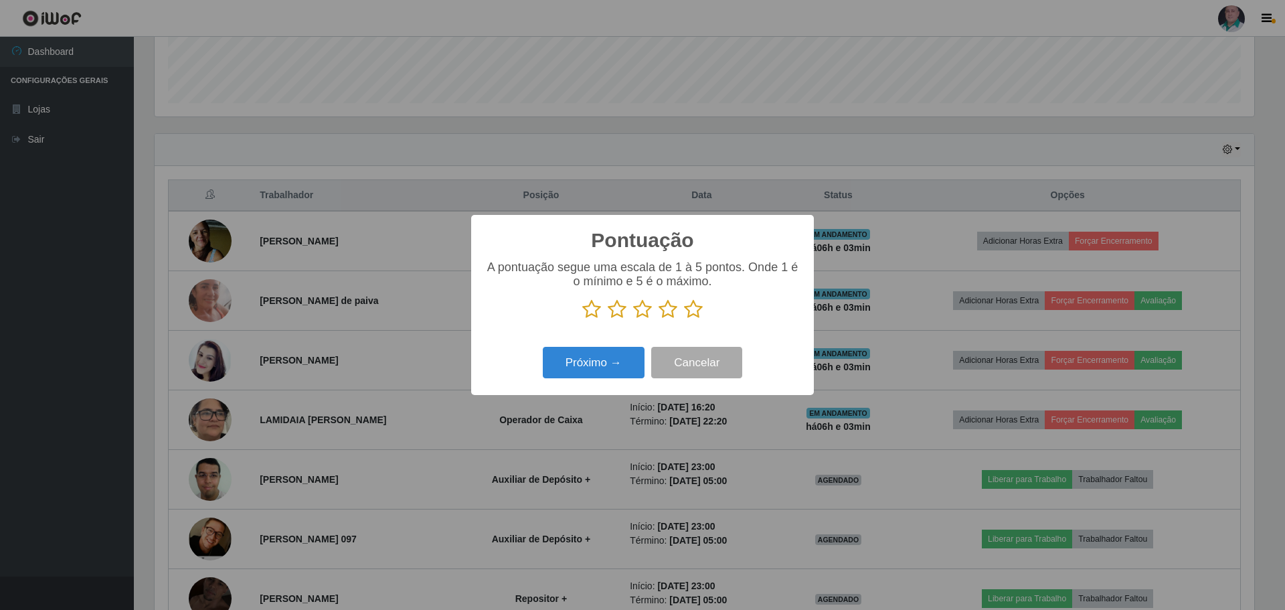
click at [693, 307] on icon at bounding box center [693, 309] width 19 height 20
click at [684, 319] on input "radio" at bounding box center [684, 319] width 0 height 0
click at [600, 368] on button "Próximo →" at bounding box center [594, 362] width 102 height 31
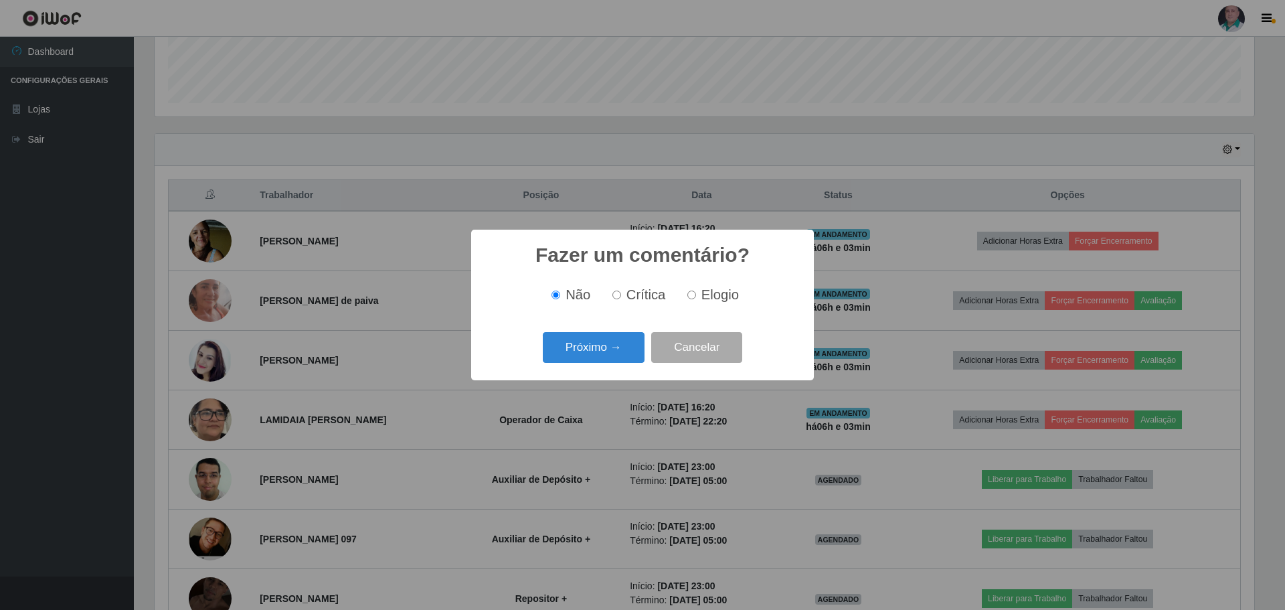
click at [691, 292] on input "Elogio" at bounding box center [691, 294] width 9 height 9
radio input "true"
click at [600, 347] on button "Próximo →" at bounding box center [594, 347] width 102 height 31
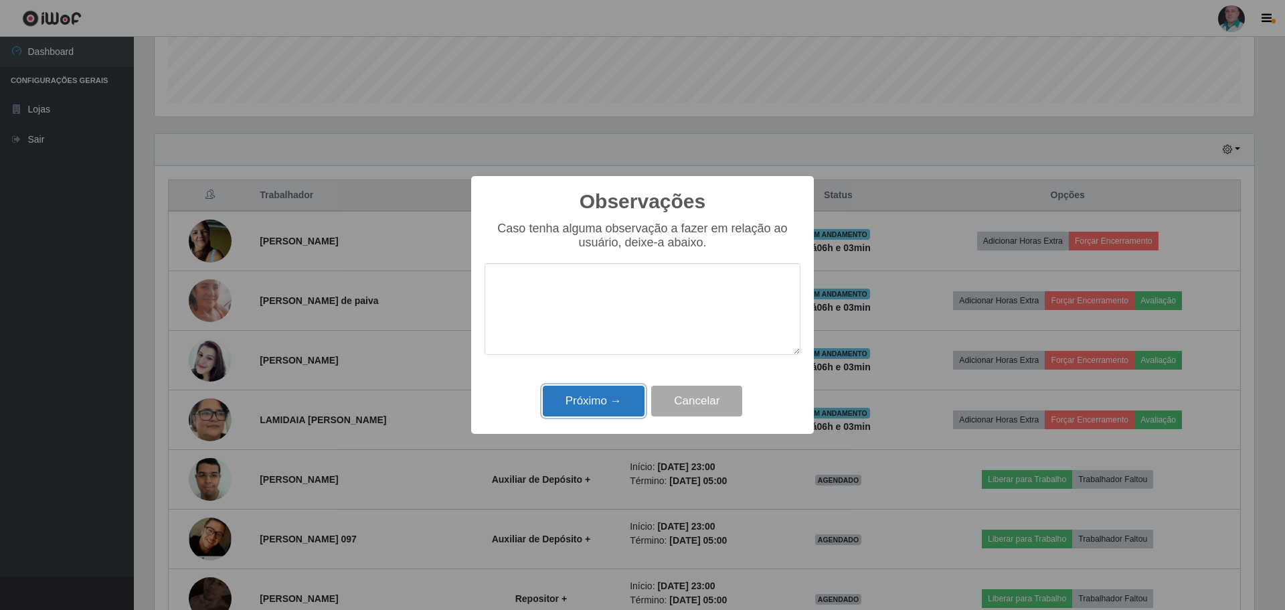
click at [581, 408] on button "Próximo →" at bounding box center [594, 400] width 102 height 31
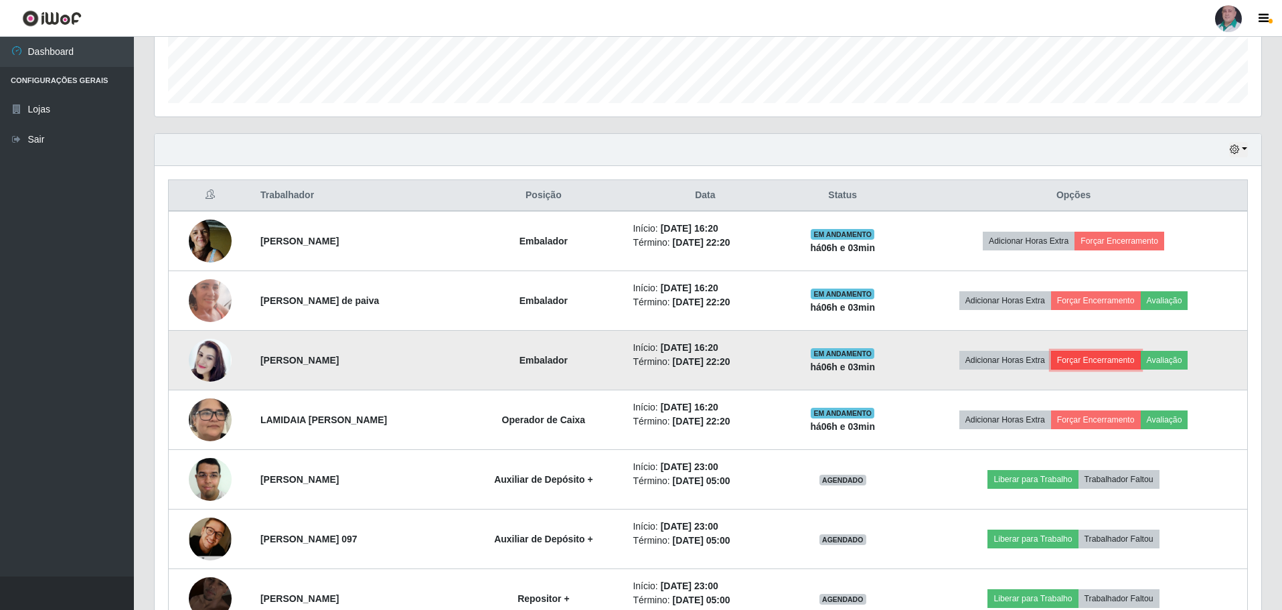
click at [1108, 357] on button "Forçar Encerramento" at bounding box center [1096, 360] width 90 height 19
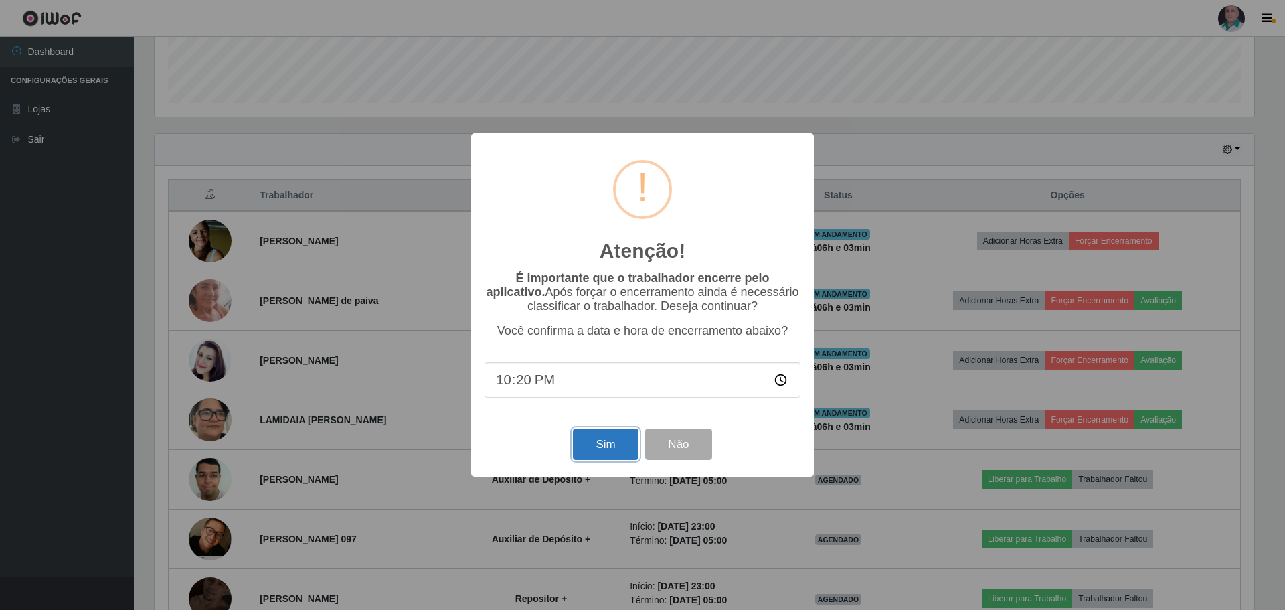
click at [606, 456] on button "Sim" at bounding box center [605, 443] width 65 height 31
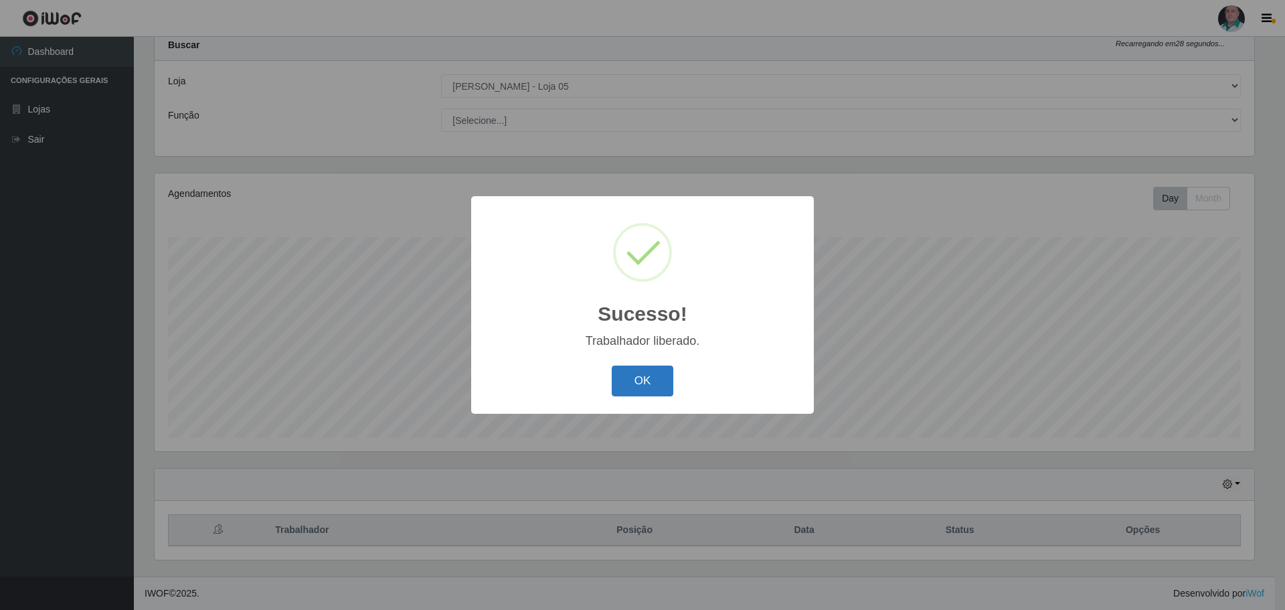
click at [631, 384] on button "OK" at bounding box center [643, 380] width 62 height 31
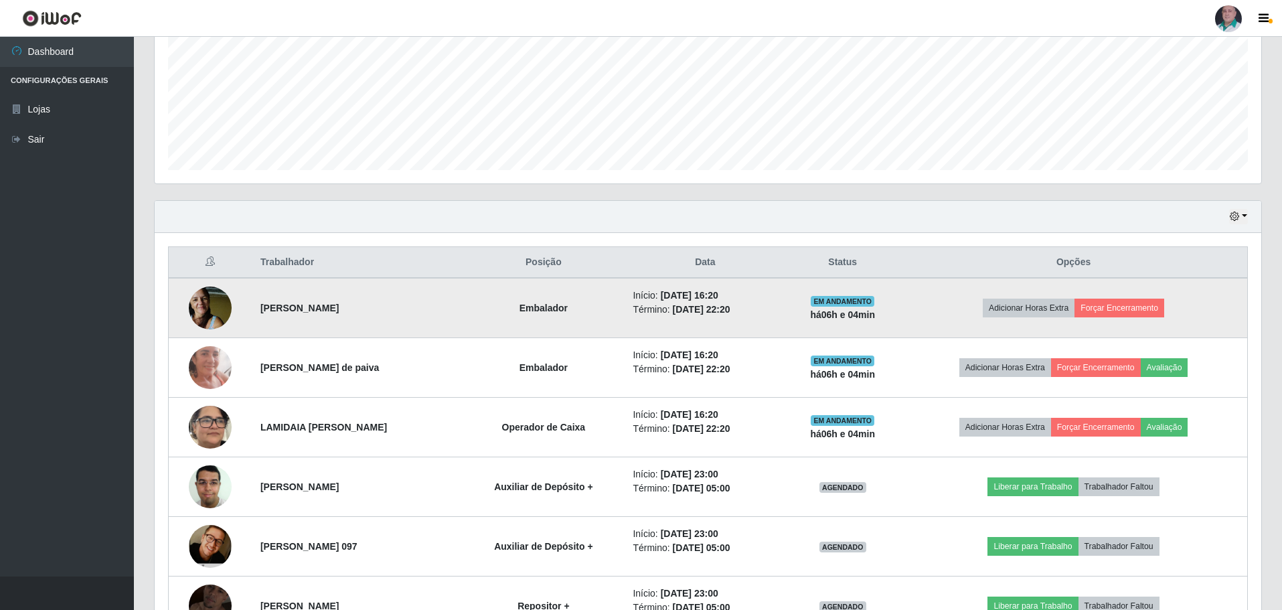
click at [209, 306] on img at bounding box center [210, 307] width 43 height 57
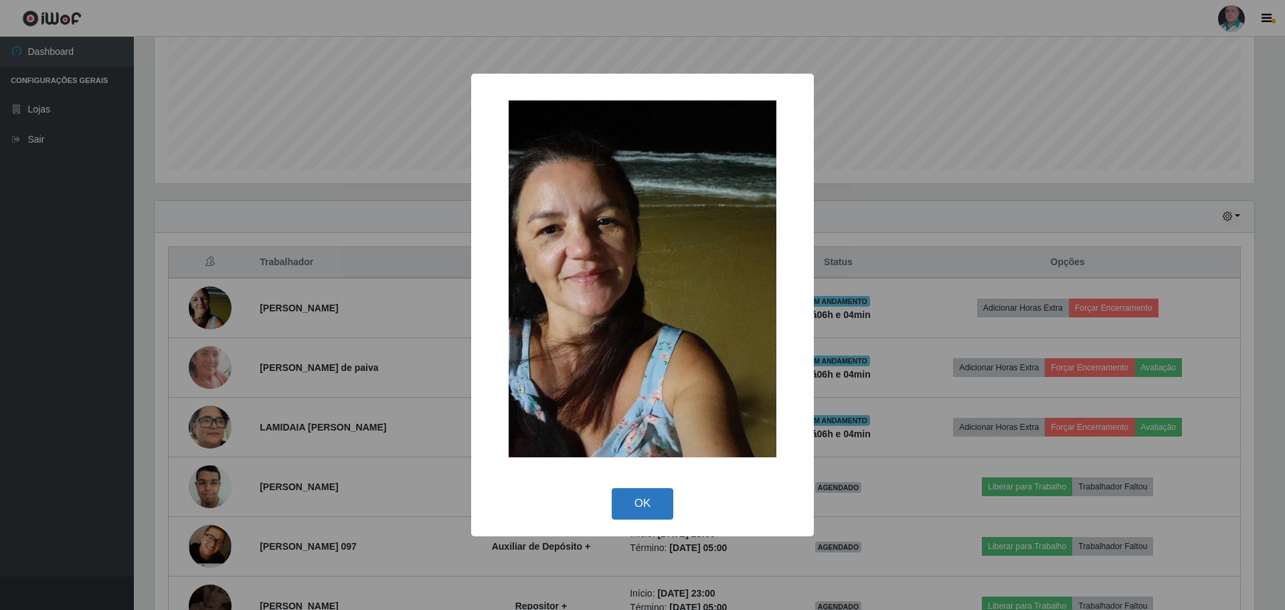
click at [646, 508] on button "OK" at bounding box center [643, 503] width 62 height 31
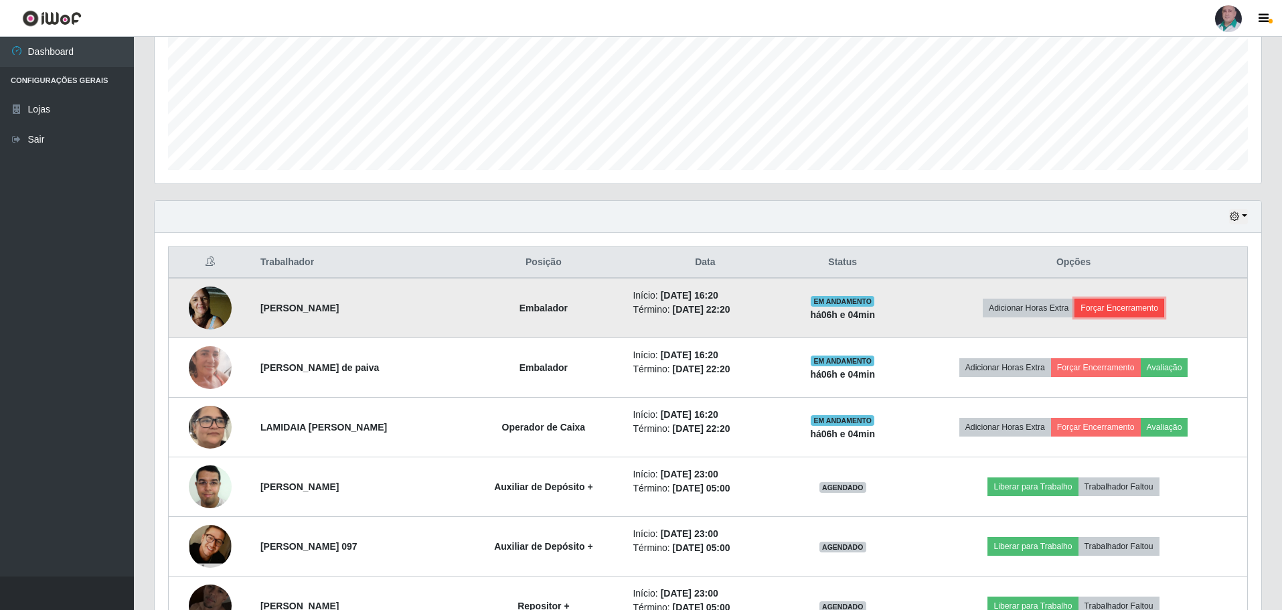
click at [1107, 299] on button "Forçar Encerramento" at bounding box center [1119, 307] width 90 height 19
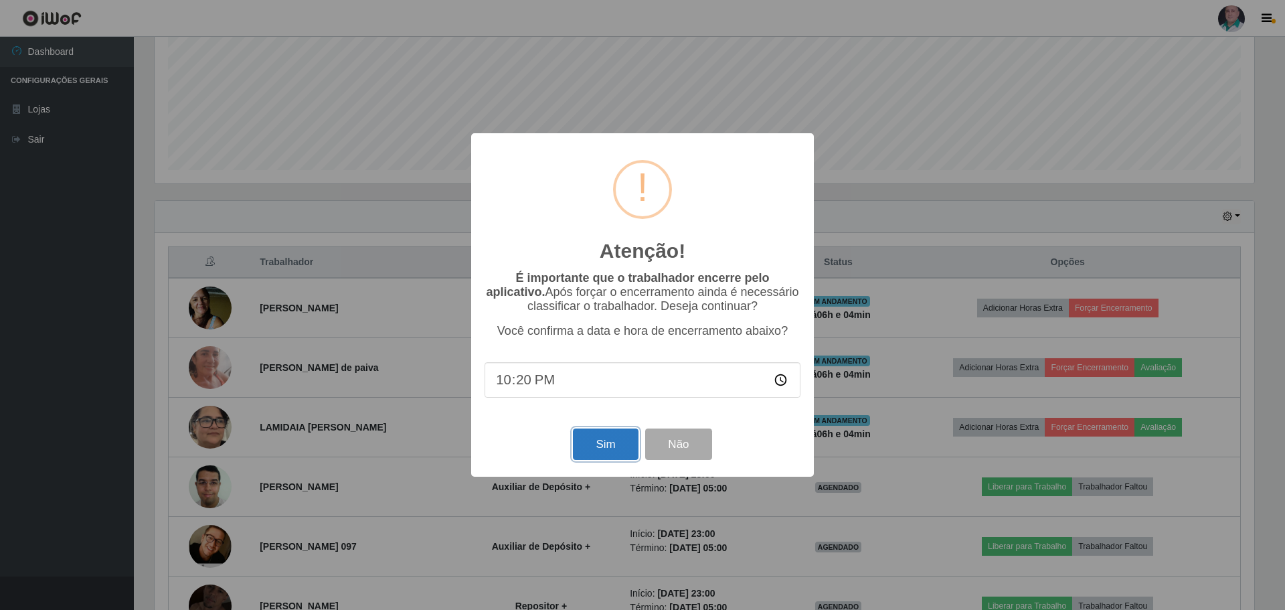
click at [596, 449] on button "Sim" at bounding box center [605, 443] width 65 height 31
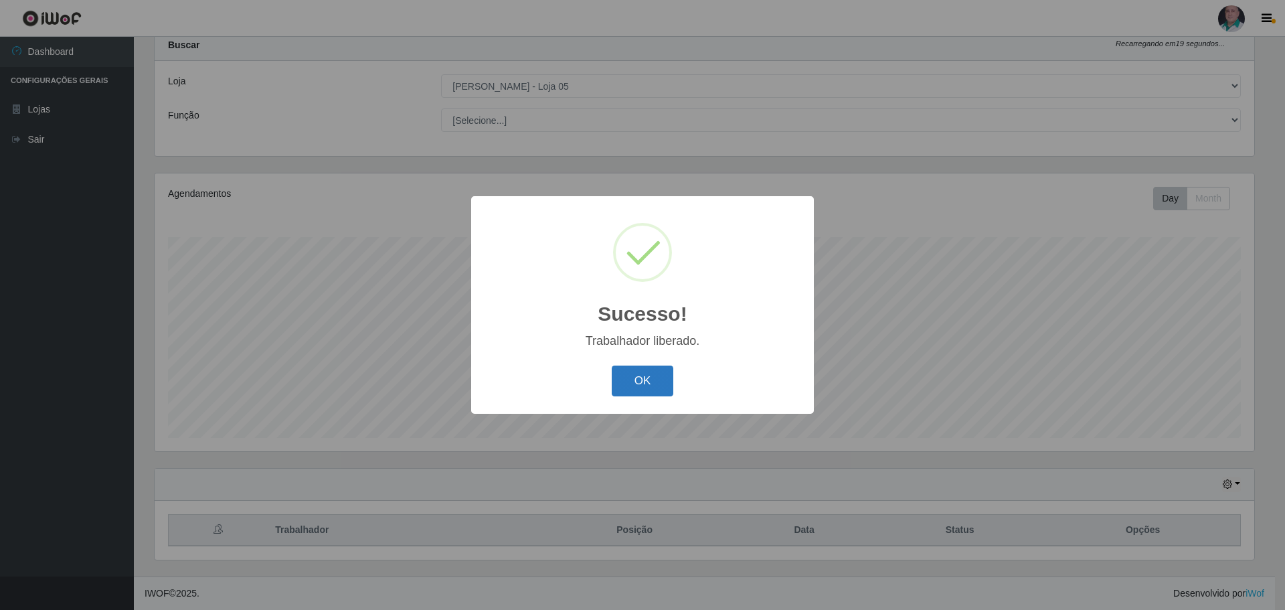
click at [639, 379] on button "OK" at bounding box center [643, 380] width 62 height 31
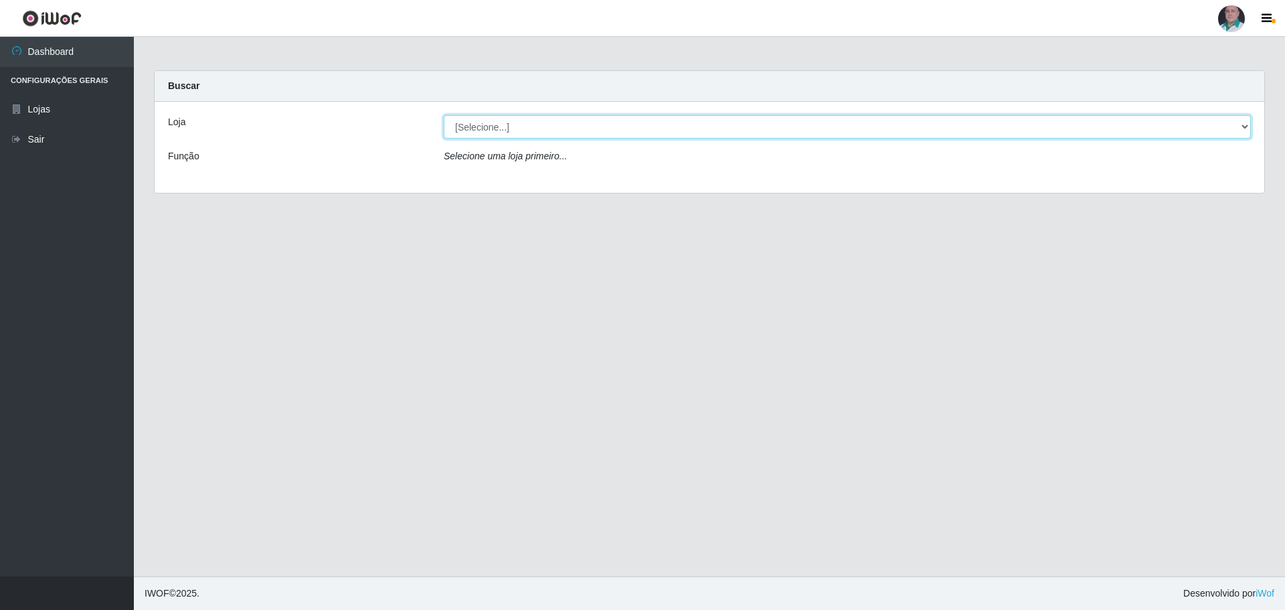
drag, startPoint x: 478, startPoint y: 126, endPoint x: 478, endPoint y: 137, distance: 10.7
click at [478, 126] on select "[Selecione...] Mar Vermelho - Loja 05" at bounding box center [847, 126] width 807 height 23
select select "252"
click at [444, 115] on select "[Selecione...] Mar Vermelho - Loja 05" at bounding box center [847, 126] width 807 height 23
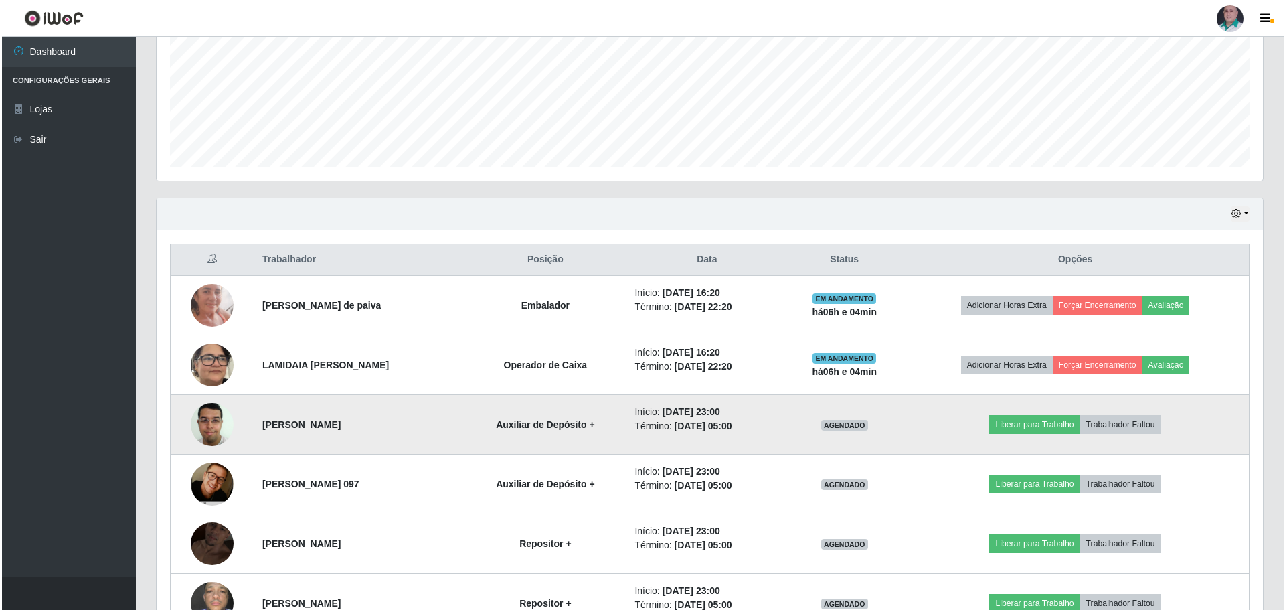
scroll to position [335, 0]
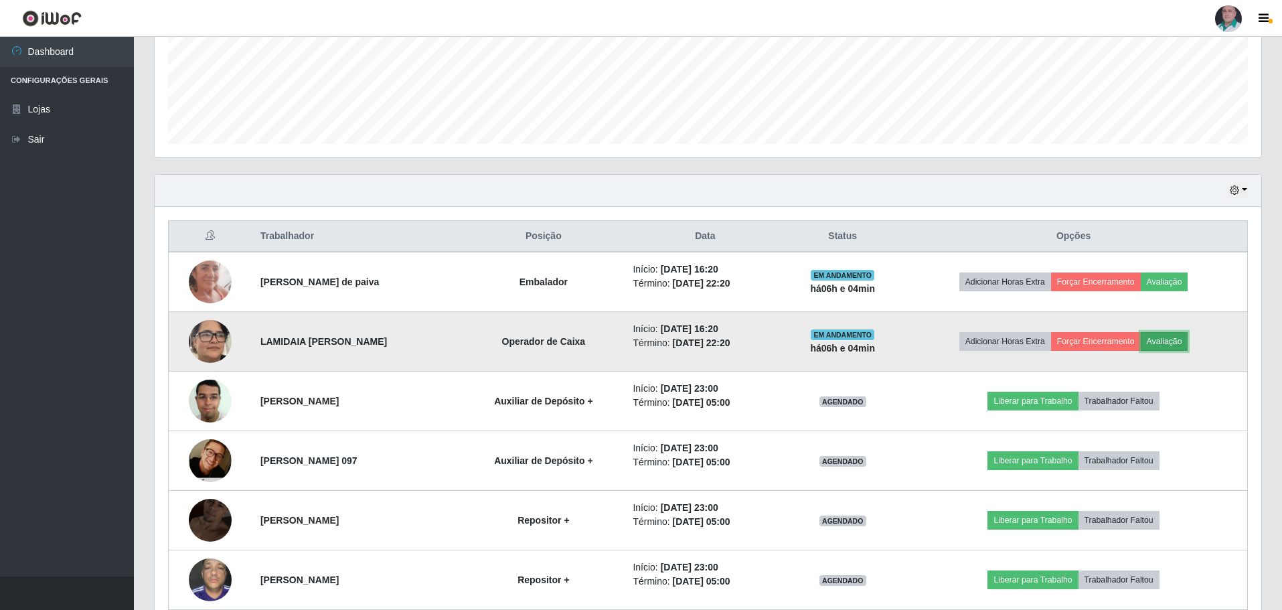
click at [1170, 337] on button "Avaliação" at bounding box center [1164, 341] width 48 height 19
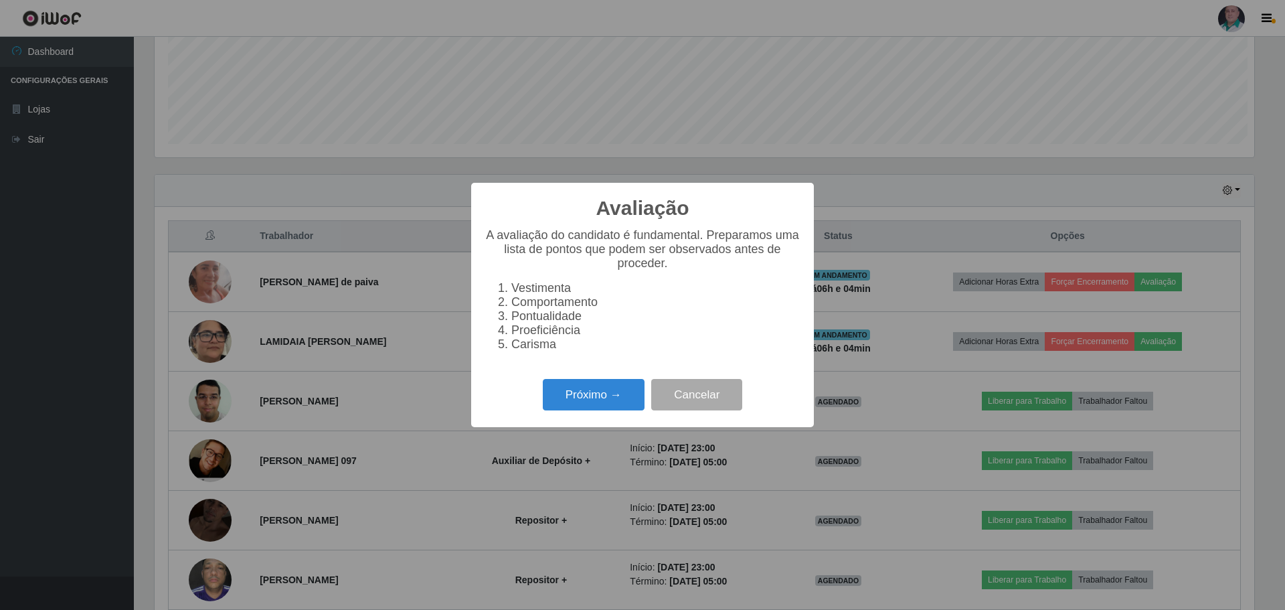
scroll to position [278, 1099]
click at [581, 404] on button "Próximo →" at bounding box center [594, 394] width 102 height 31
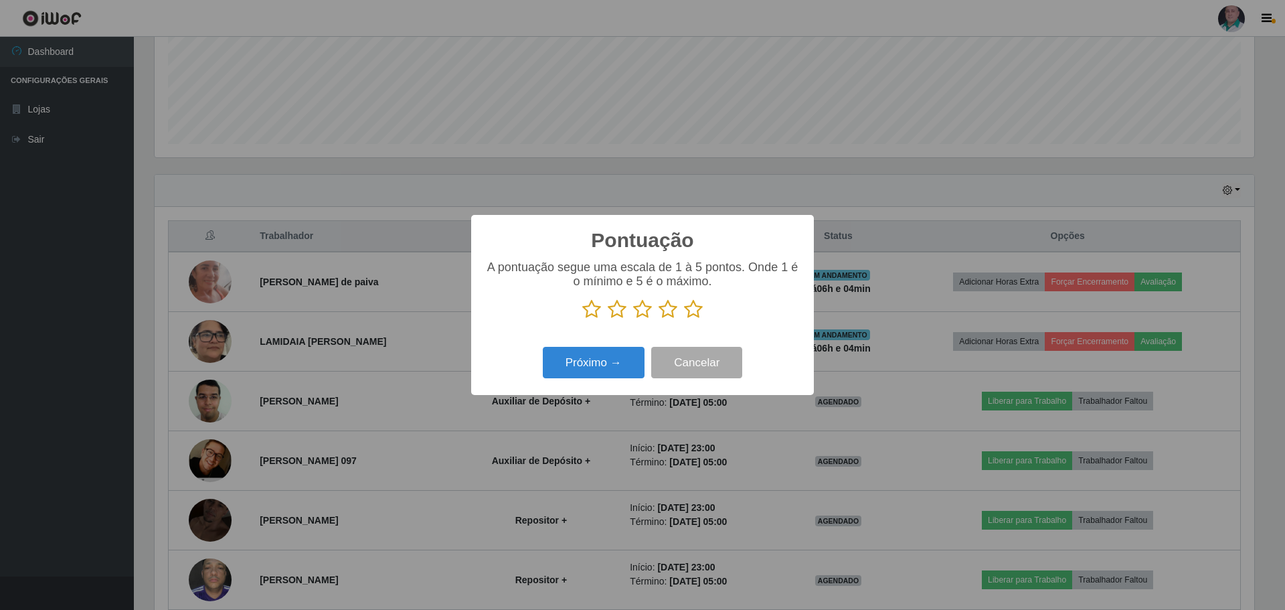
scroll to position [668918, 668096]
click at [700, 305] on icon at bounding box center [693, 309] width 19 height 20
click at [684, 319] on input "radio" at bounding box center [684, 319] width 0 height 0
click at [616, 357] on button "Próximo →" at bounding box center [594, 362] width 102 height 31
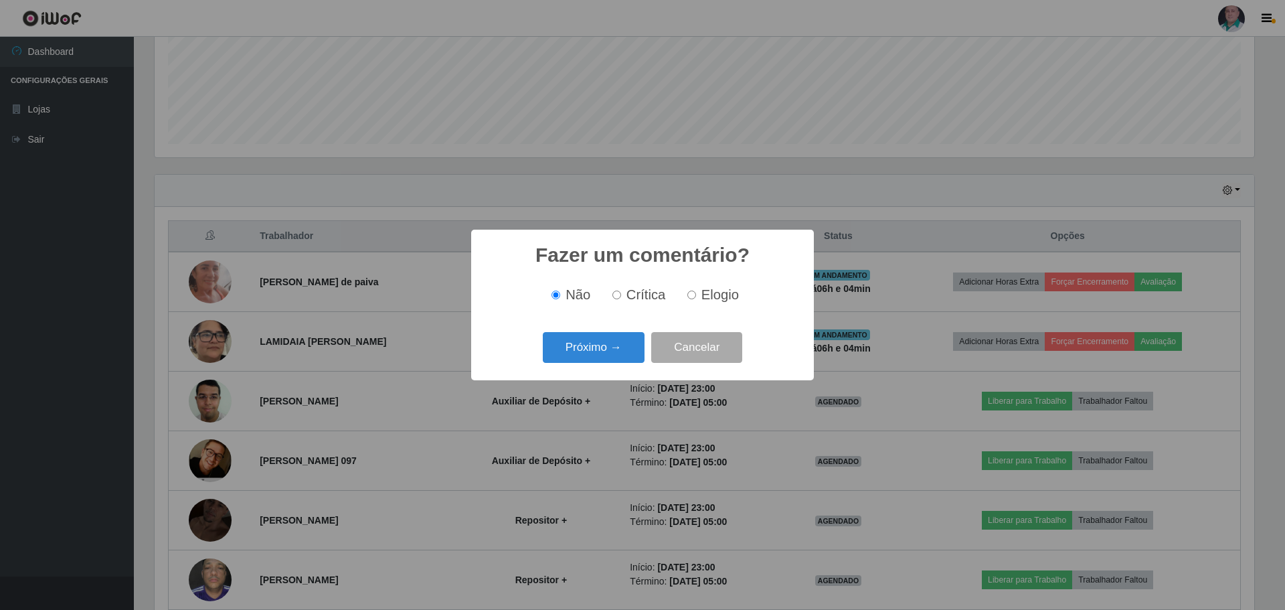
click at [693, 297] on input "Elogio" at bounding box center [691, 294] width 9 height 9
radio input "true"
click at [610, 346] on button "Próximo →" at bounding box center [594, 347] width 102 height 31
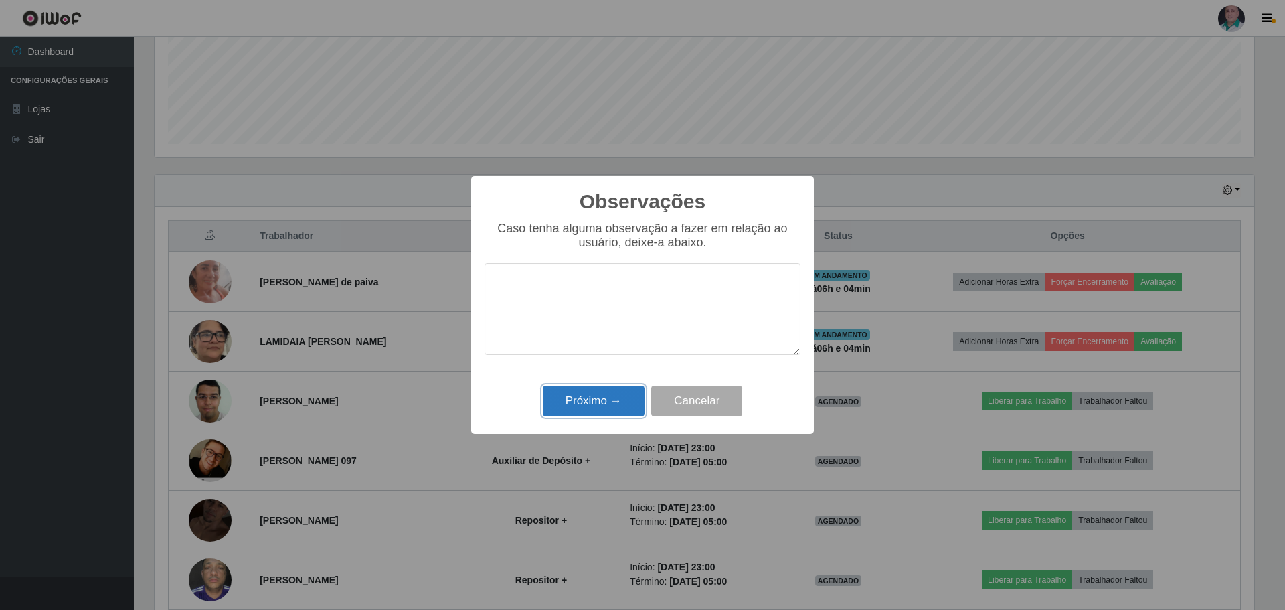
click at [597, 400] on button "Próximo →" at bounding box center [594, 400] width 102 height 31
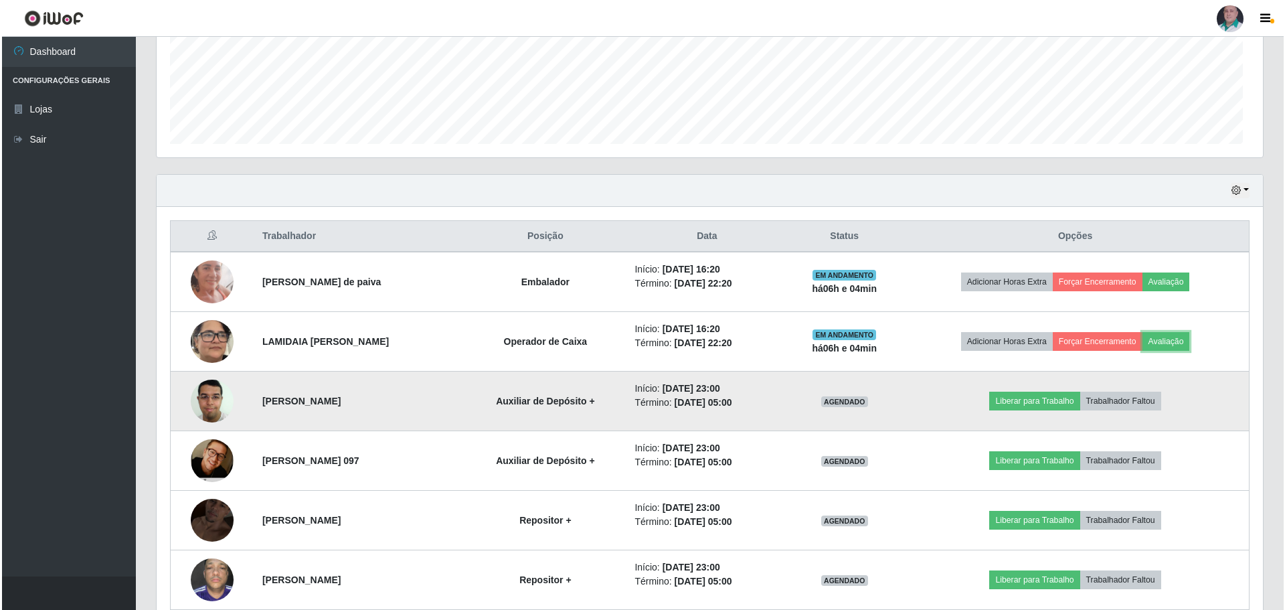
scroll to position [278, 1106]
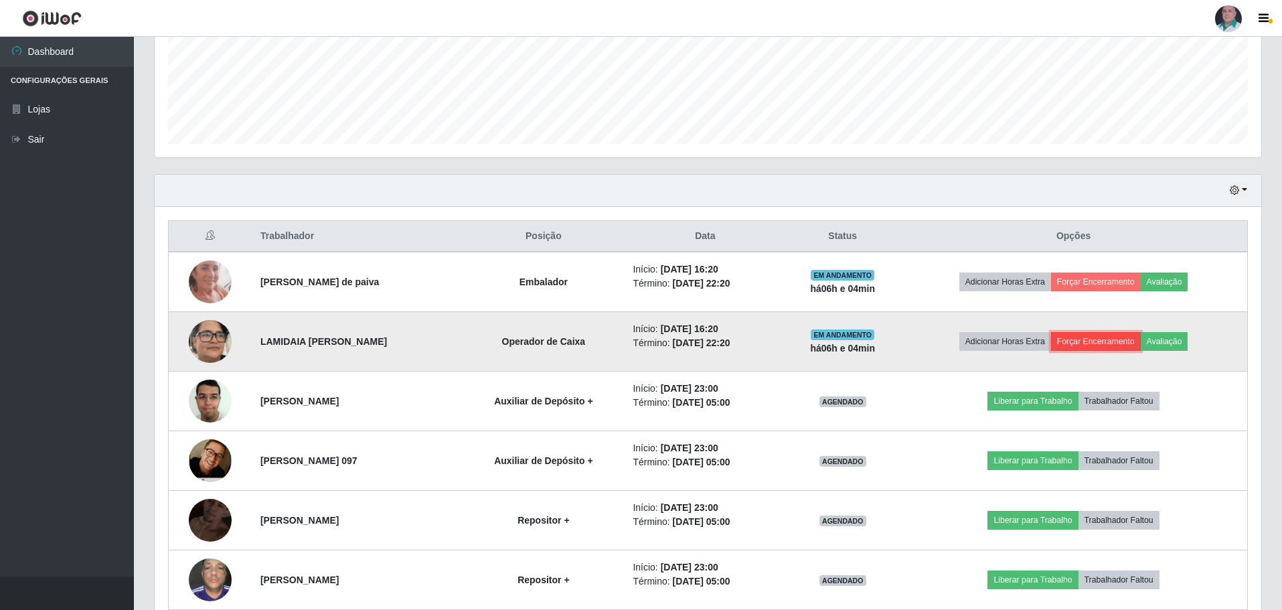
click at [1103, 341] on button "Forçar Encerramento" at bounding box center [1096, 341] width 90 height 19
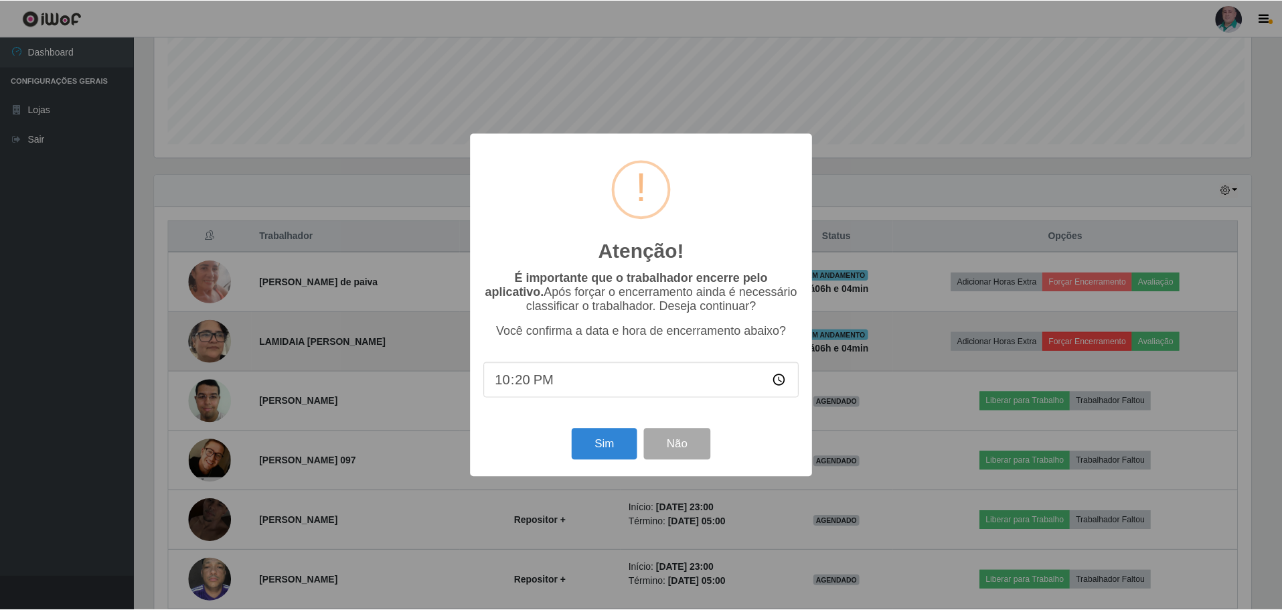
scroll to position [278, 1099]
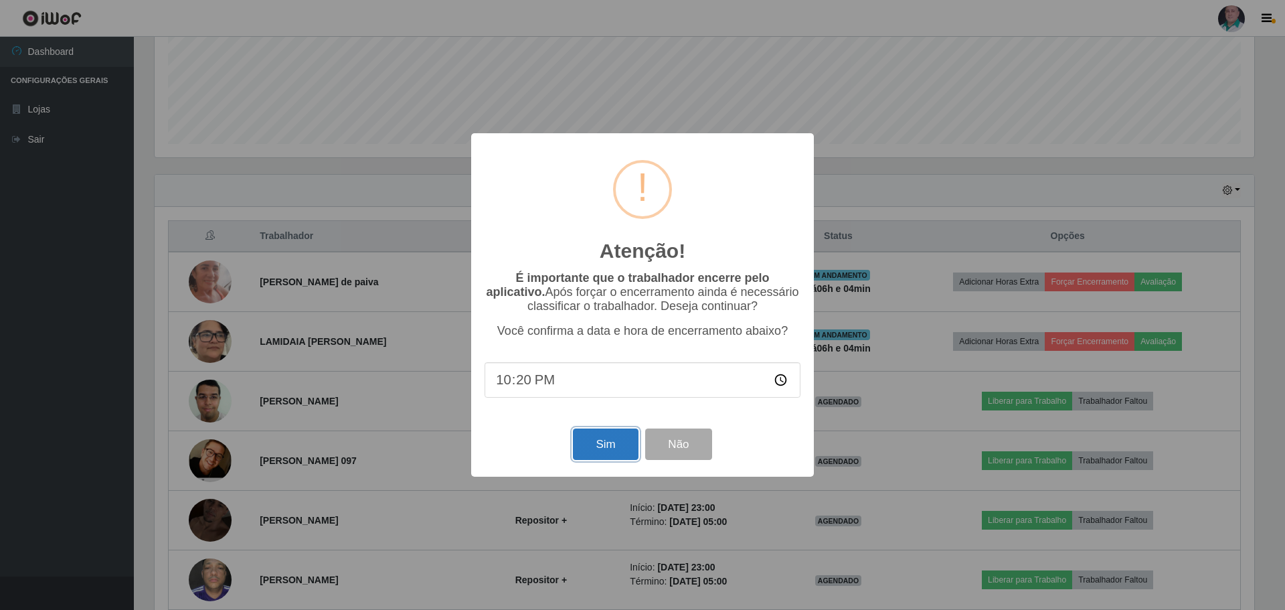
click at [611, 445] on button "Sim" at bounding box center [605, 443] width 65 height 31
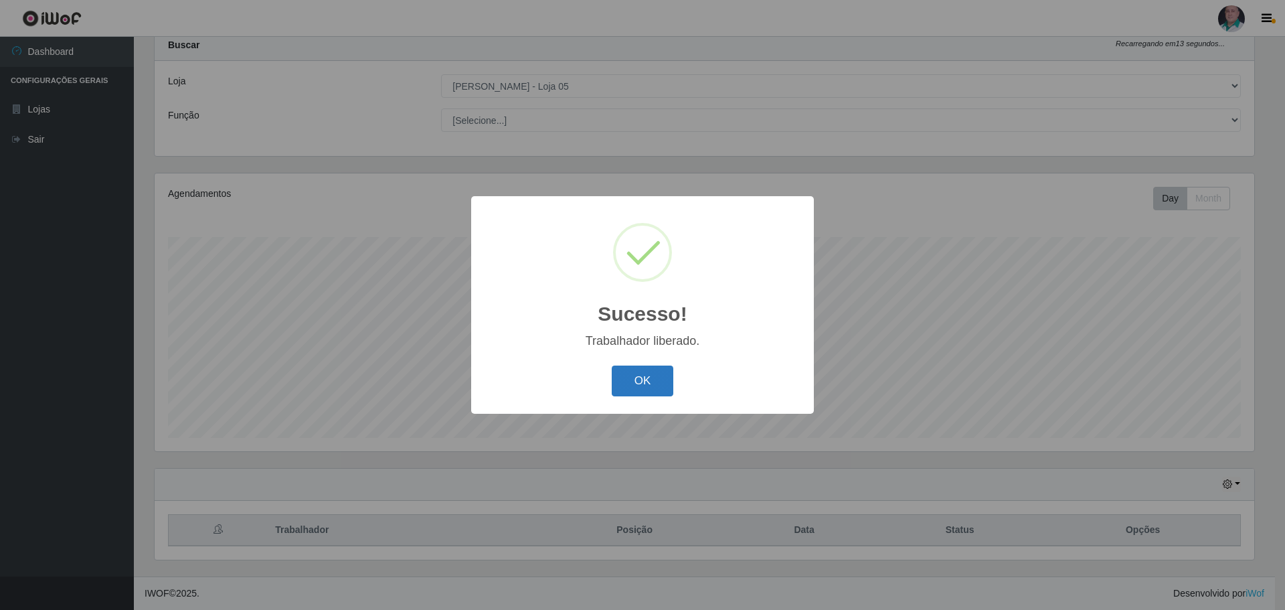
click at [647, 383] on button "OK" at bounding box center [643, 380] width 62 height 31
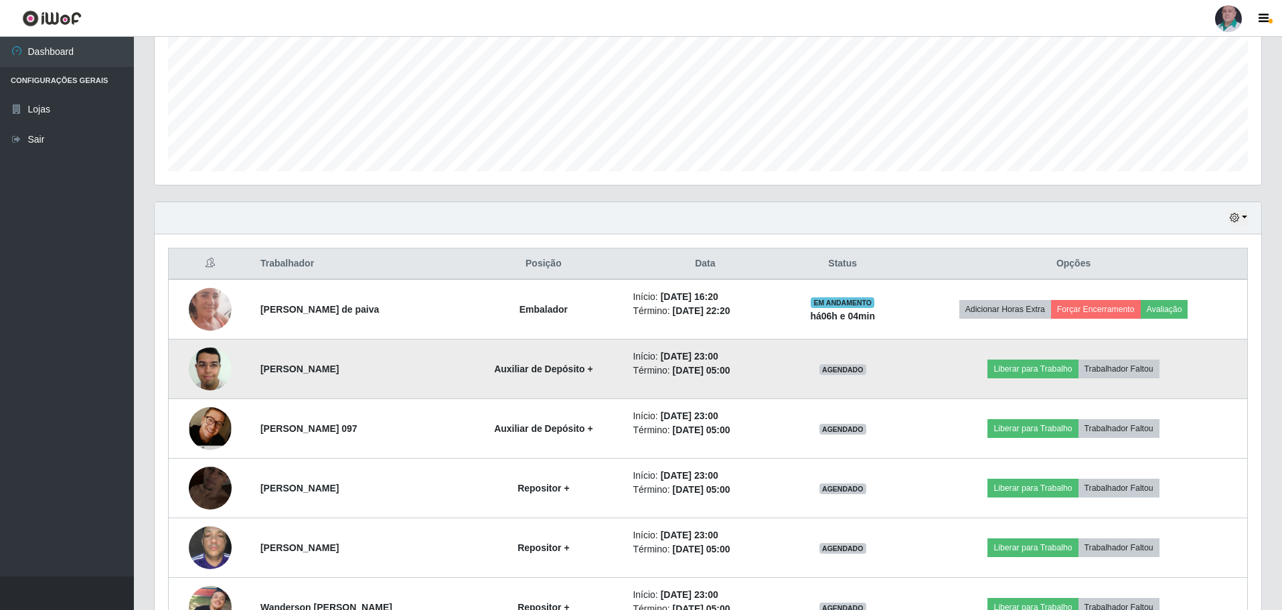
scroll to position [308, 0]
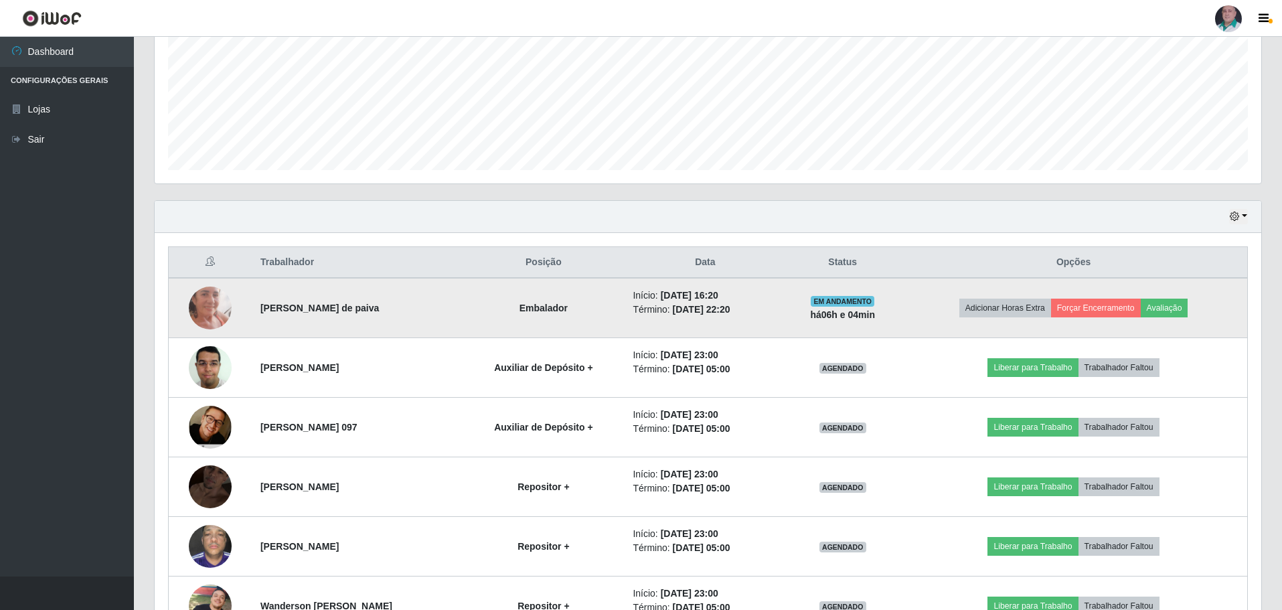
click at [203, 306] on img at bounding box center [210, 307] width 43 height 93
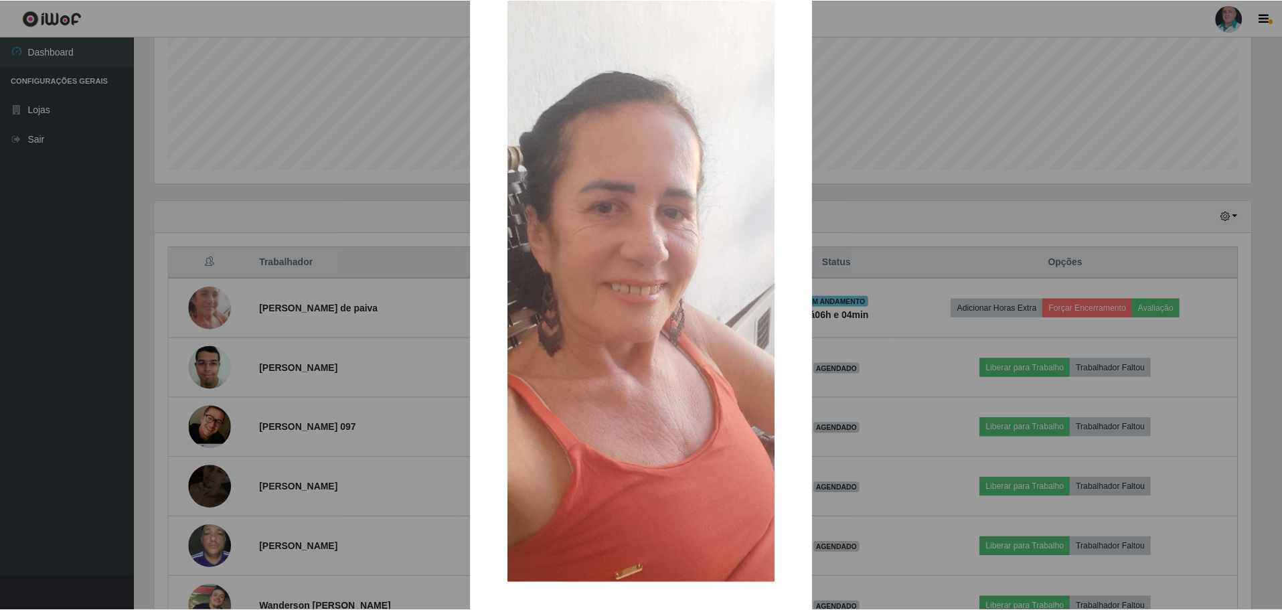
scroll to position [90, 0]
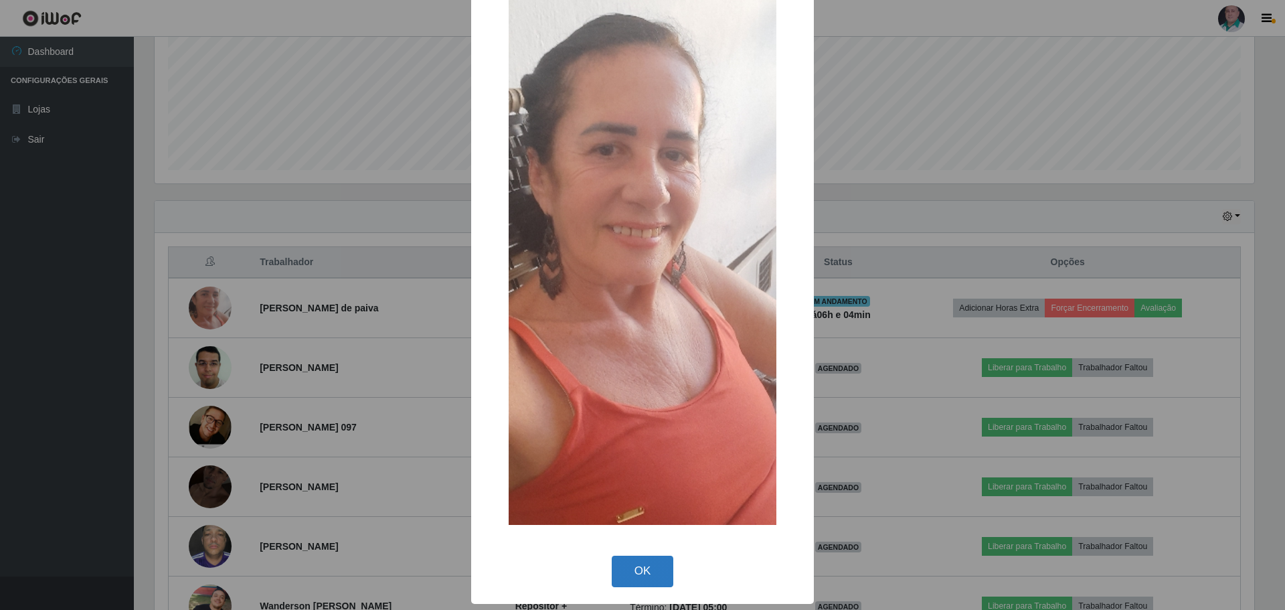
click at [643, 571] on button "OK" at bounding box center [643, 570] width 62 height 31
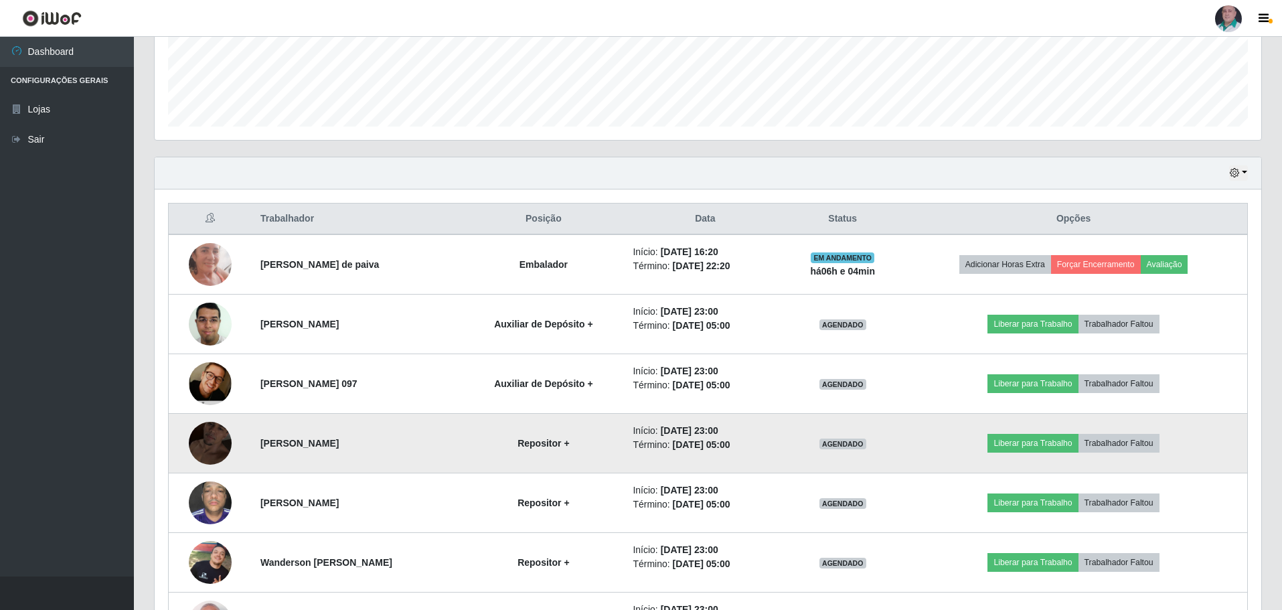
scroll to position [375, 0]
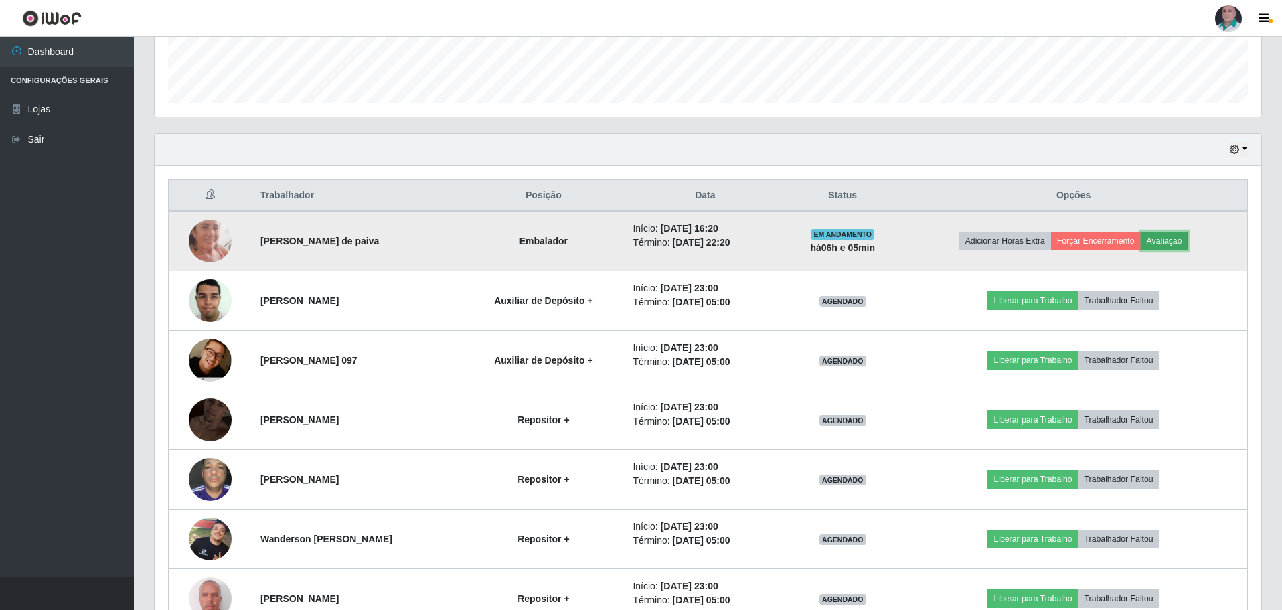
click at [1164, 236] on button "Avaliação" at bounding box center [1164, 241] width 48 height 19
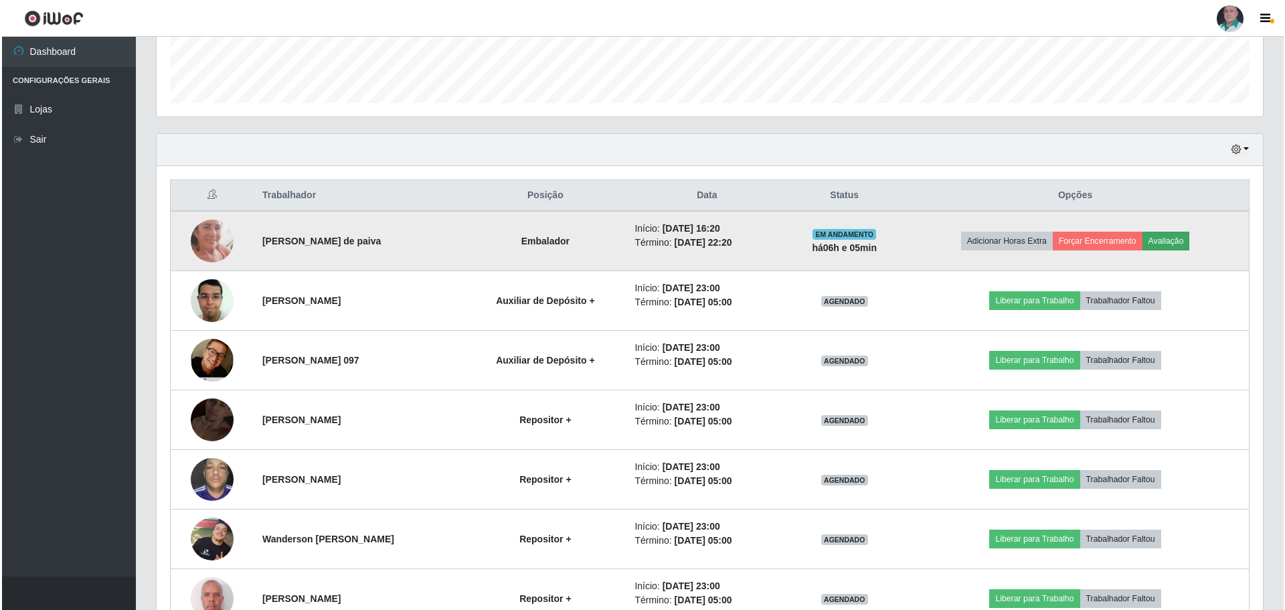
scroll to position [278, 1099]
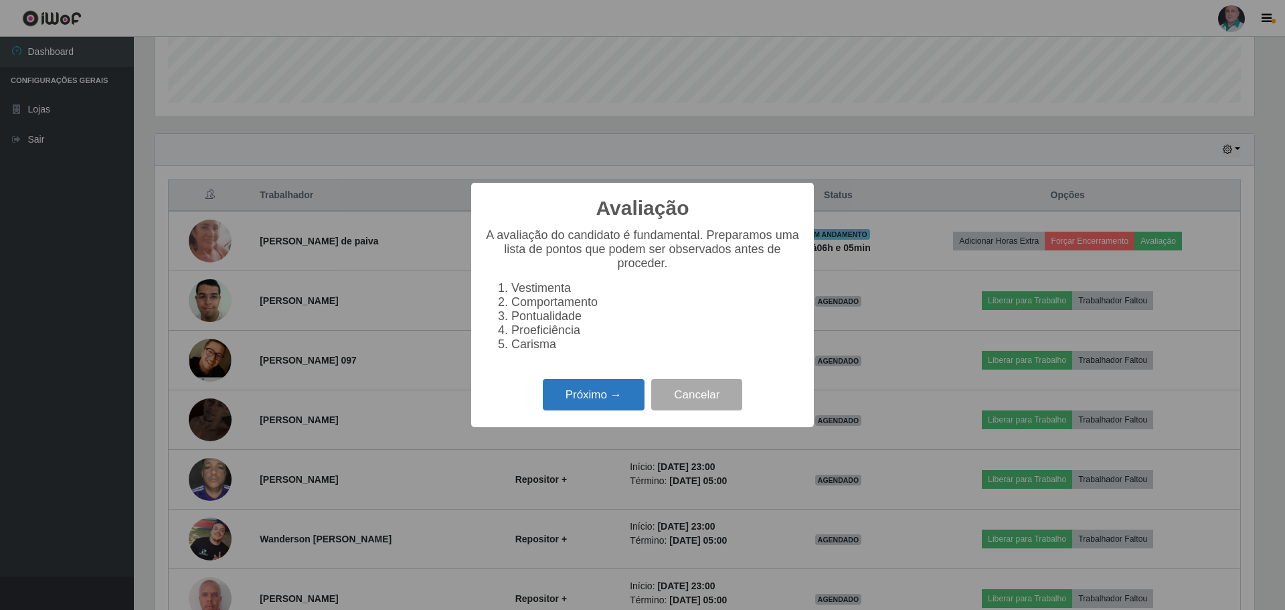
click at [573, 410] on button "Próximo →" at bounding box center [594, 394] width 102 height 31
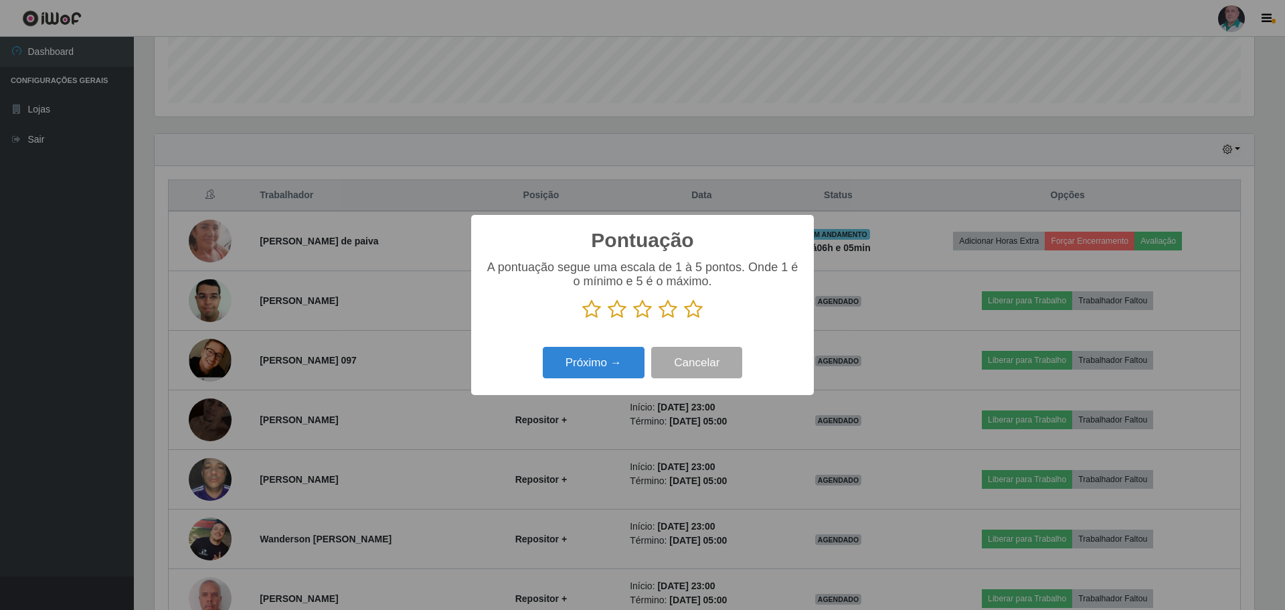
scroll to position [668918, 668096]
click at [693, 309] on icon at bounding box center [693, 309] width 19 height 20
click at [684, 319] on input "radio" at bounding box center [684, 319] width 0 height 0
click at [596, 363] on button "Próximo →" at bounding box center [594, 362] width 102 height 31
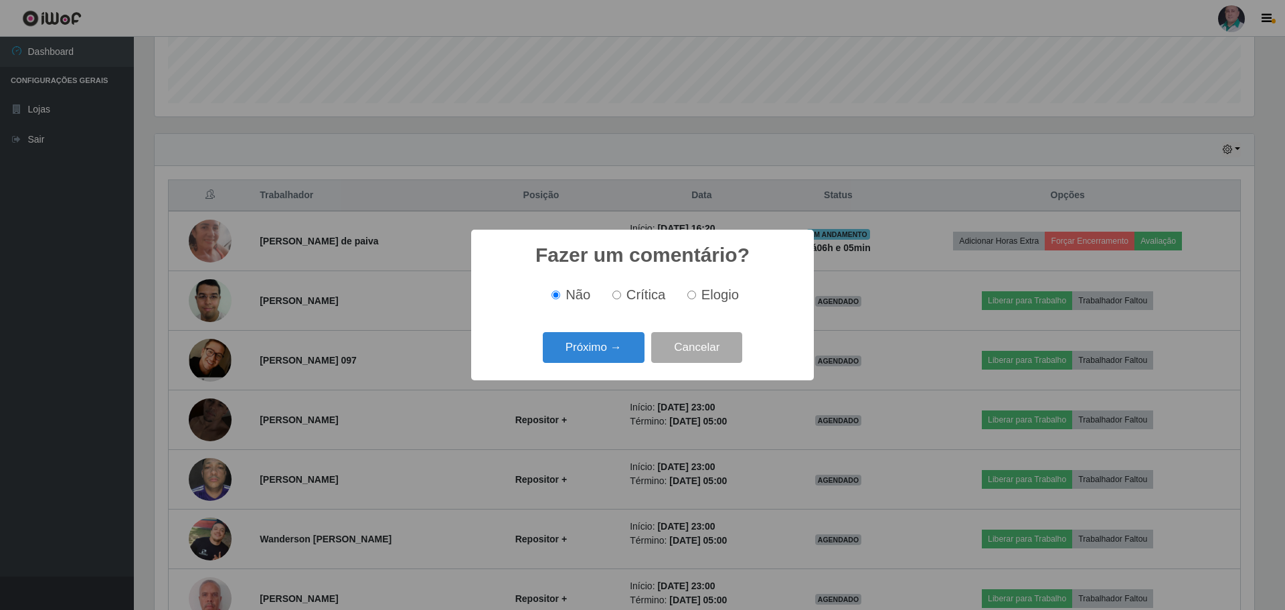
click at [692, 299] on input "Elogio" at bounding box center [691, 294] width 9 height 9
radio input "true"
click at [628, 348] on button "Próximo →" at bounding box center [594, 347] width 102 height 31
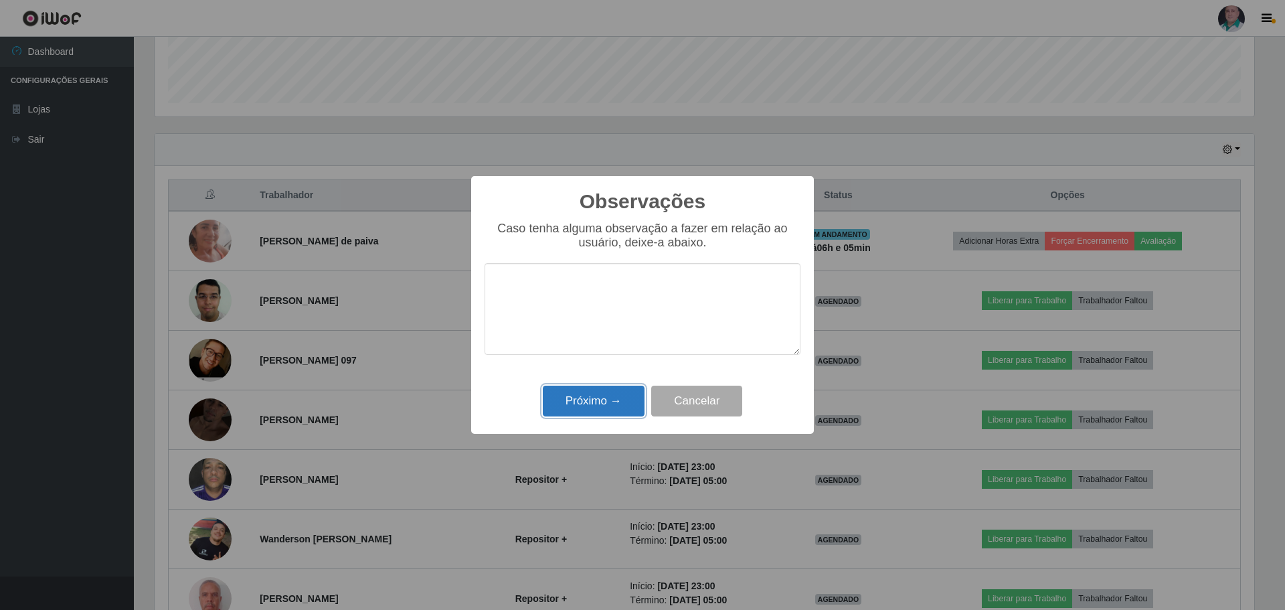
click at [610, 398] on button "Próximo →" at bounding box center [594, 400] width 102 height 31
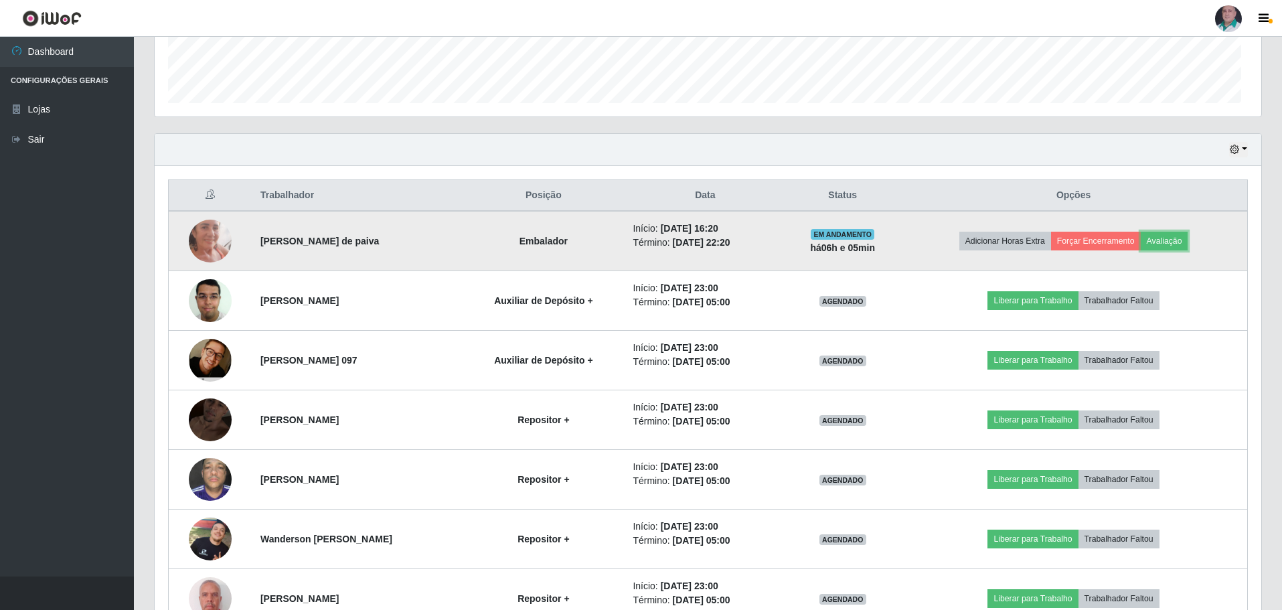
scroll to position [278, 1106]
click at [1099, 237] on button "Forçar Encerramento" at bounding box center [1096, 241] width 90 height 19
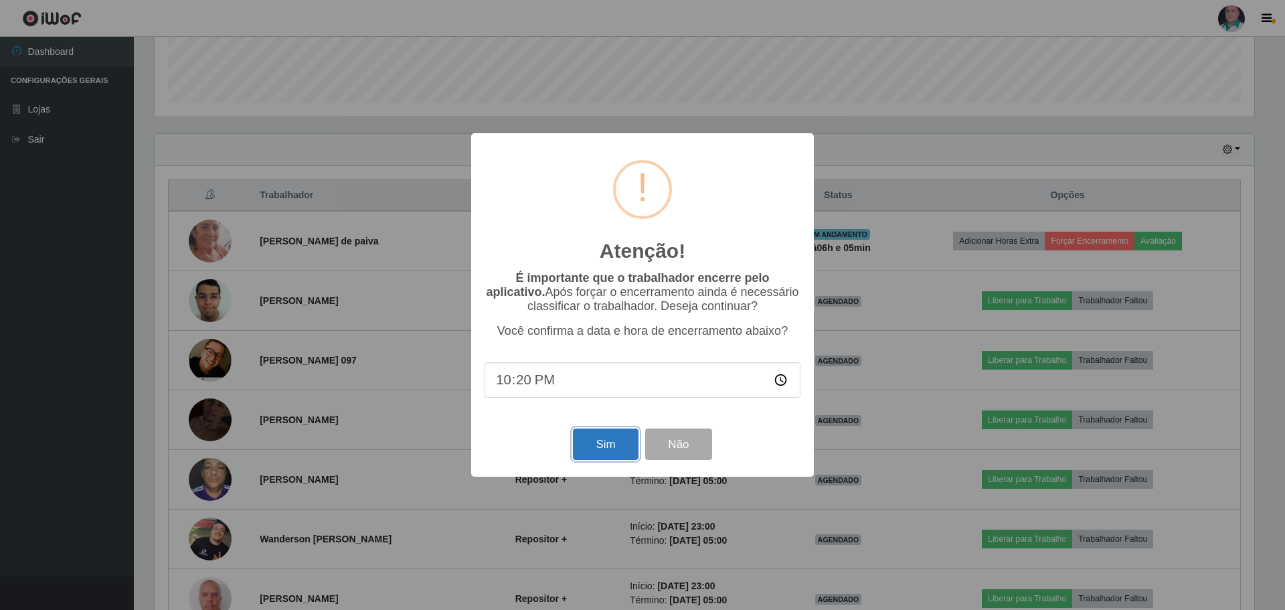
click at [602, 445] on button "Sim" at bounding box center [605, 443] width 65 height 31
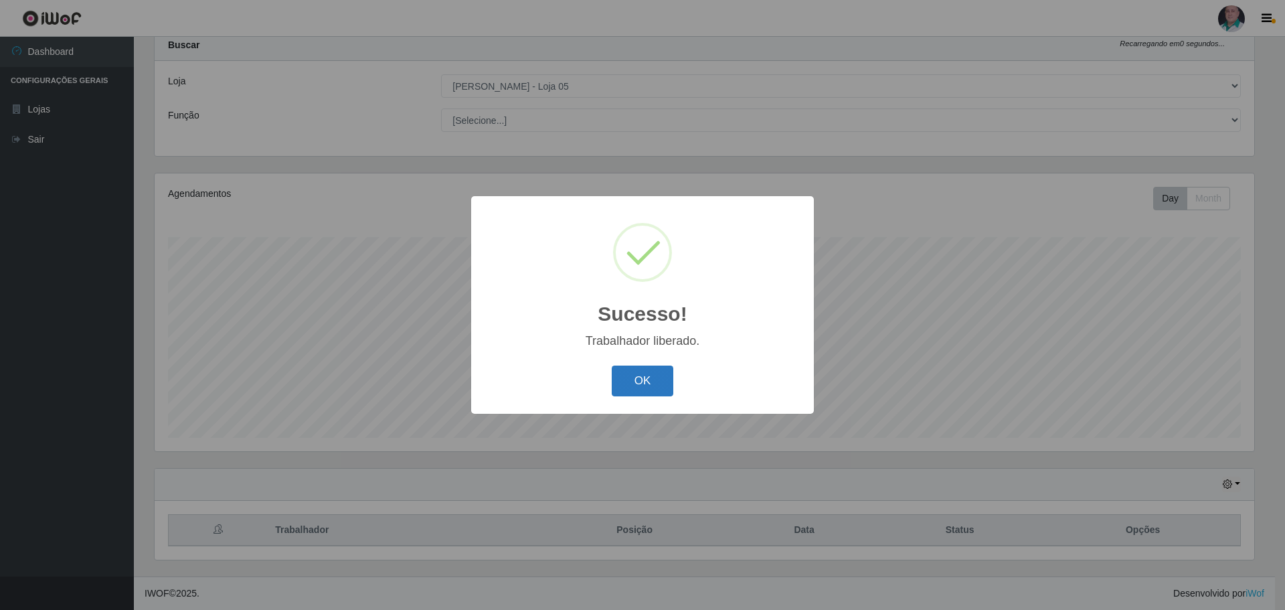
click at [644, 382] on button "OK" at bounding box center [643, 380] width 62 height 31
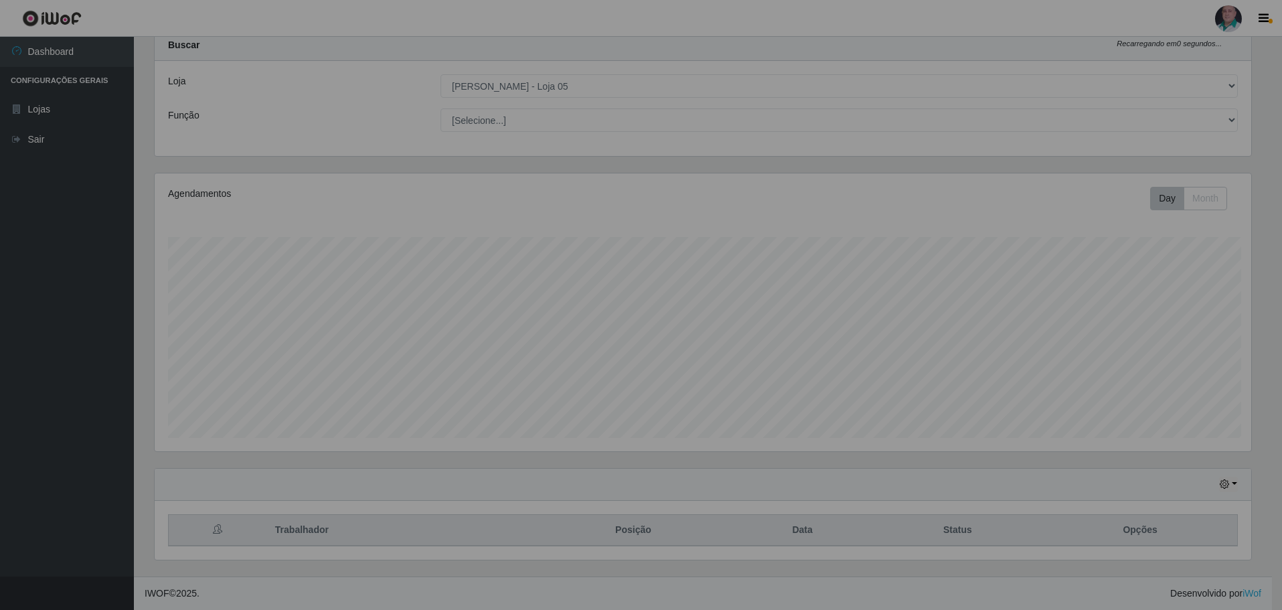
scroll to position [278, 1106]
